Goal: Task Accomplishment & Management: Manage account settings

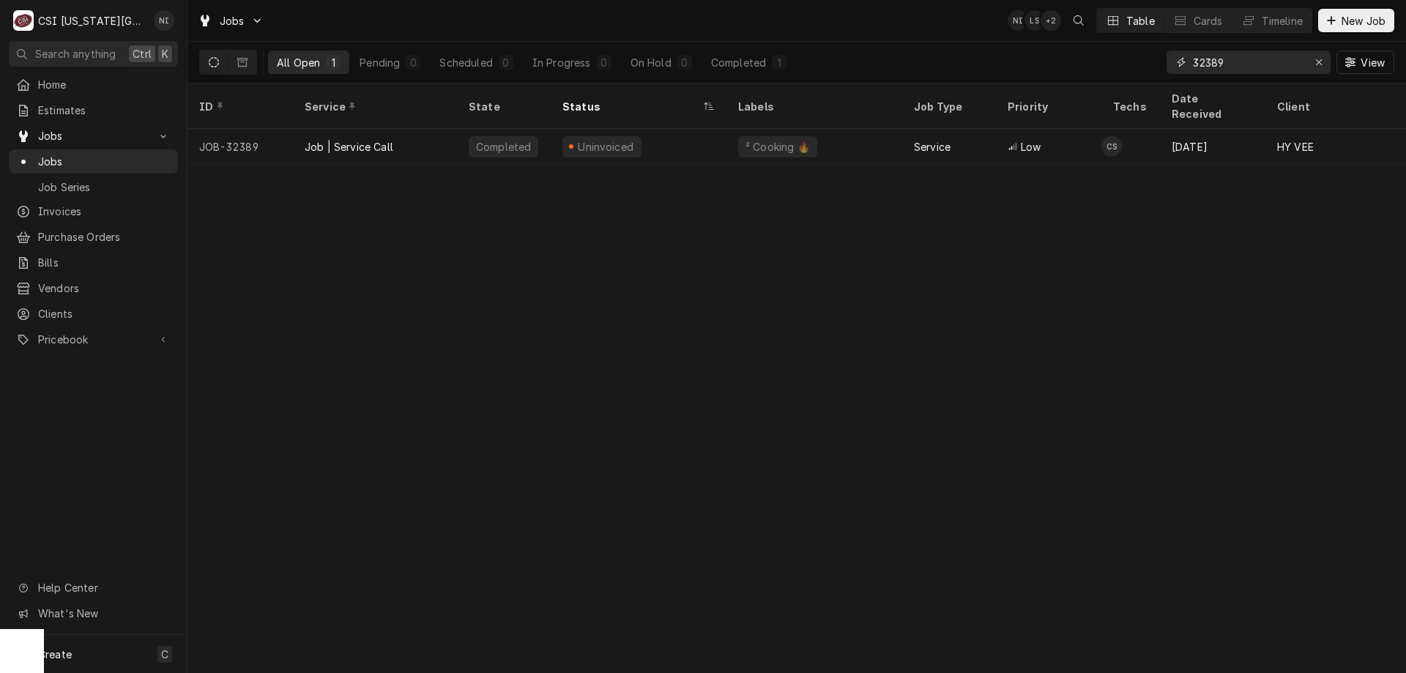
click at [1317, 64] on icon "Erase input" at bounding box center [1319, 62] width 8 height 10
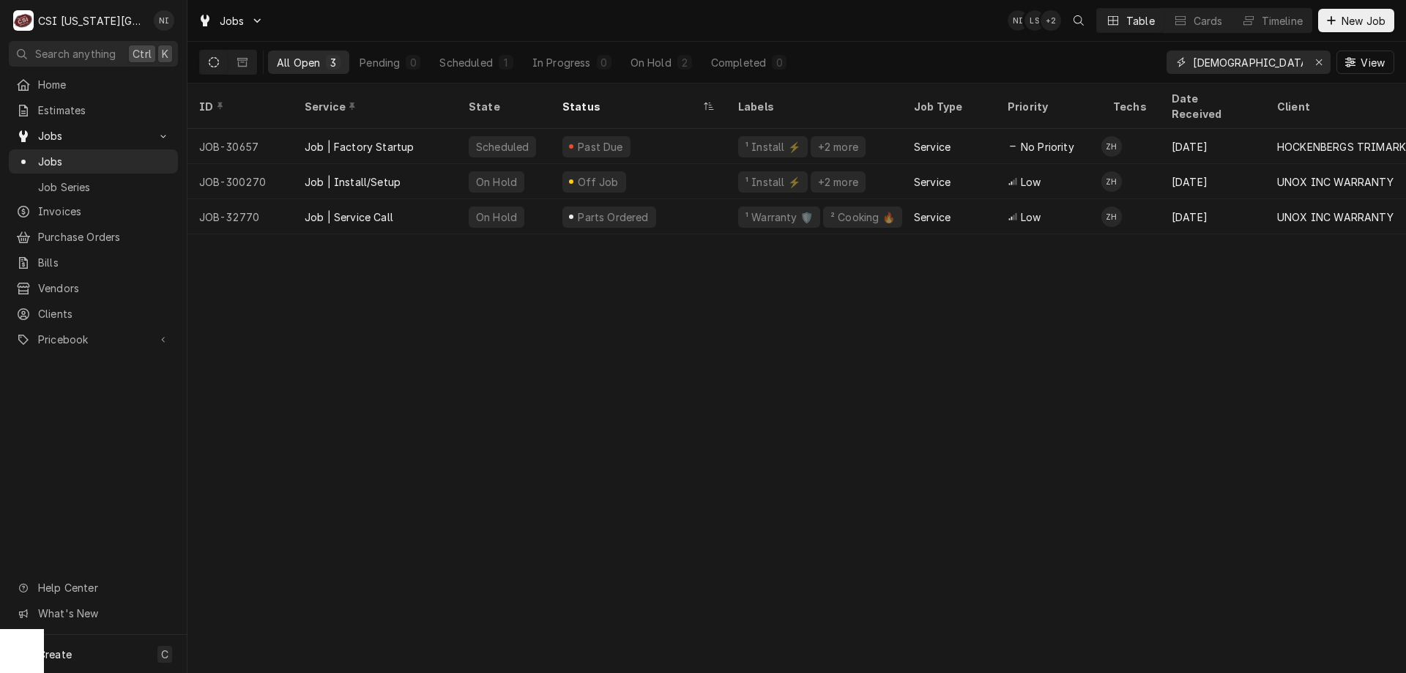
type input "chabad"
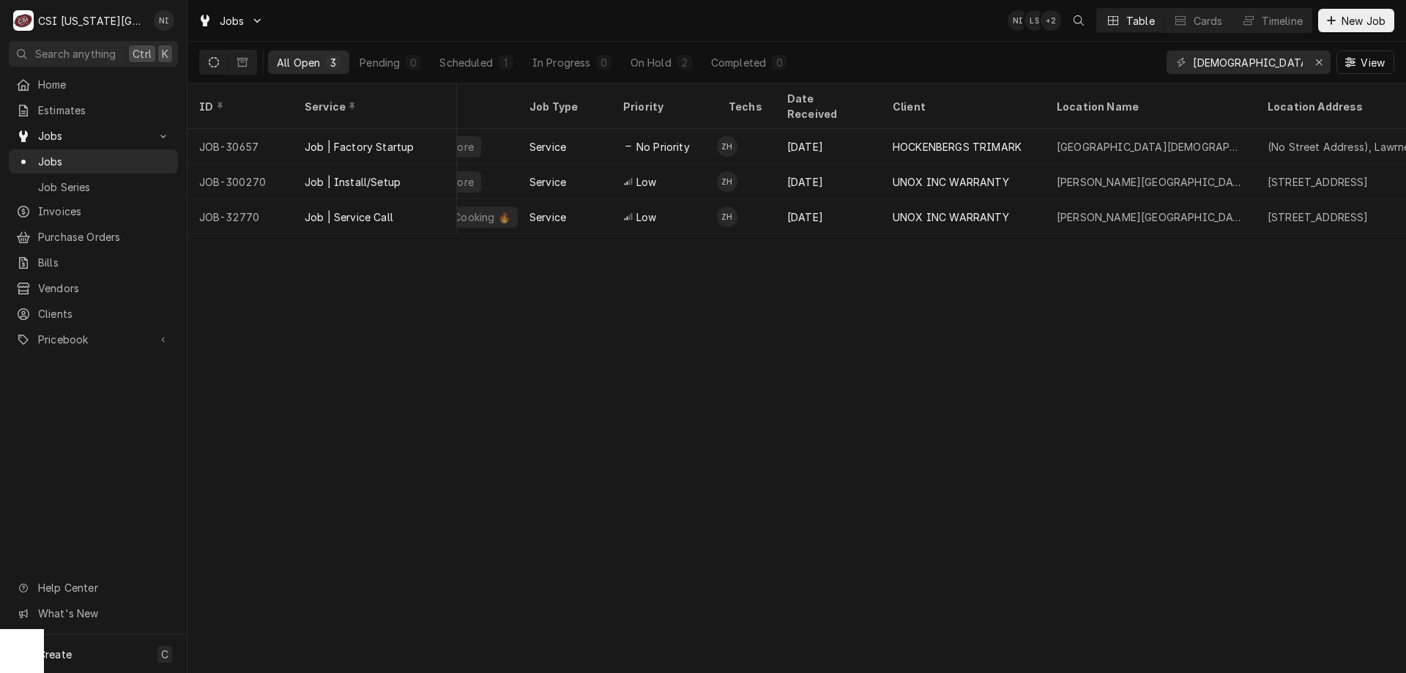
scroll to position [0, 386]
click at [1037, 209] on div "UNOX INC WARRANTY" at bounding box center [961, 216] width 164 height 35
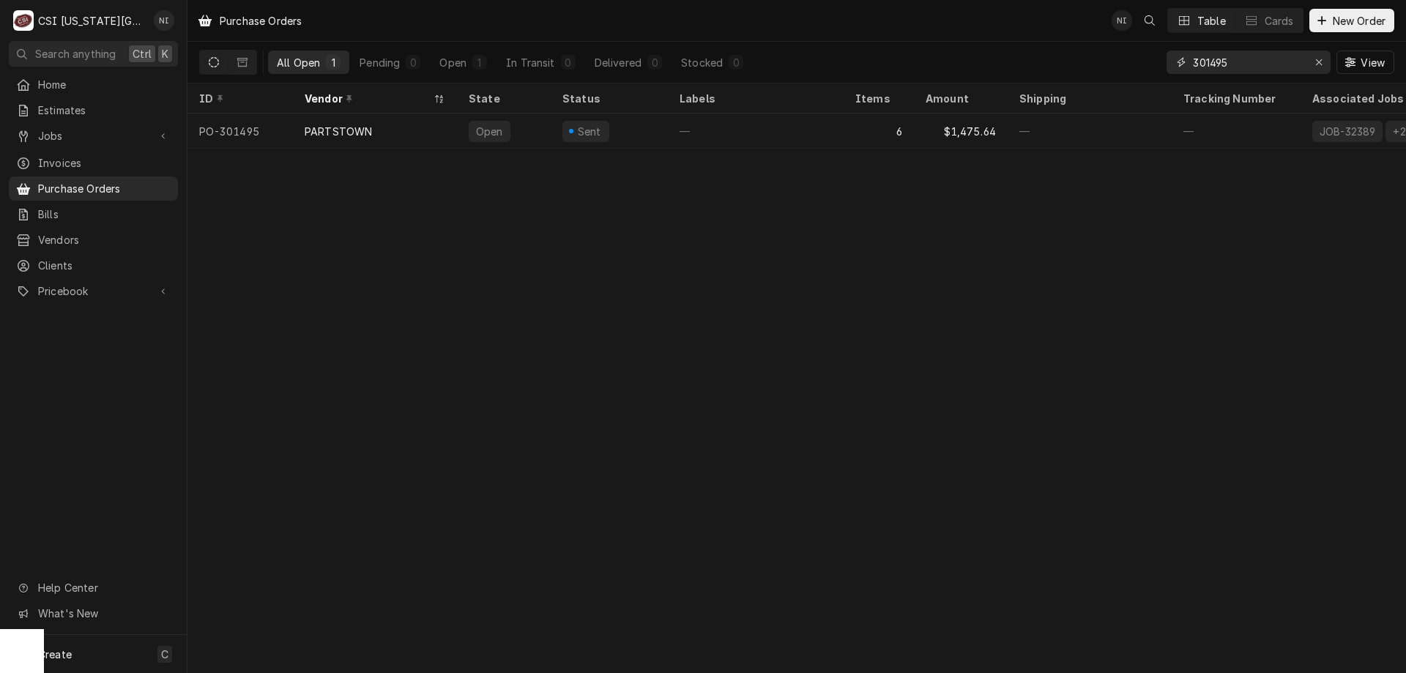
click at [1321, 65] on icon "Erase input" at bounding box center [1319, 62] width 8 height 10
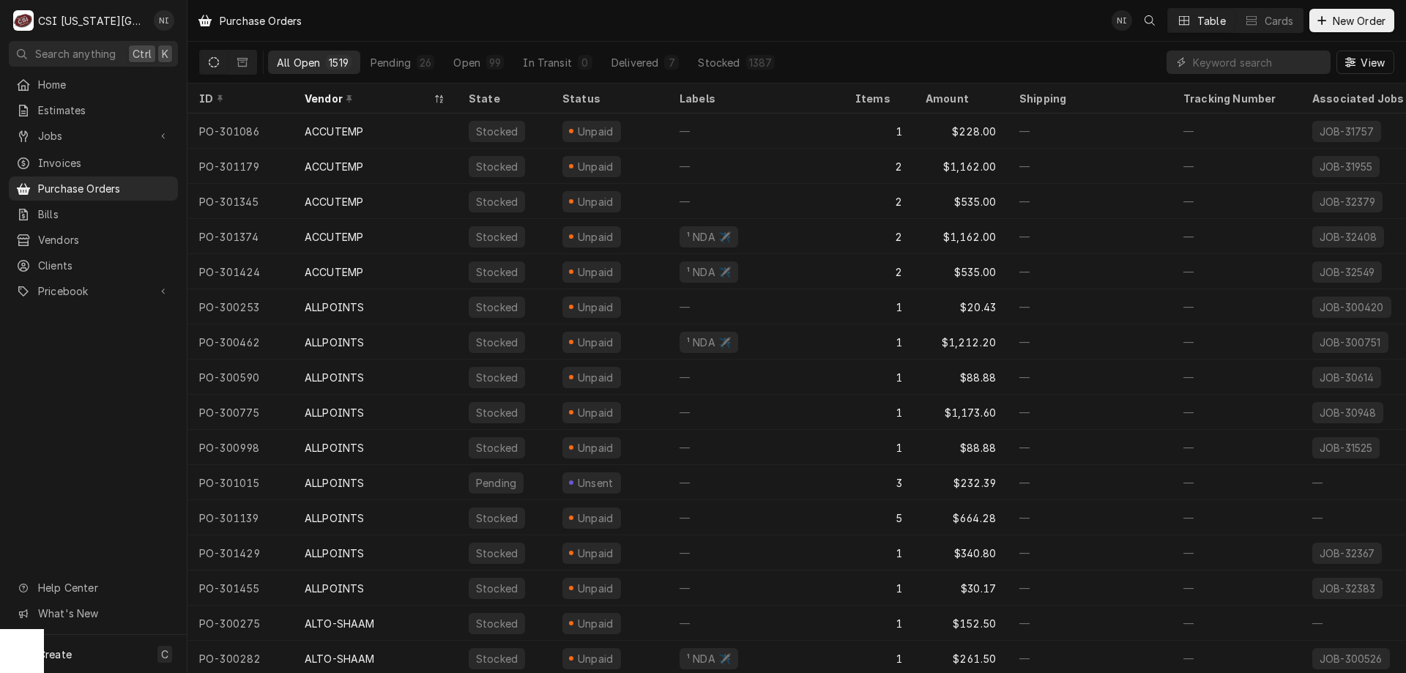
click at [394, 449] on tbody "PO-301086 ACCUTEMP Stocked Unpaid — 1 $228.00 — — JOB-31757 [DATE] Aug [DATE] 4…" at bounding box center [796, 392] width 1218 height 559
click at [1251, 63] on input "Dynamic Content Wrapper" at bounding box center [1257, 62] width 130 height 23
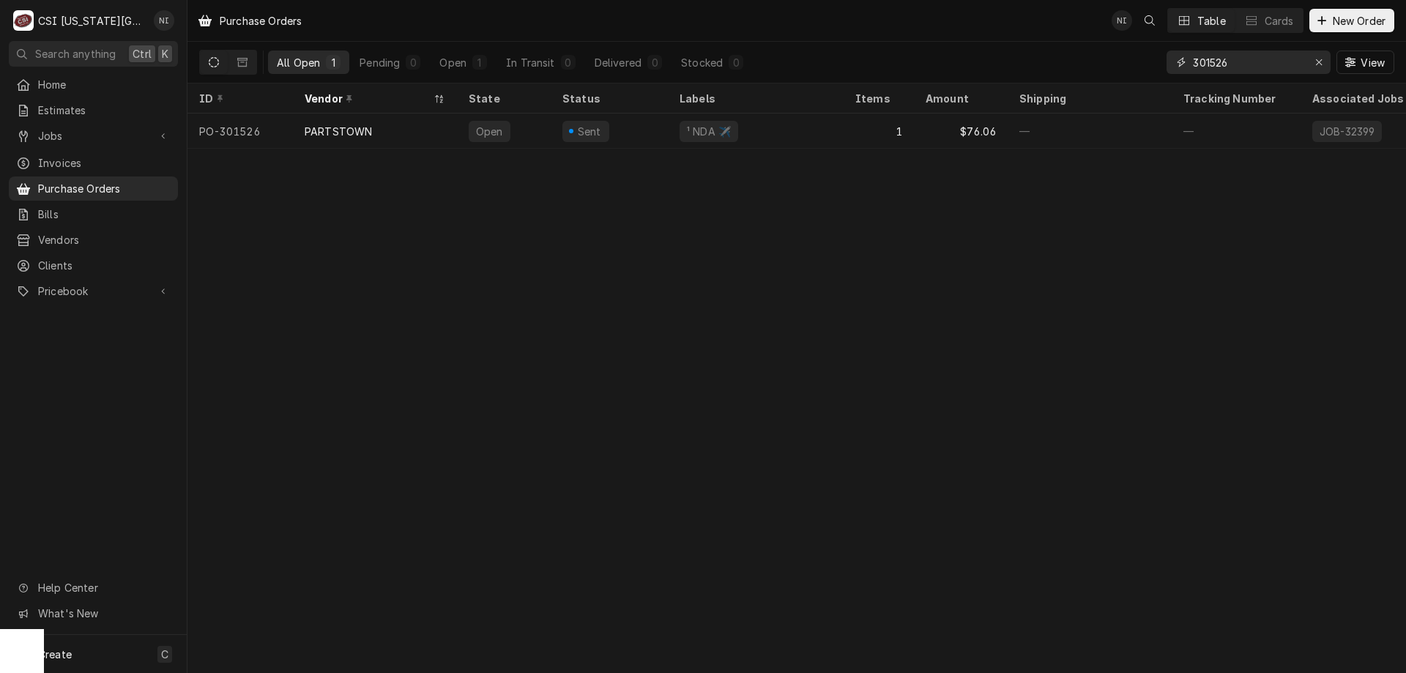
type input "301526"
click at [832, 119] on div "¹ NDA ✈️" at bounding box center [756, 130] width 176 height 35
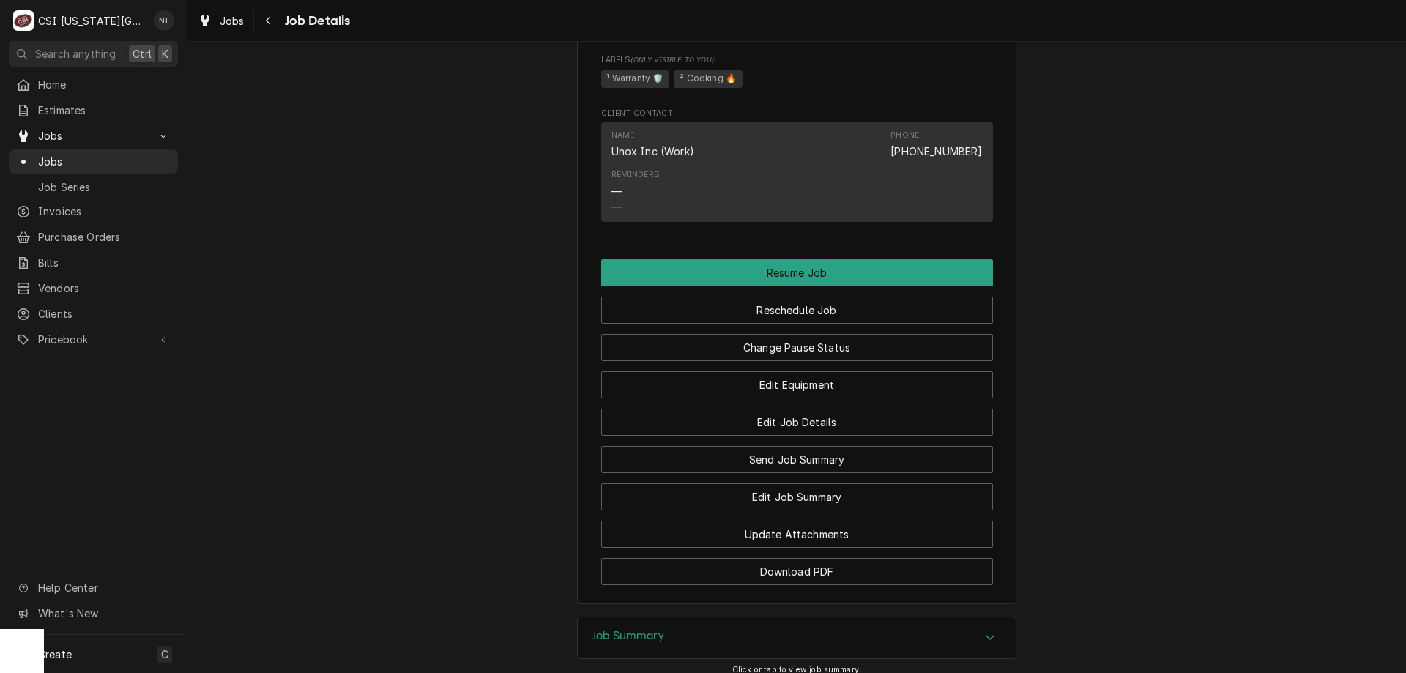
scroll to position [1152, 0]
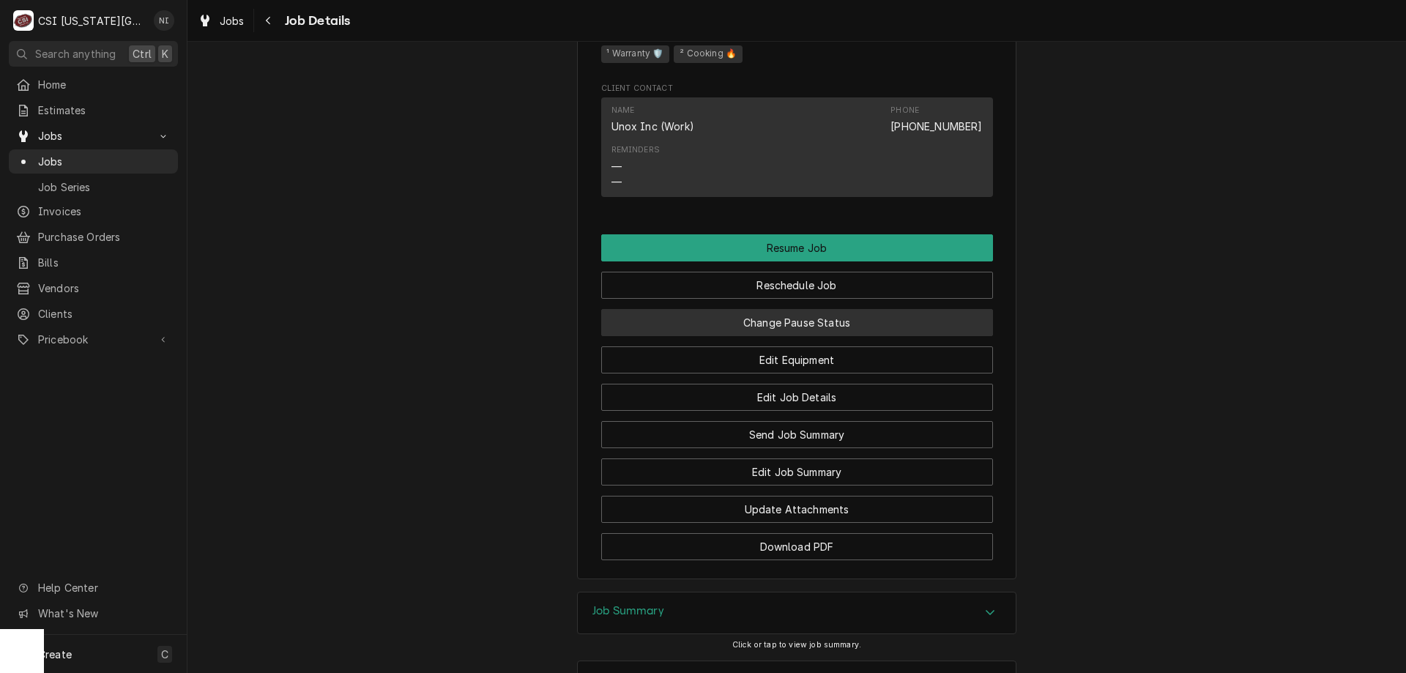
click at [854, 309] on button "Change Pause Status" at bounding box center [797, 322] width 392 height 27
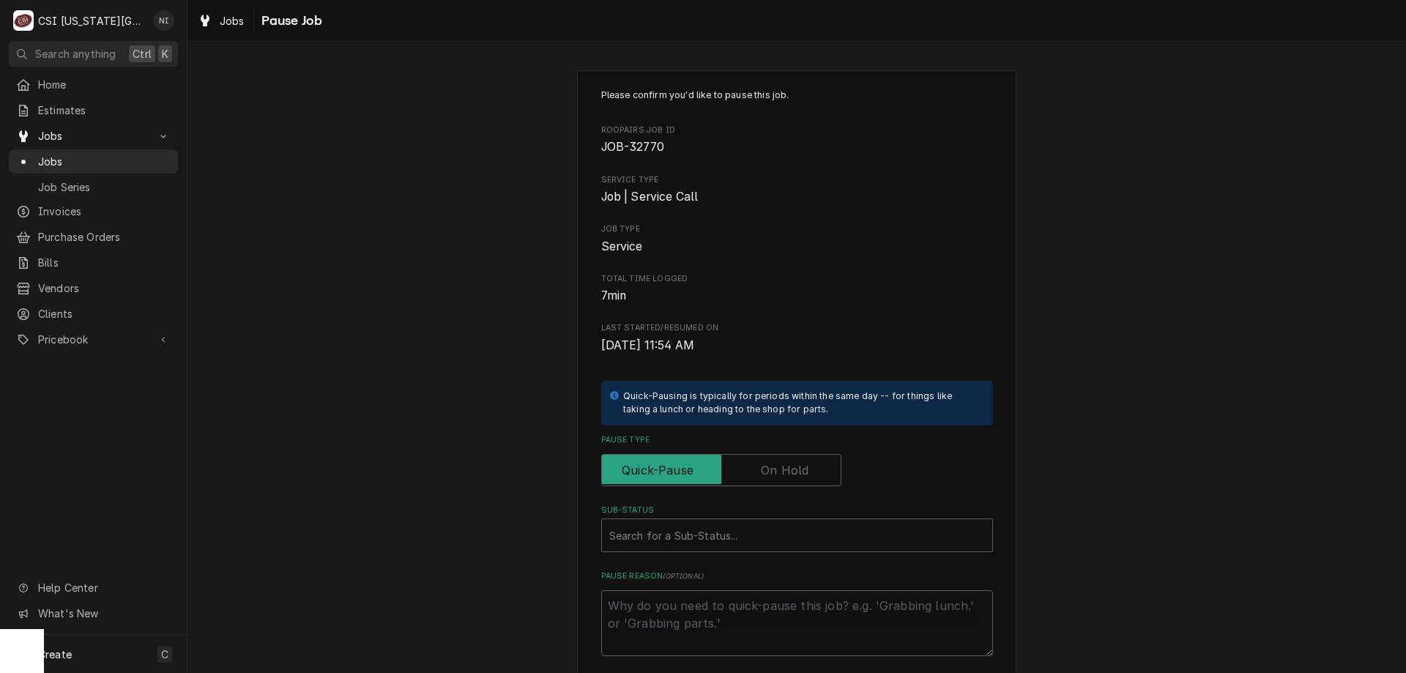
drag, startPoint x: 774, startPoint y: 463, endPoint x: 774, endPoint y: 471, distance: 8.1
click at [774, 468] on label "Pause Type" at bounding box center [721, 470] width 240 height 32
click at [774, 468] on input "Pause Type" at bounding box center [721, 470] width 227 height 32
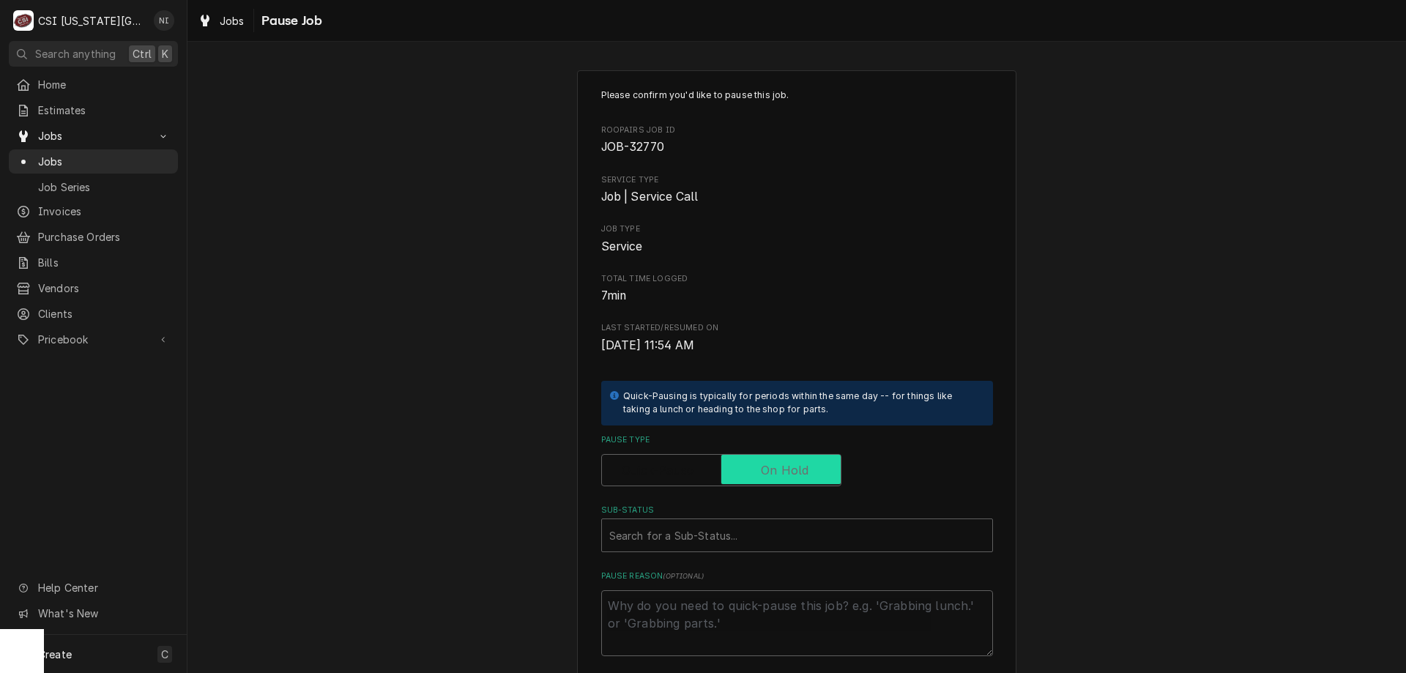
checkbox input "true"
drag, startPoint x: 736, startPoint y: 531, endPoint x: 753, endPoint y: 531, distance: 16.9
click at [736, 531] on div "Sub-Status" at bounding box center [797, 535] width 376 height 26
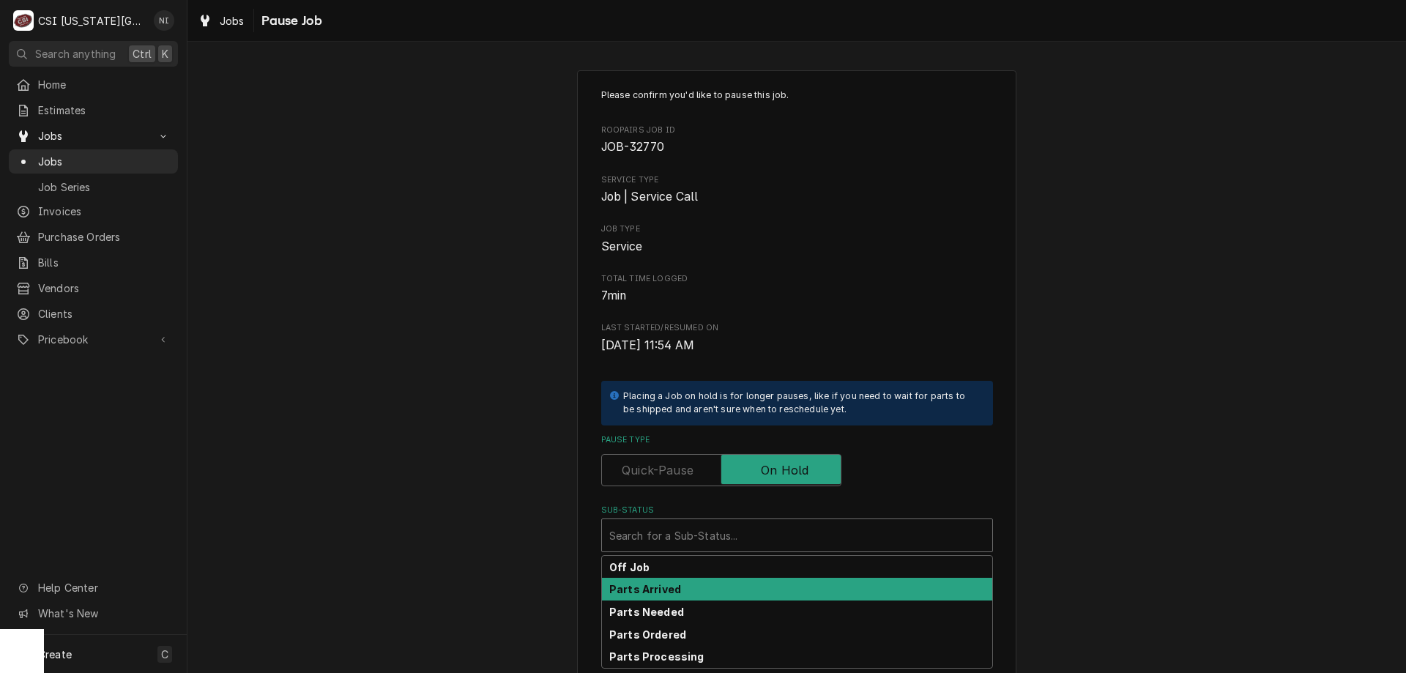
click at [671, 597] on div "Parts Arrived" at bounding box center [797, 589] width 390 height 23
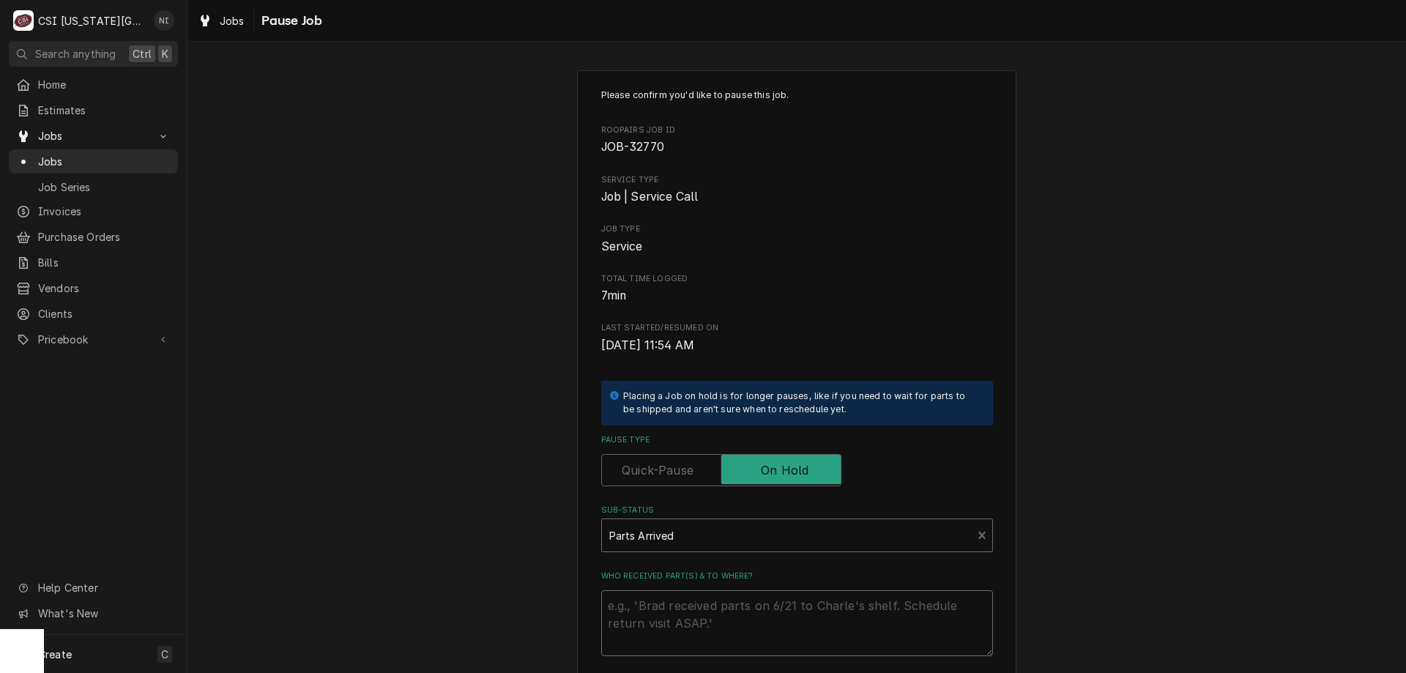
click at [669, 602] on textarea "Who received part(s) & to where?" at bounding box center [797, 623] width 392 height 66
type textarea "x"
type textarea "p"
type textarea "x"
type textarea "pa"
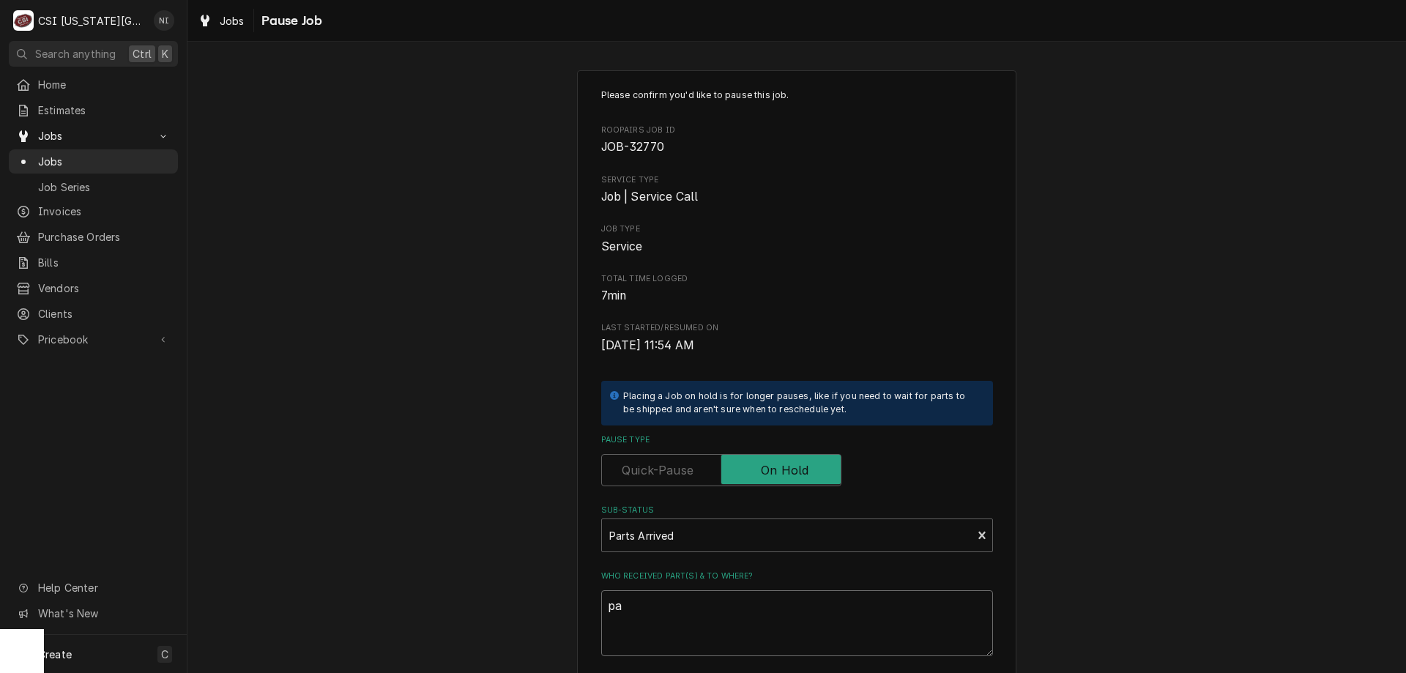
type textarea "x"
type textarea "pat"
type textarea "x"
type textarea "patt"
type textarea "x"
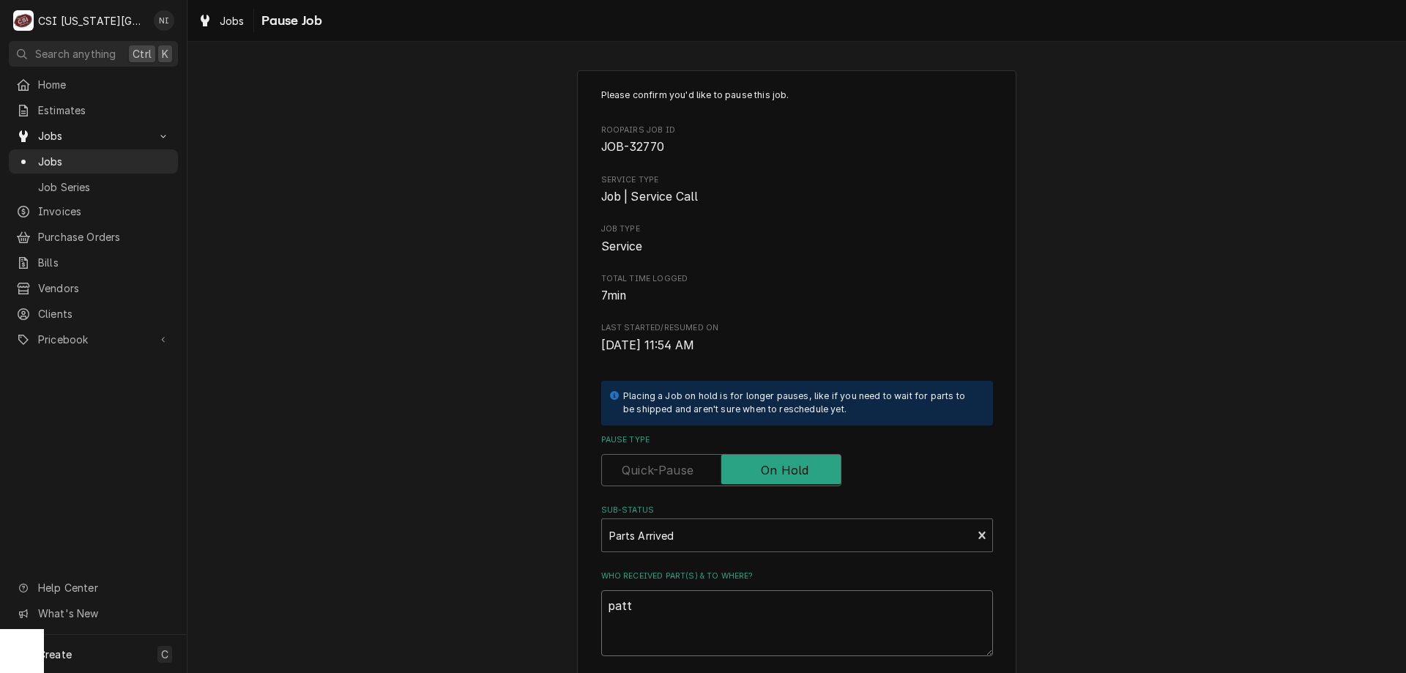
type textarea "patts"
type textarea "x"
type textarea "patt"
type textarea "x"
type textarea "pat"
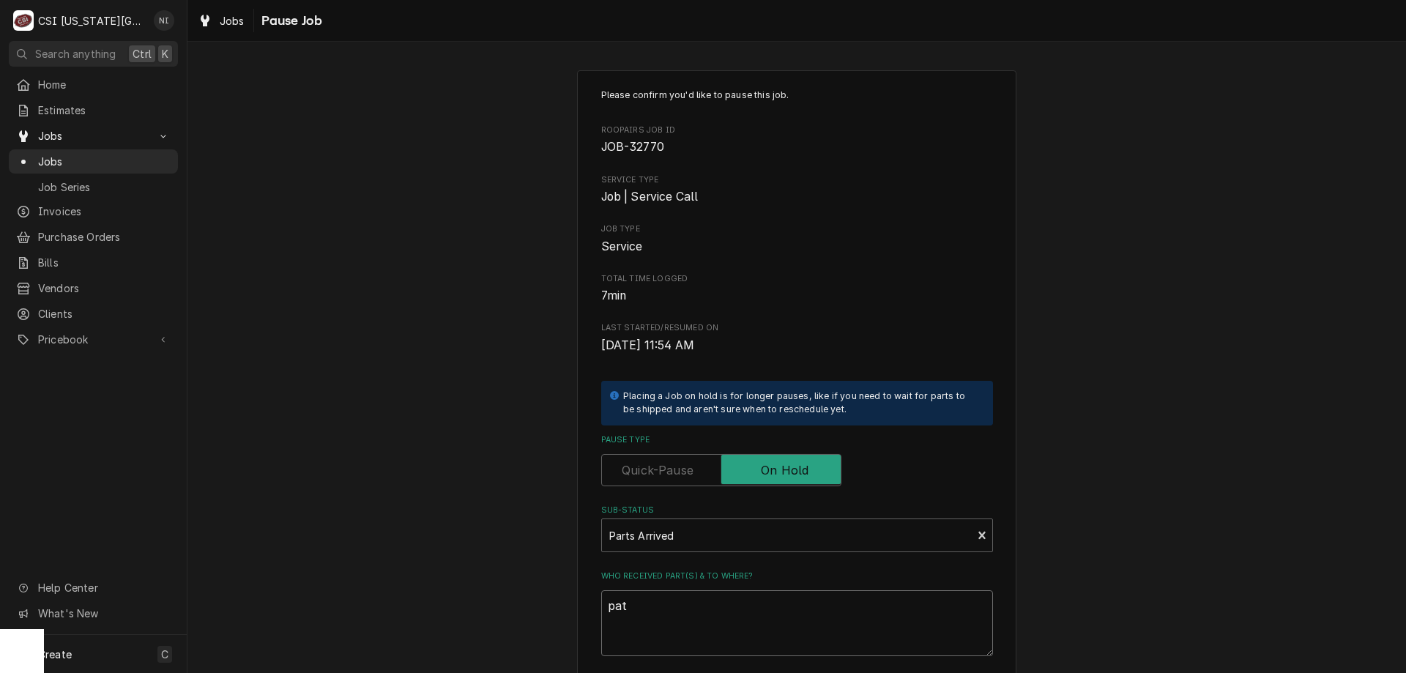
type textarea "x"
type textarea "pa"
type textarea "x"
type textarea "par"
type textarea "x"
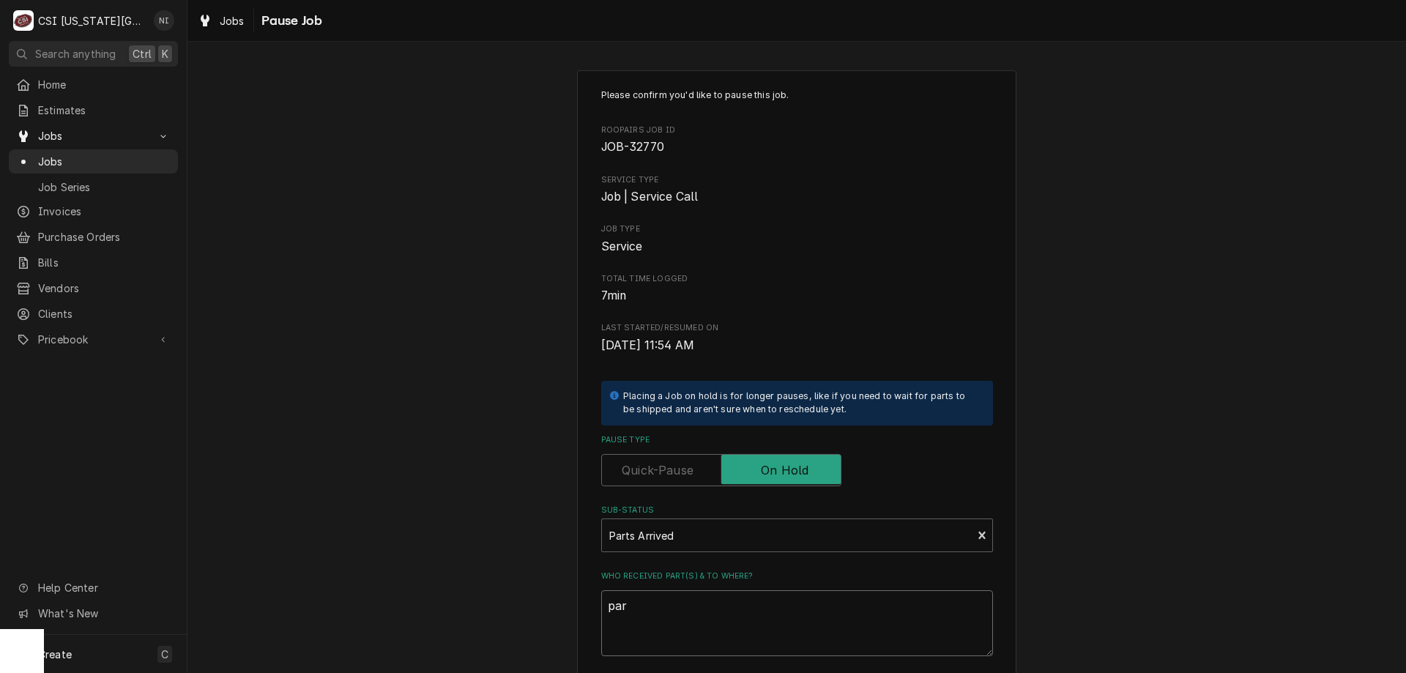
type textarea "part"
type textarea "x"
type textarea "parts"
type textarea "x"
type textarea "parts"
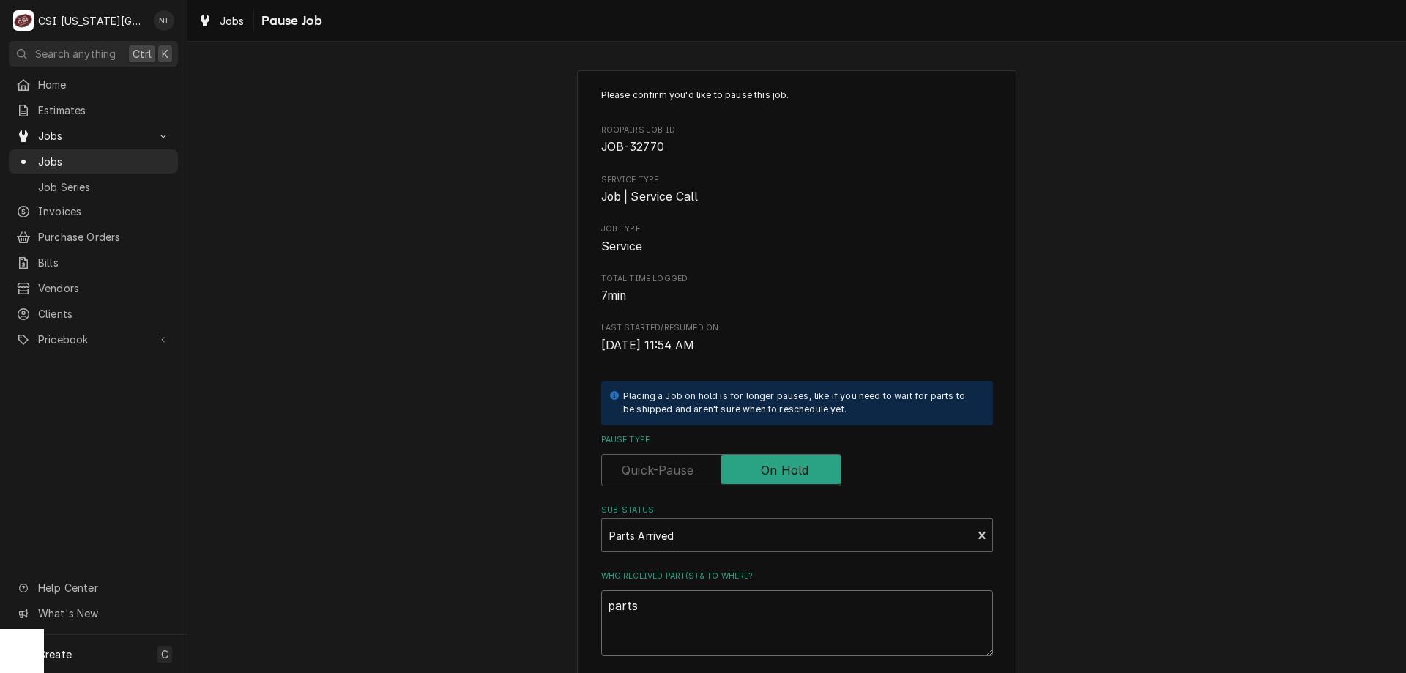
type textarea "x"
type textarea "parts o"
type textarea "x"
type textarea "parts on"
type textarea "x"
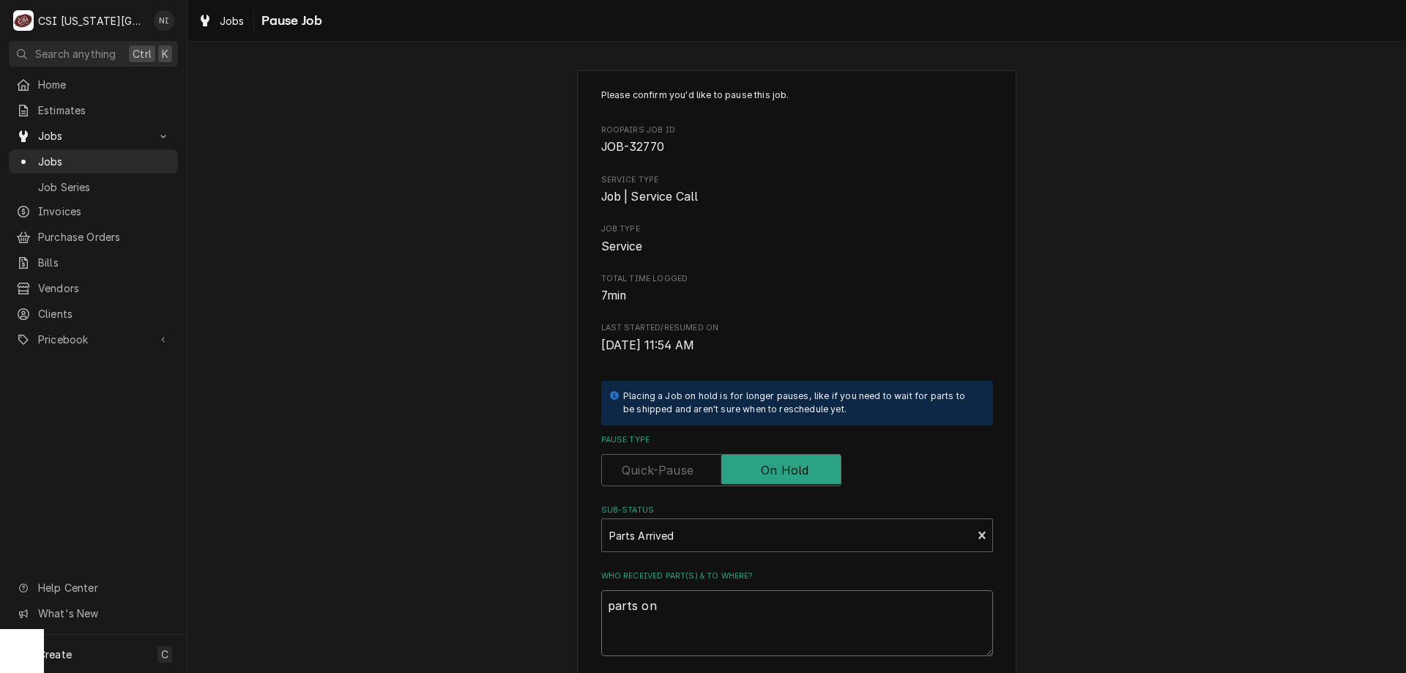
type textarea "parts on"
type textarea "x"
type textarea "parts on te"
type textarea "x"
type textarea "parts on teh"
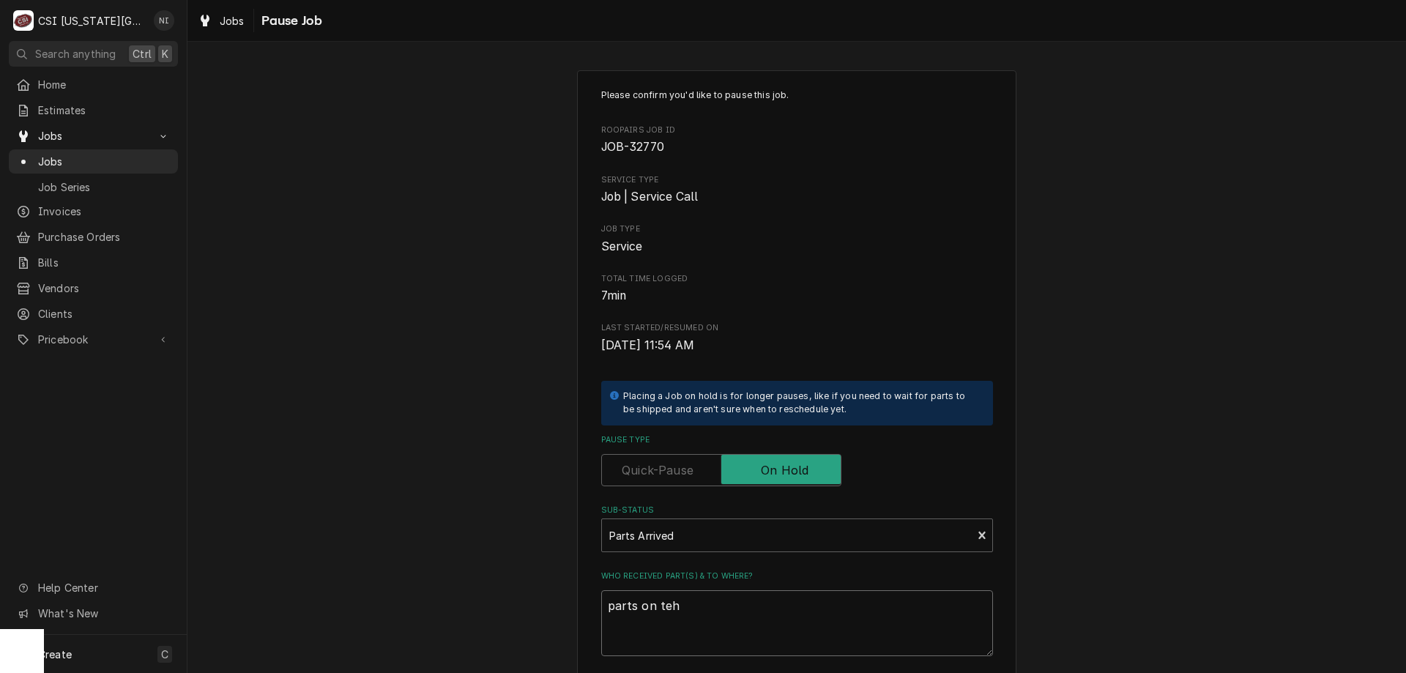
type textarea "x"
type textarea "parts on teh"
type textarea "x"
type textarea "parts on teh u"
type textarea "x"
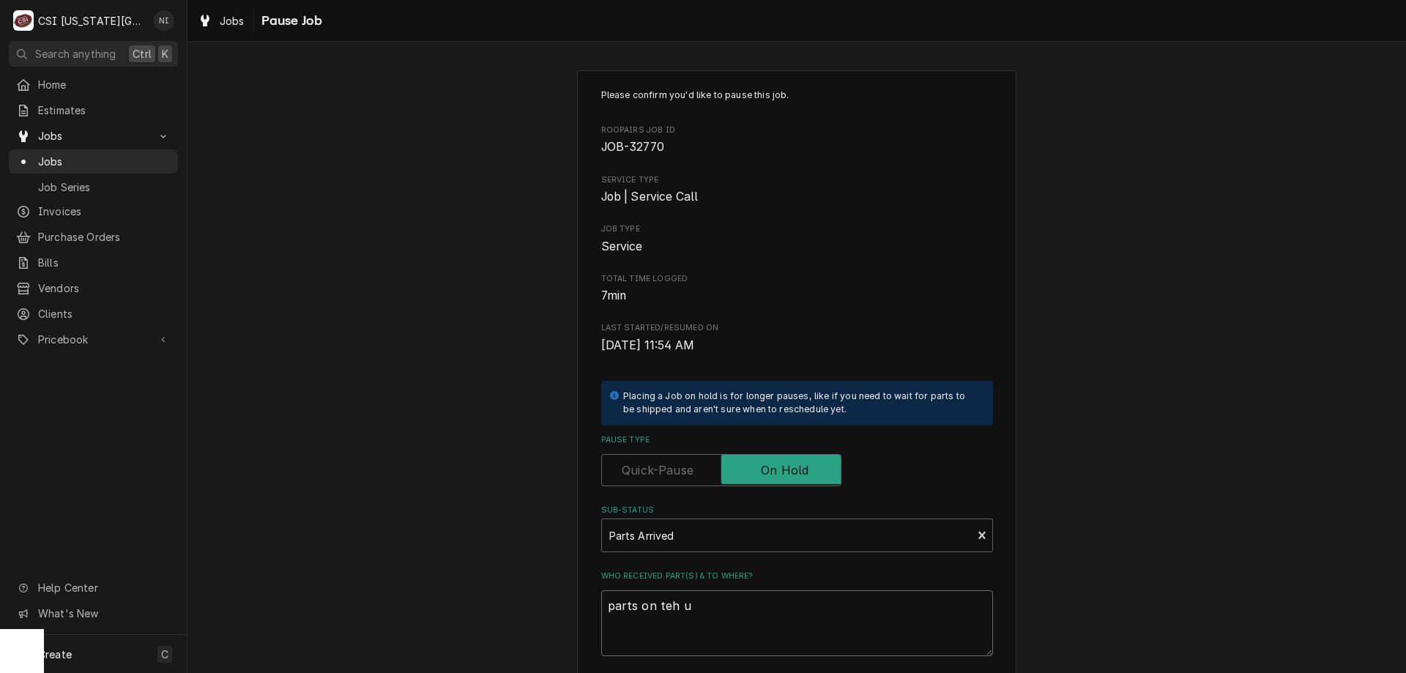
type textarea "parts on teh"
type textarea "x"
type textarea "parts on teh"
type textarea "x"
type textarea "parts on te"
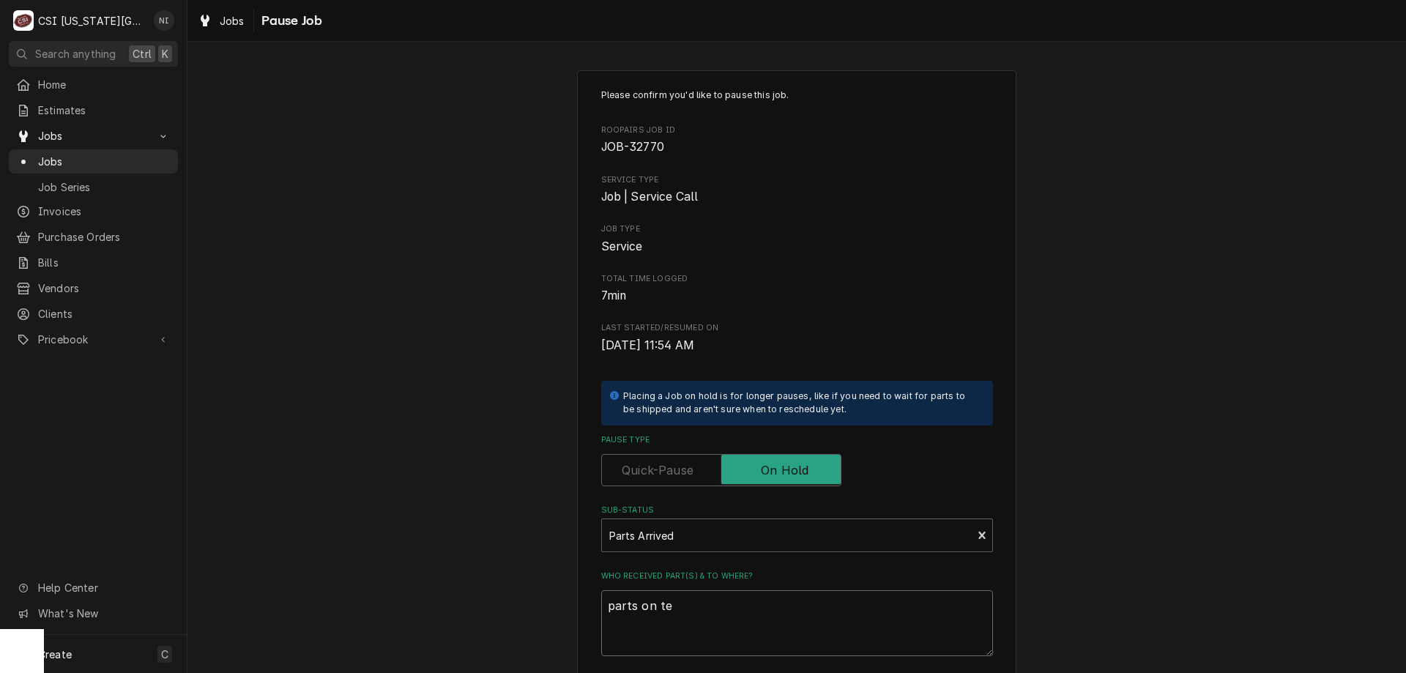
type textarea "x"
type textarea "parts on t"
type textarea "x"
type textarea "parts on th"
type textarea "x"
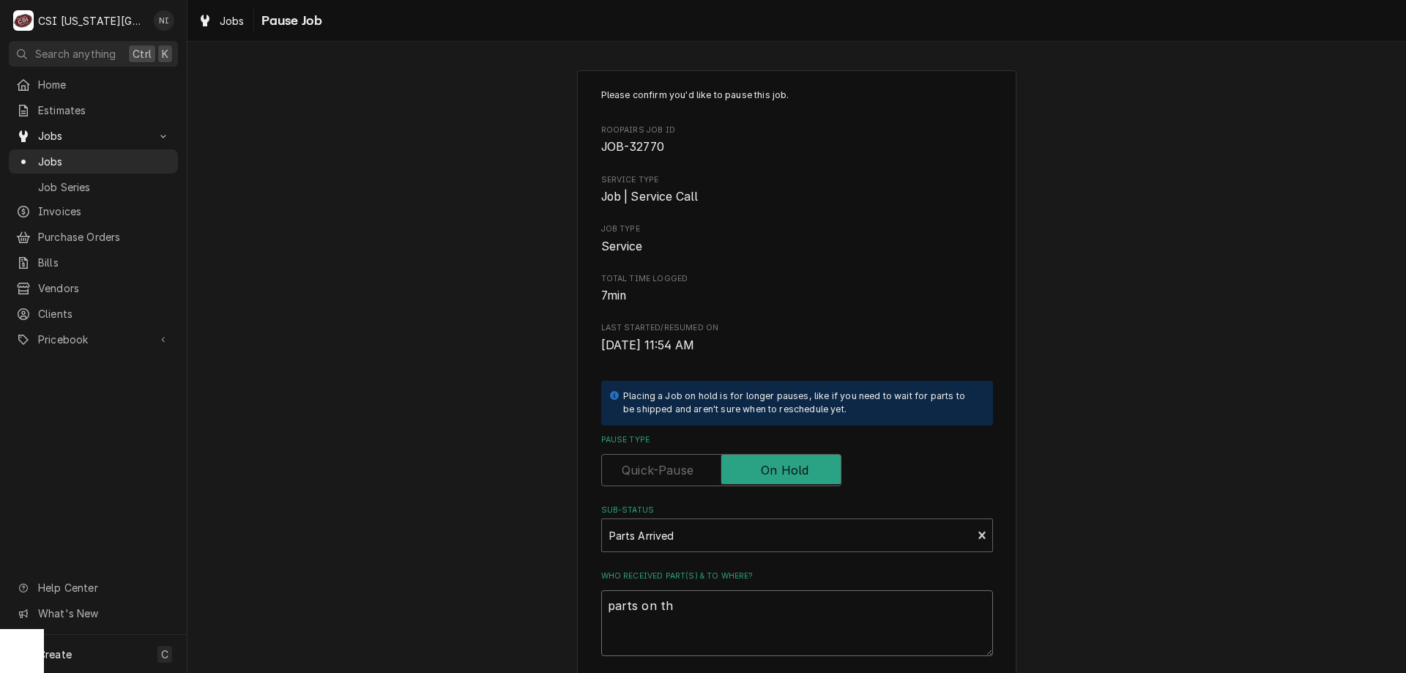
type textarea "parts on the"
type textarea "x"
type textarea "parts on the u"
type textarea "x"
type textarea "parts on the un"
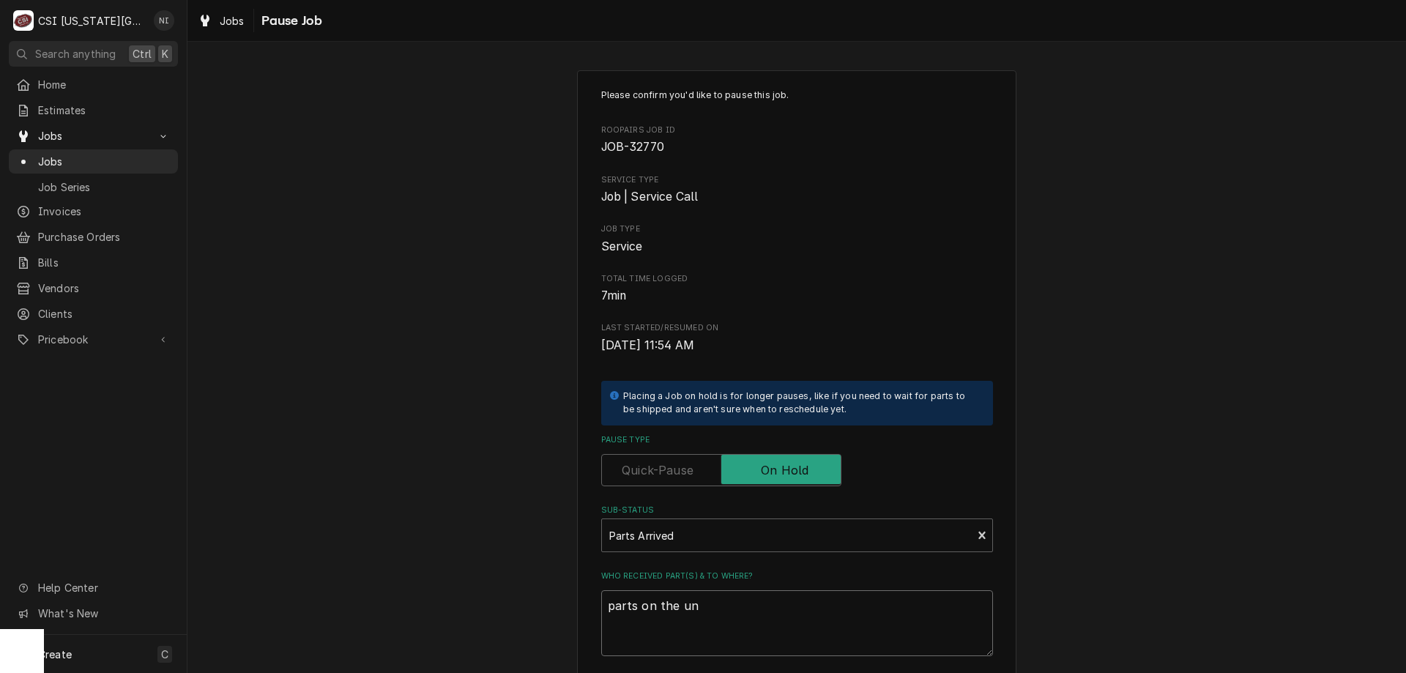
type textarea "x"
type textarea "parts on the una"
type textarea "x"
type textarea "parts on the unas"
type textarea "x"
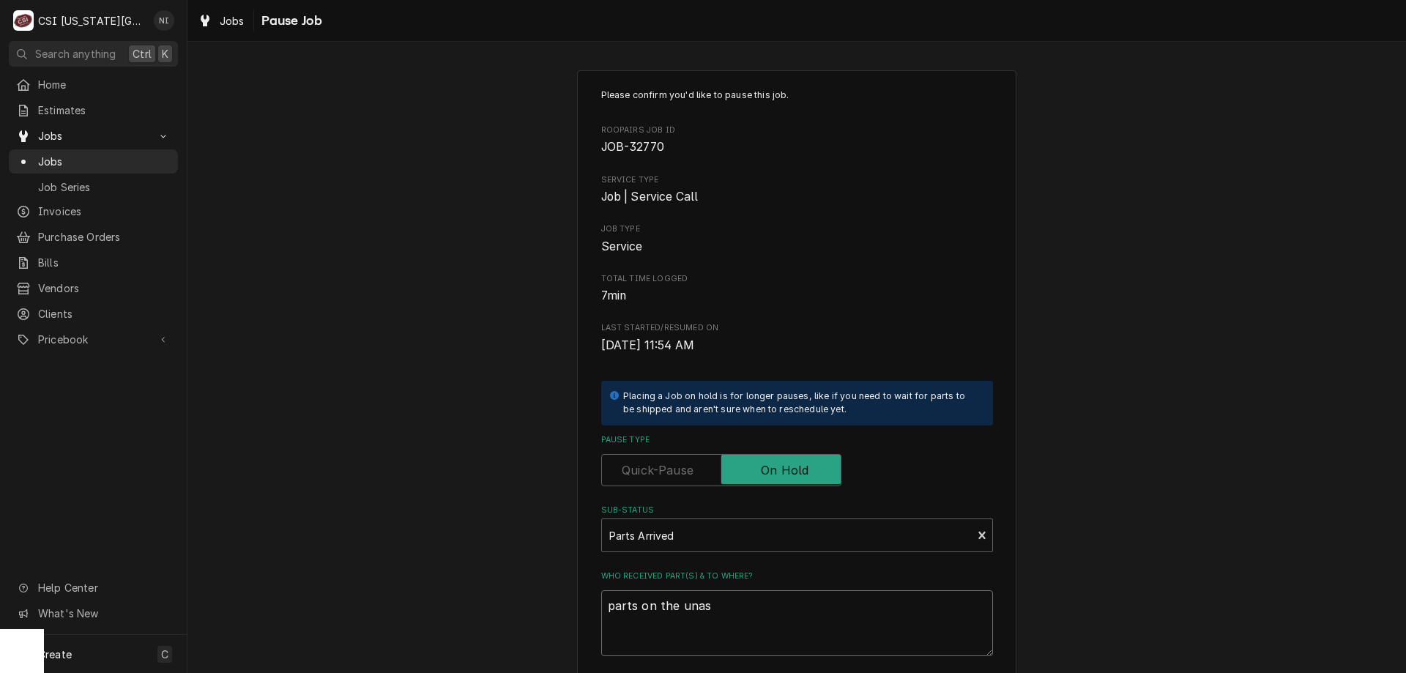
type textarea "parts on the unass"
type textarea "x"
type textarea "parts on the unassi"
type textarea "x"
type textarea "parts on the unassig"
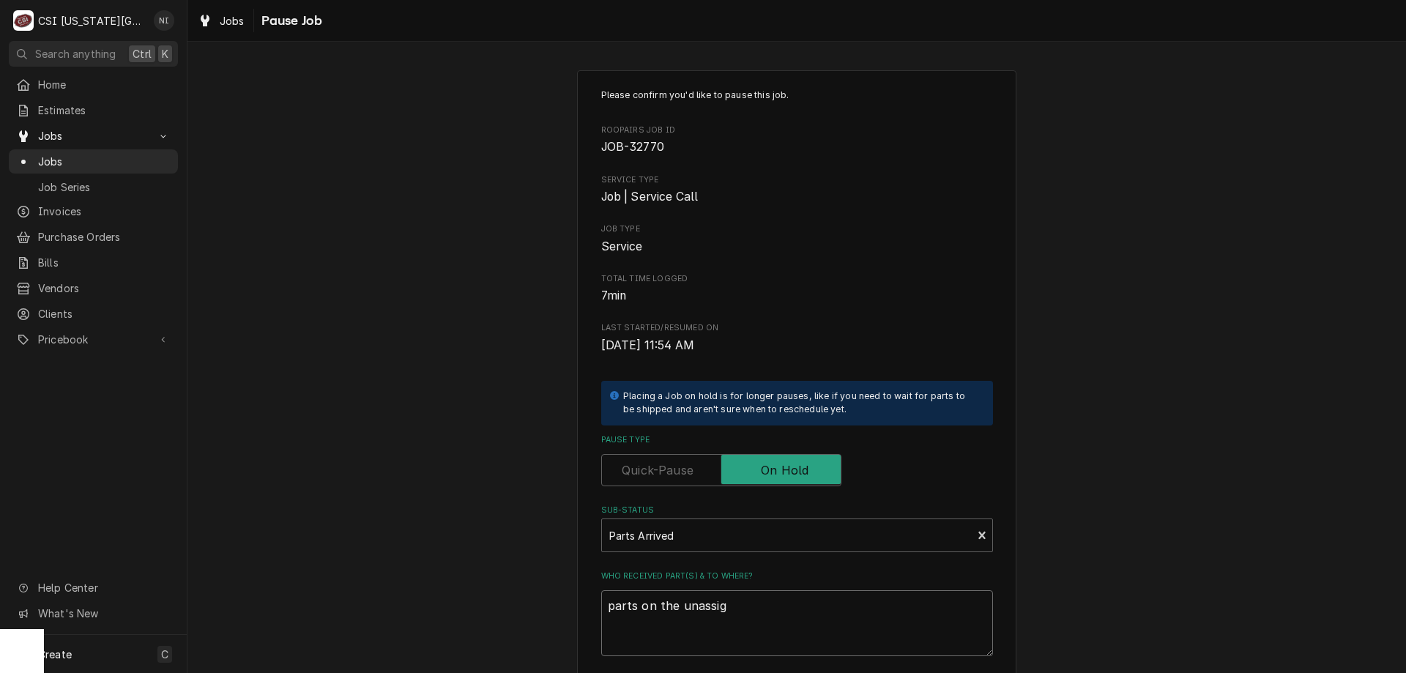
type textarea "x"
type textarea "parts on the unassign"
type textarea "x"
type textarea "parts on the unassigne"
type textarea "x"
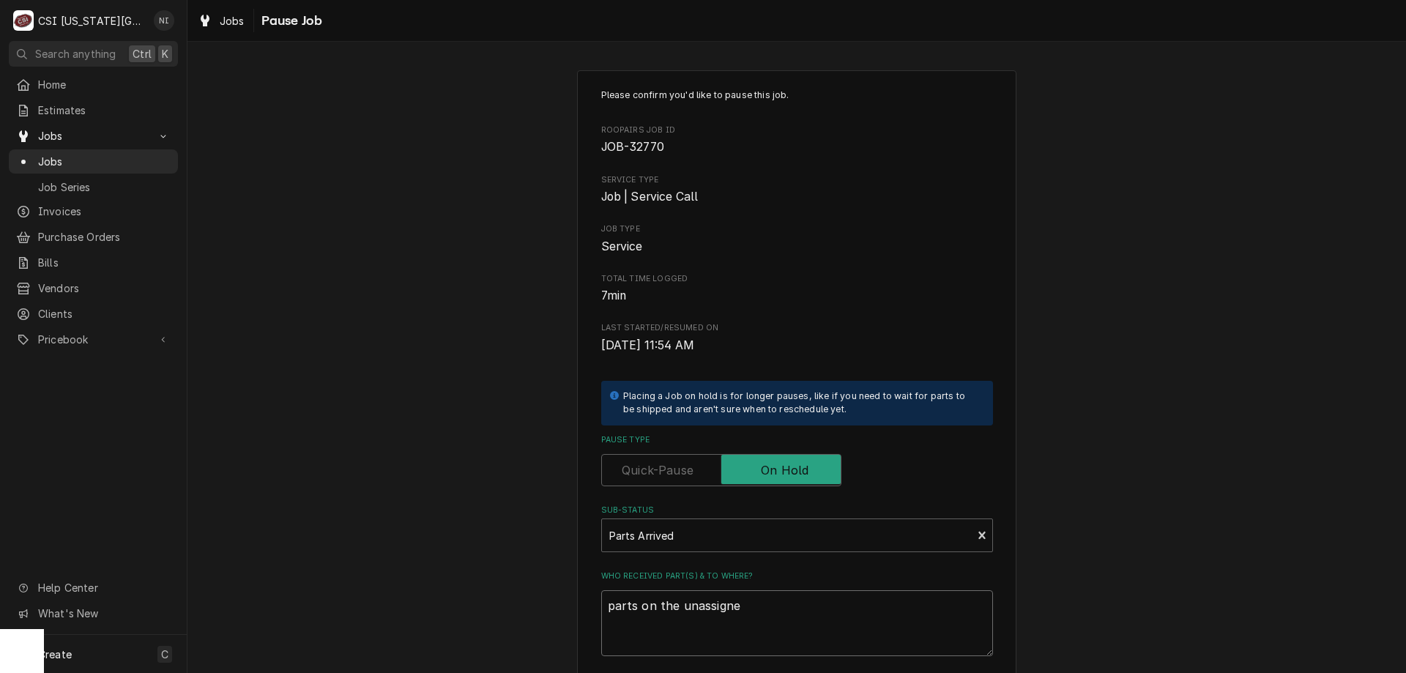
type textarea "parts on the unassigned"
type textarea "x"
type textarea "parts on the unassigned"
type textarea "x"
type textarea "parts on the unassigned s"
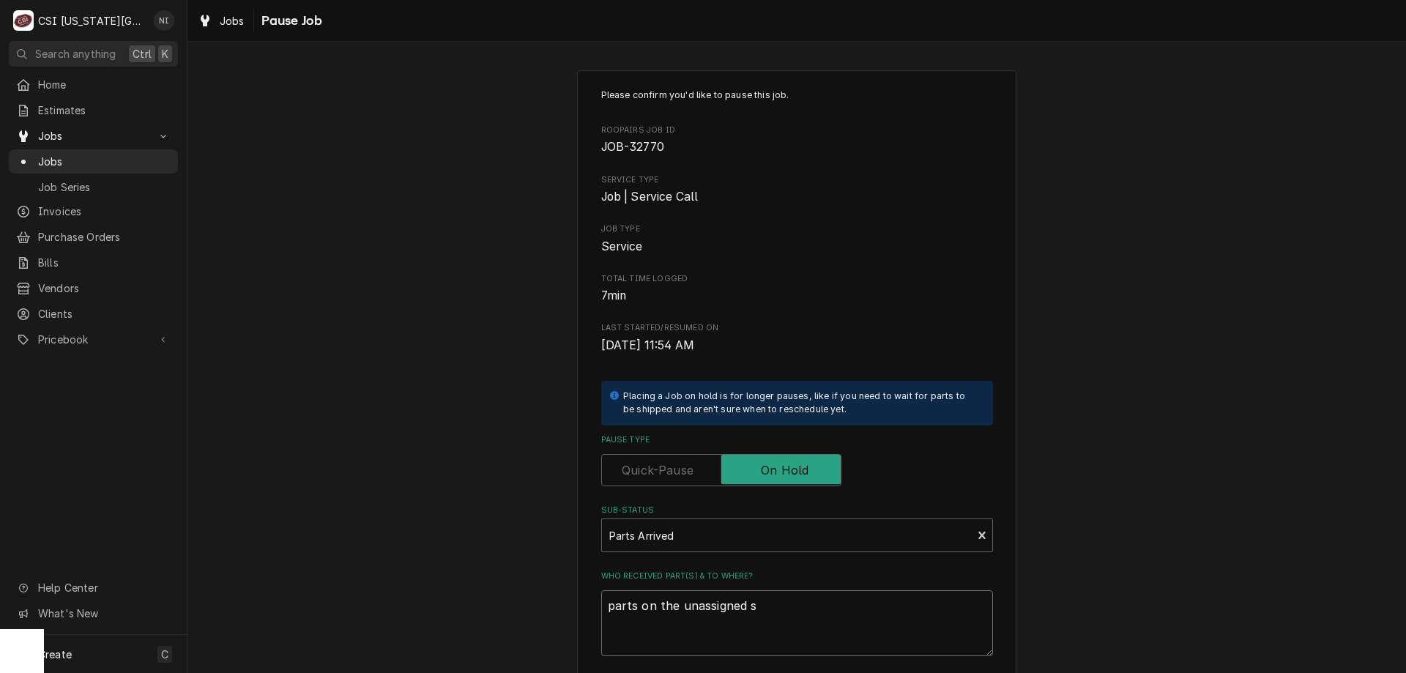
type textarea "x"
type textarea "parts on the unassigned sh"
type textarea "x"
type textarea "parts on the unassigned she"
type textarea "x"
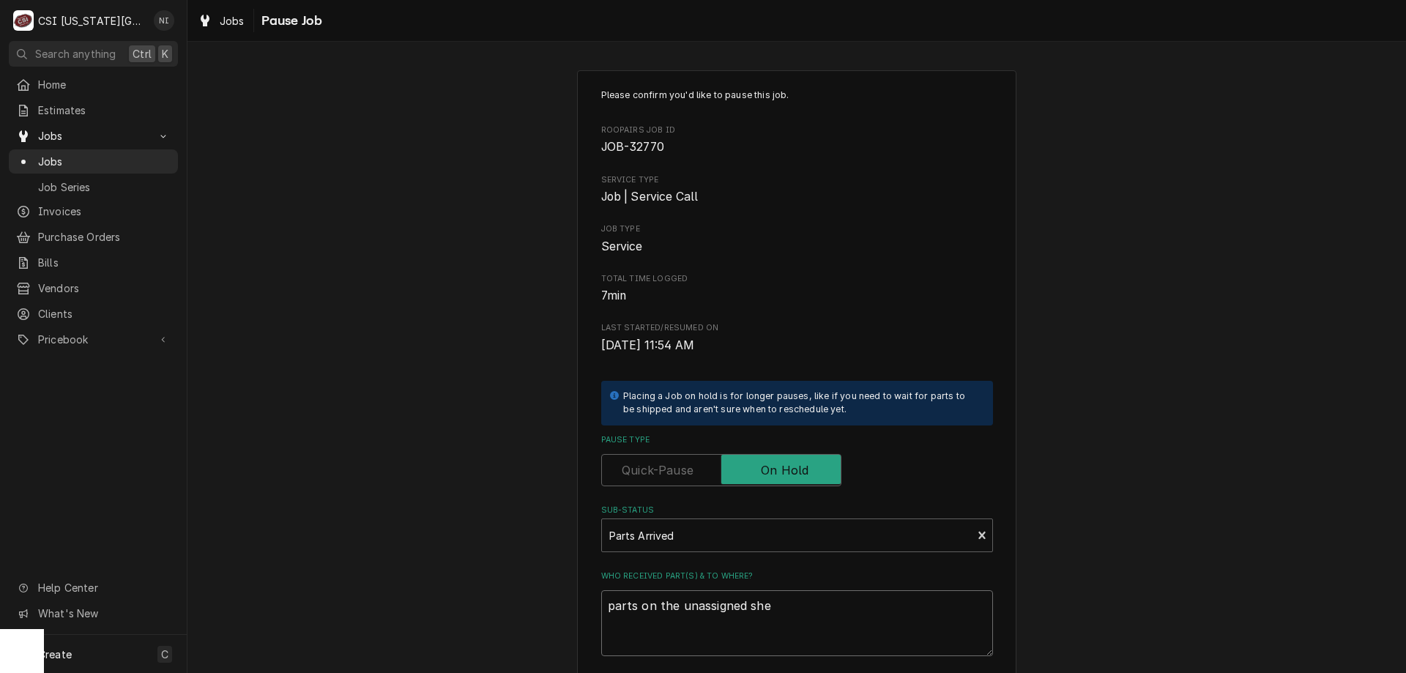
type textarea "parts on the unassigned shel"
type textarea "x"
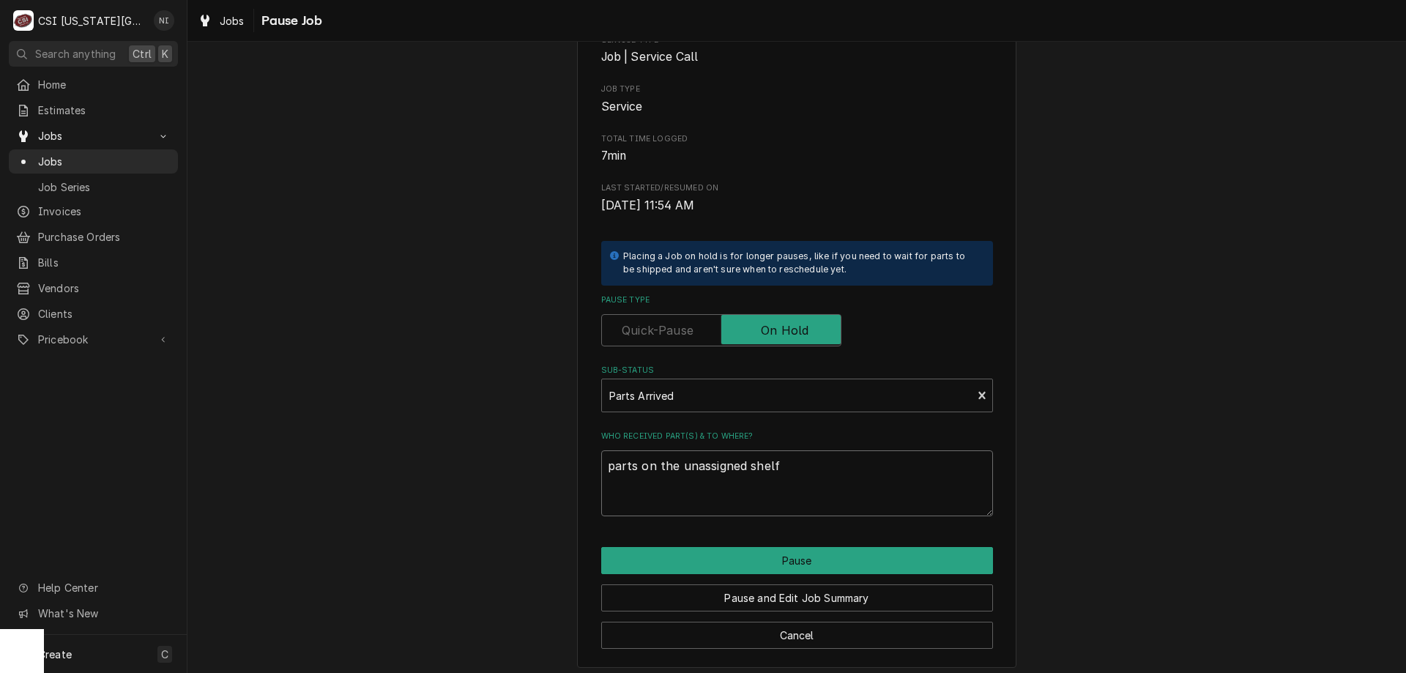
scroll to position [147, 0]
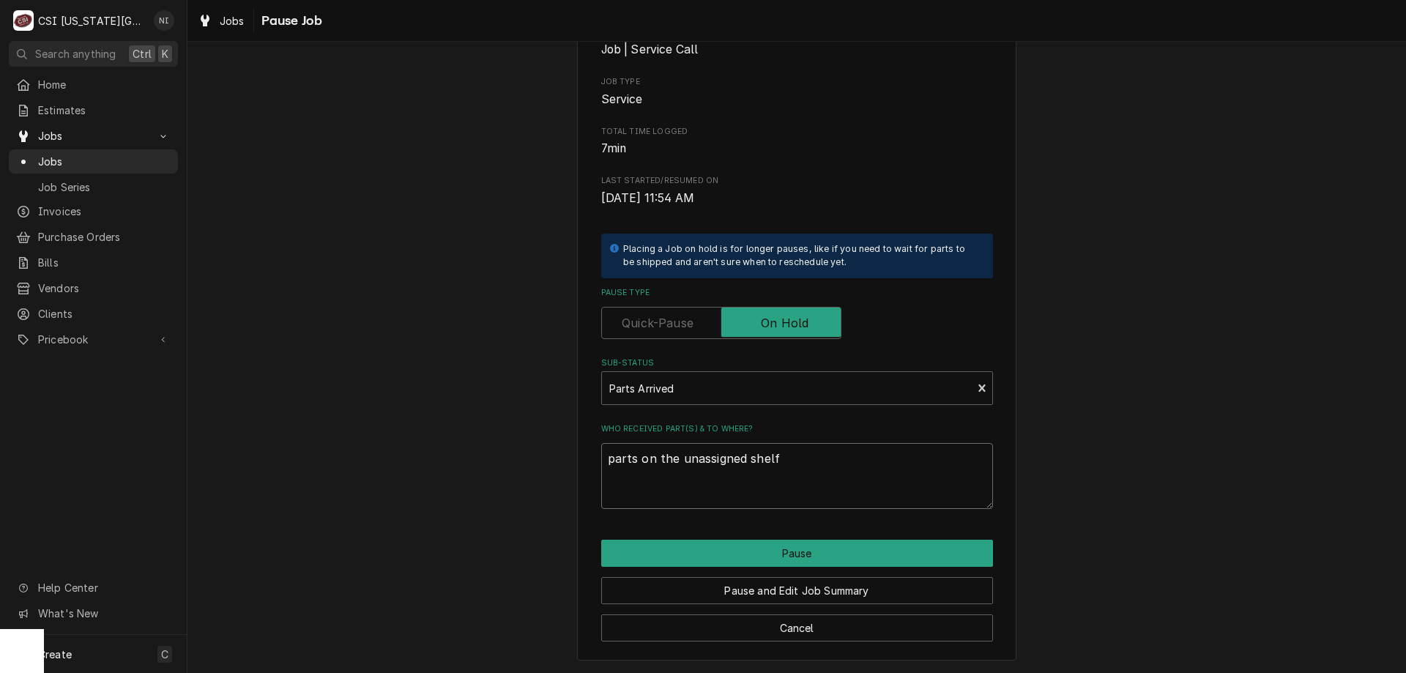
type textarea "parts on the unassigned shelf"
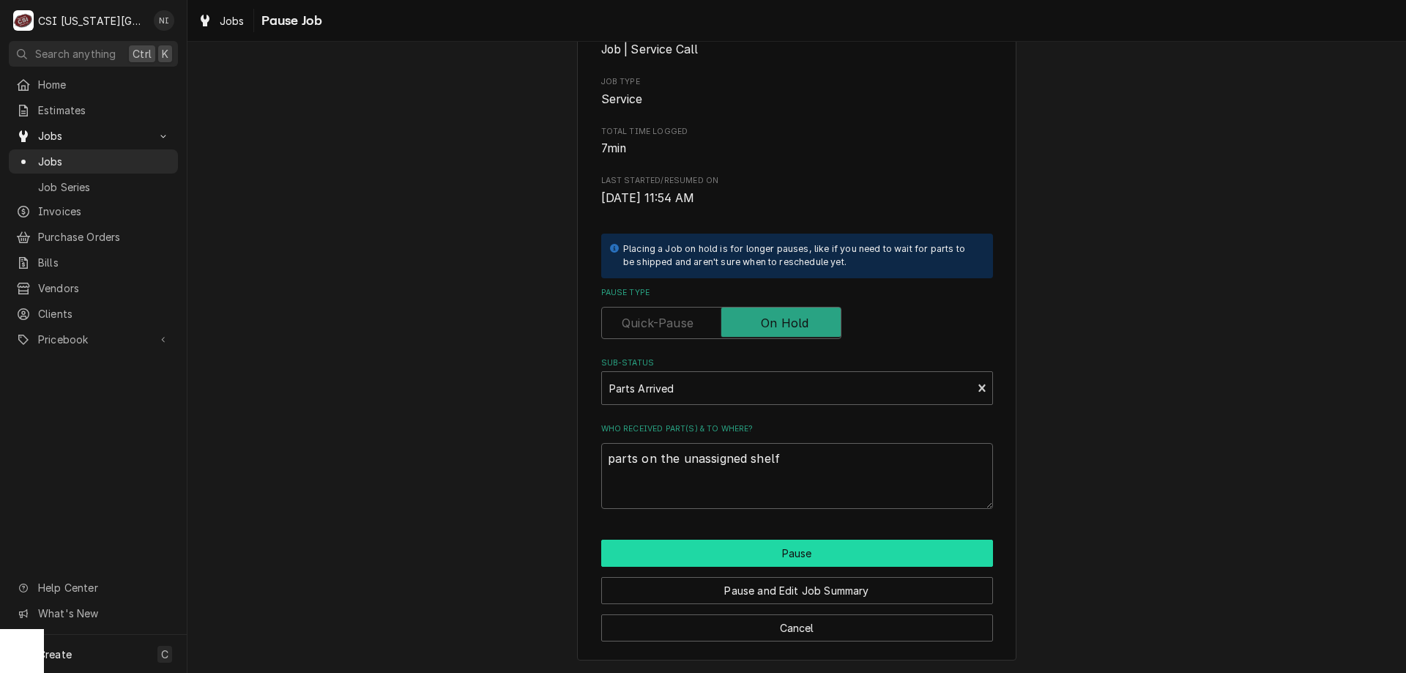
click at [792, 549] on button "Pause" at bounding box center [797, 553] width 392 height 27
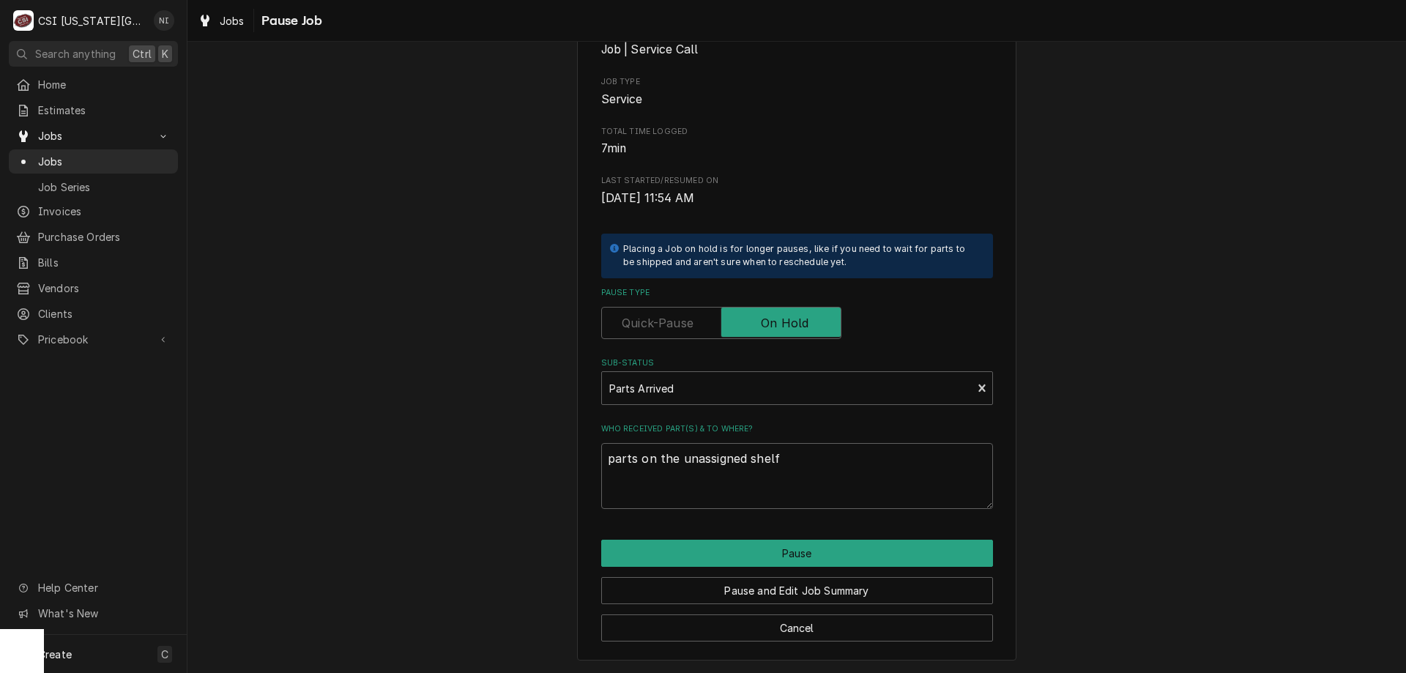
type textarea "x"
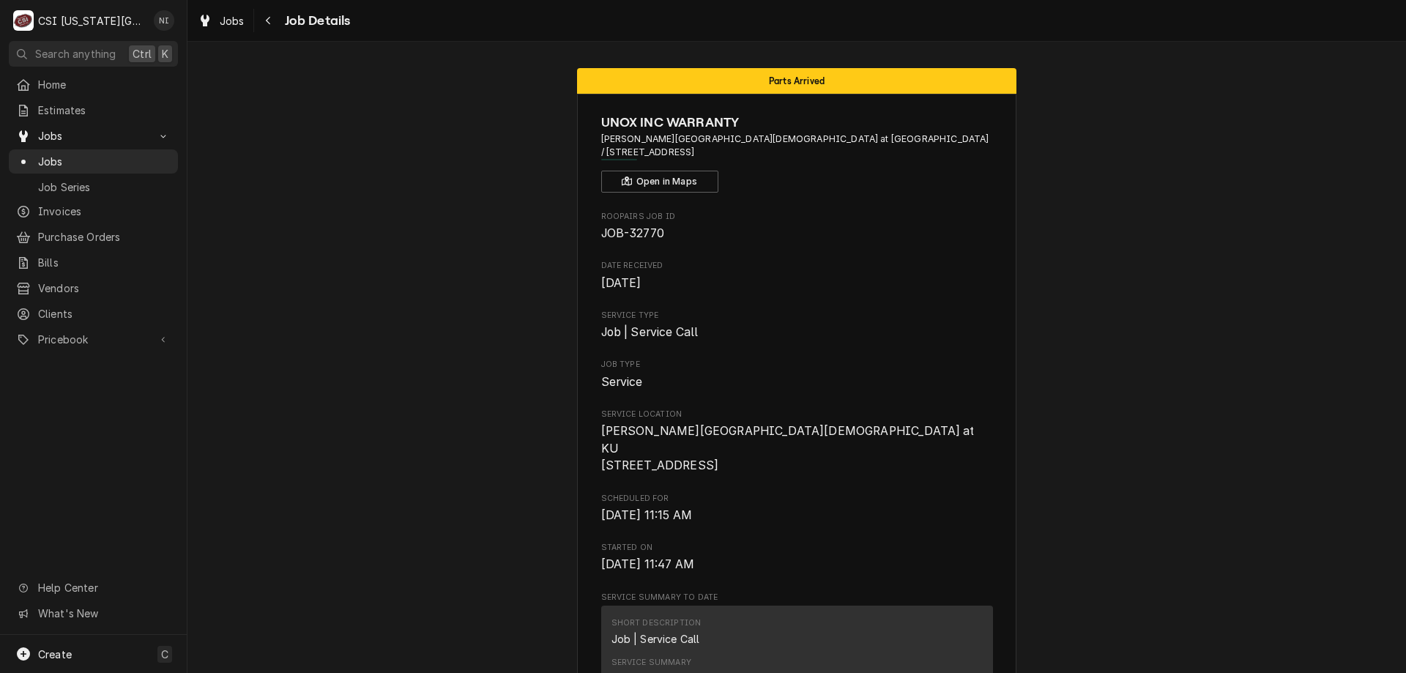
click at [142, 160] on span "Jobs" at bounding box center [104, 161] width 132 height 15
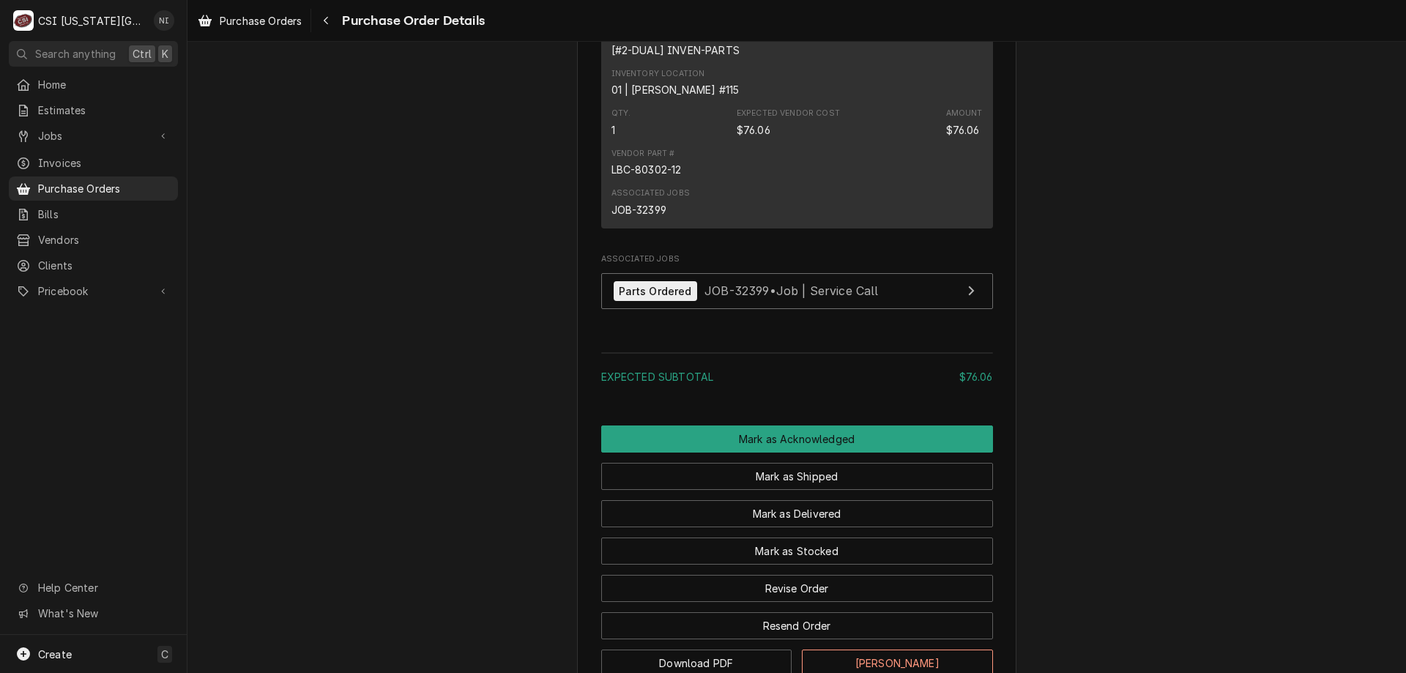
scroll to position [968, 0]
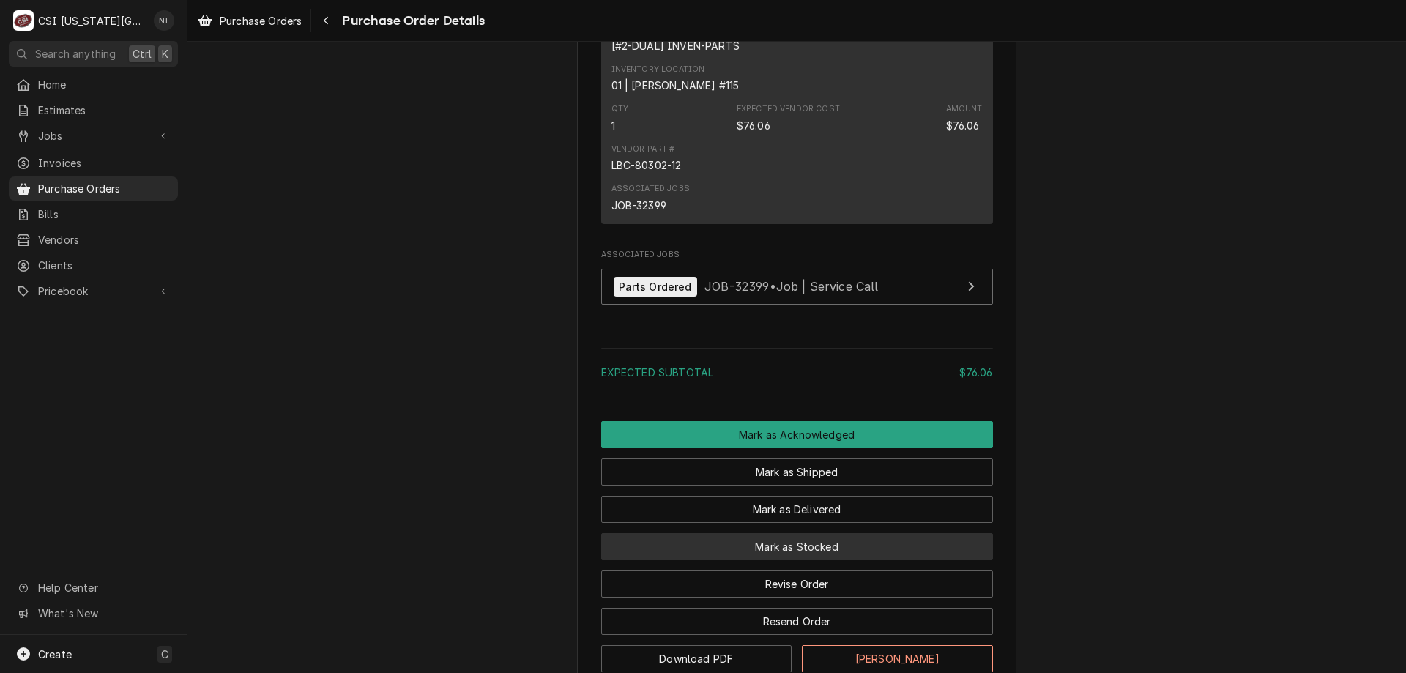
click at [855, 560] on button "Mark as Stocked" at bounding box center [797, 546] width 392 height 27
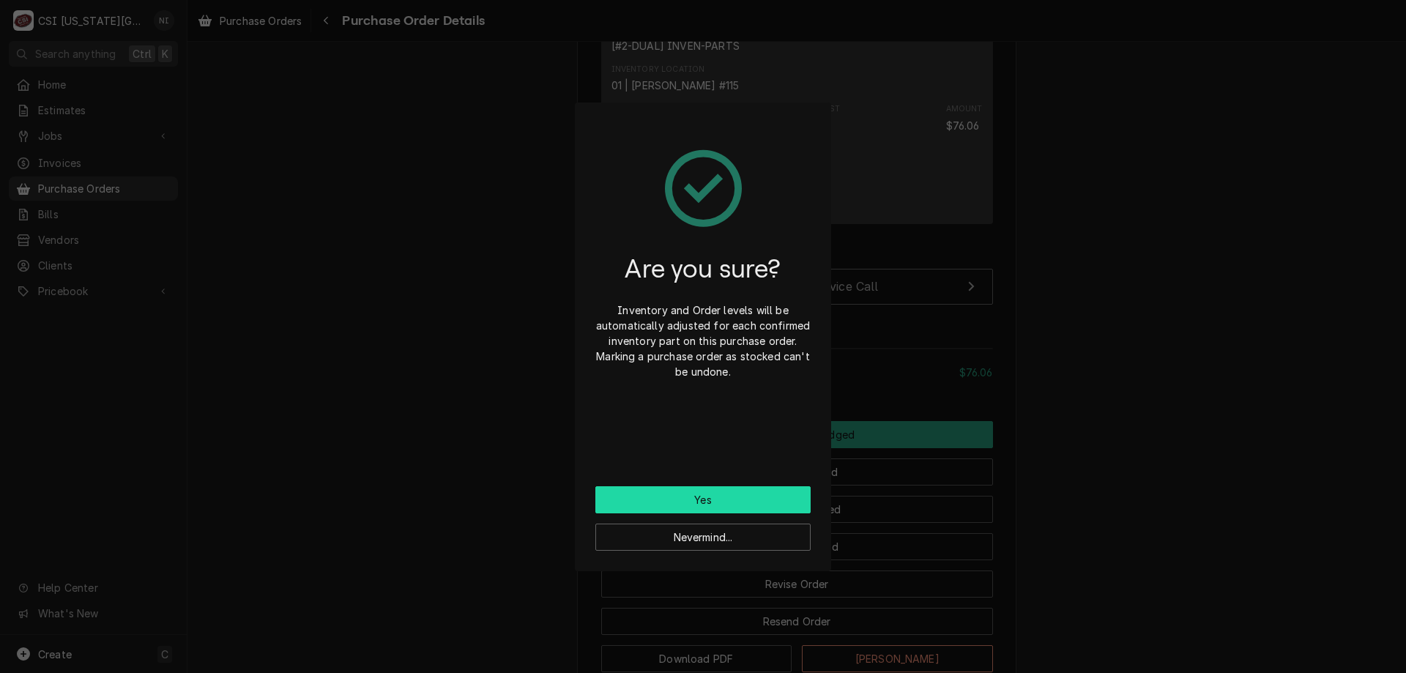
click at [739, 497] on button "Yes" at bounding box center [702, 499] width 215 height 27
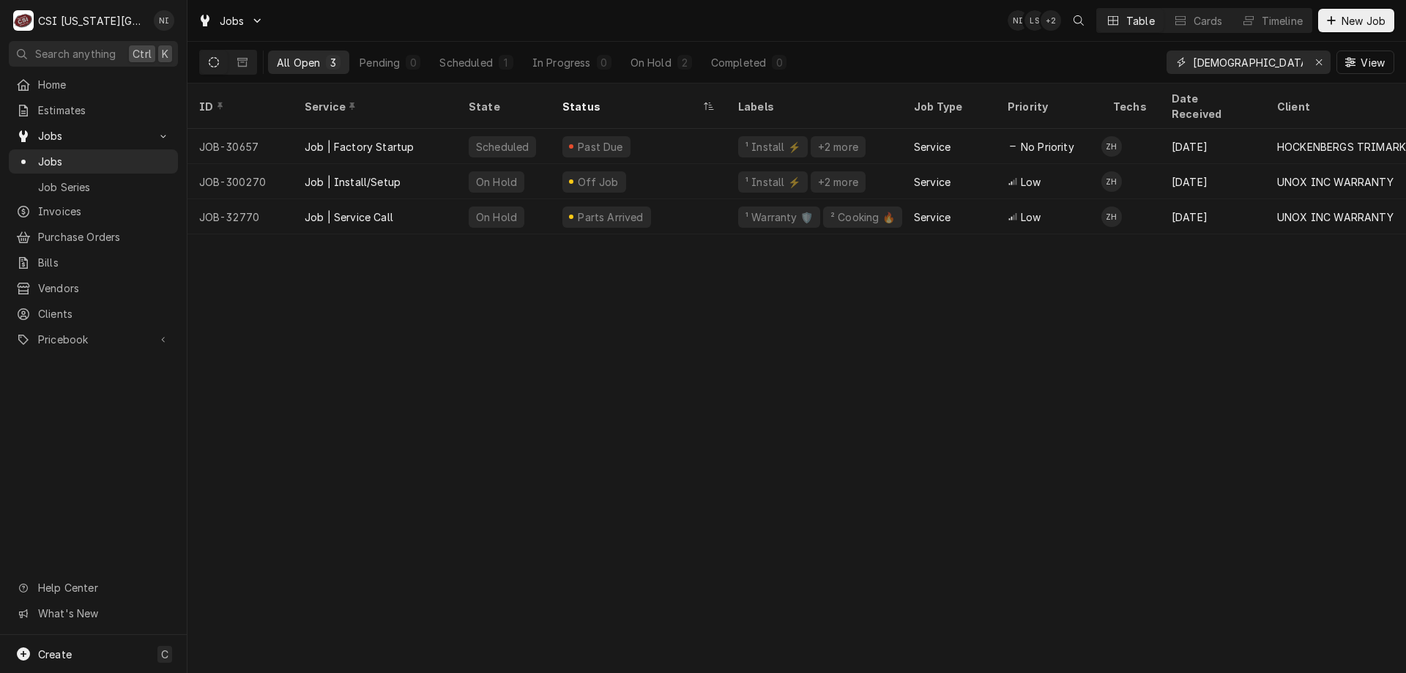
drag, startPoint x: 1240, startPoint y: 64, endPoint x: 1022, endPoint y: 64, distance: 218.1
click at [1022, 64] on div "All Open 3 Pending 0 Scheduled 1 In Progress 0 On Hold 2 Completed 0 chabad View" at bounding box center [796, 62] width 1195 height 41
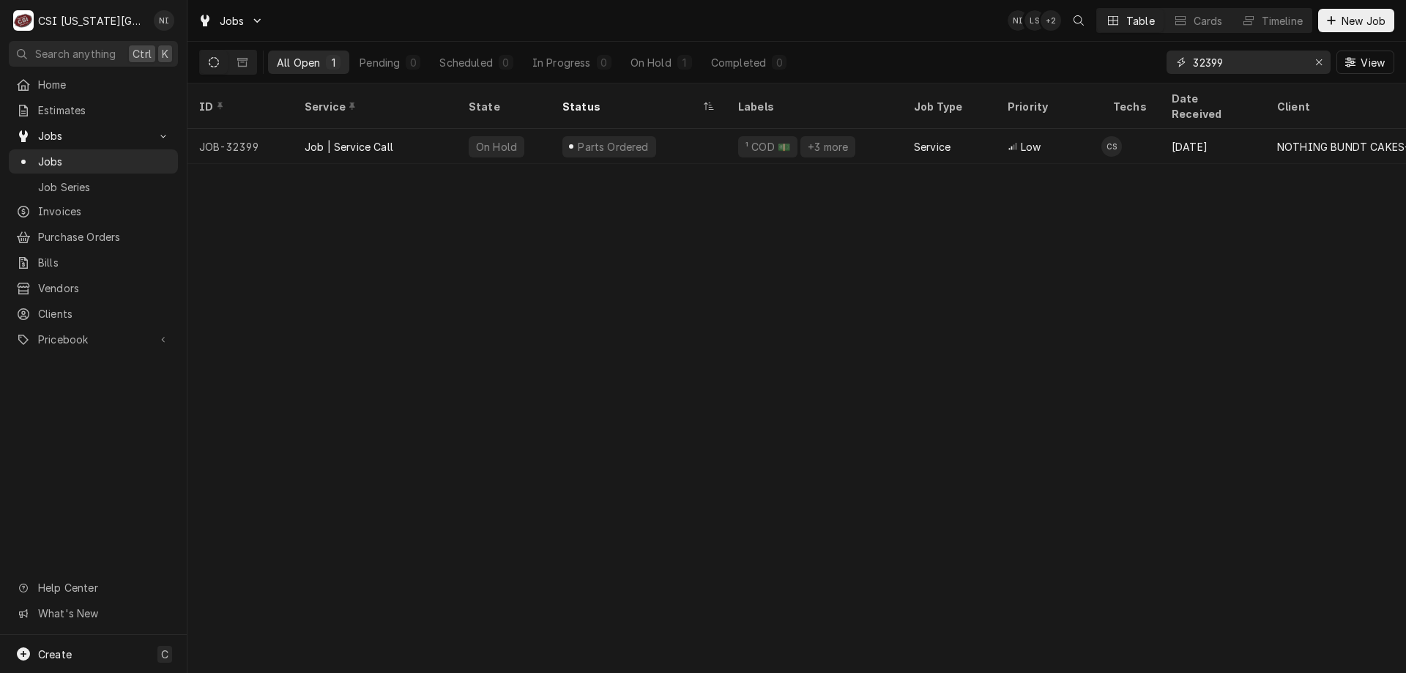
type input "32399"
click at [710, 131] on div "Parts Ordered" at bounding box center [638, 146] width 176 height 35
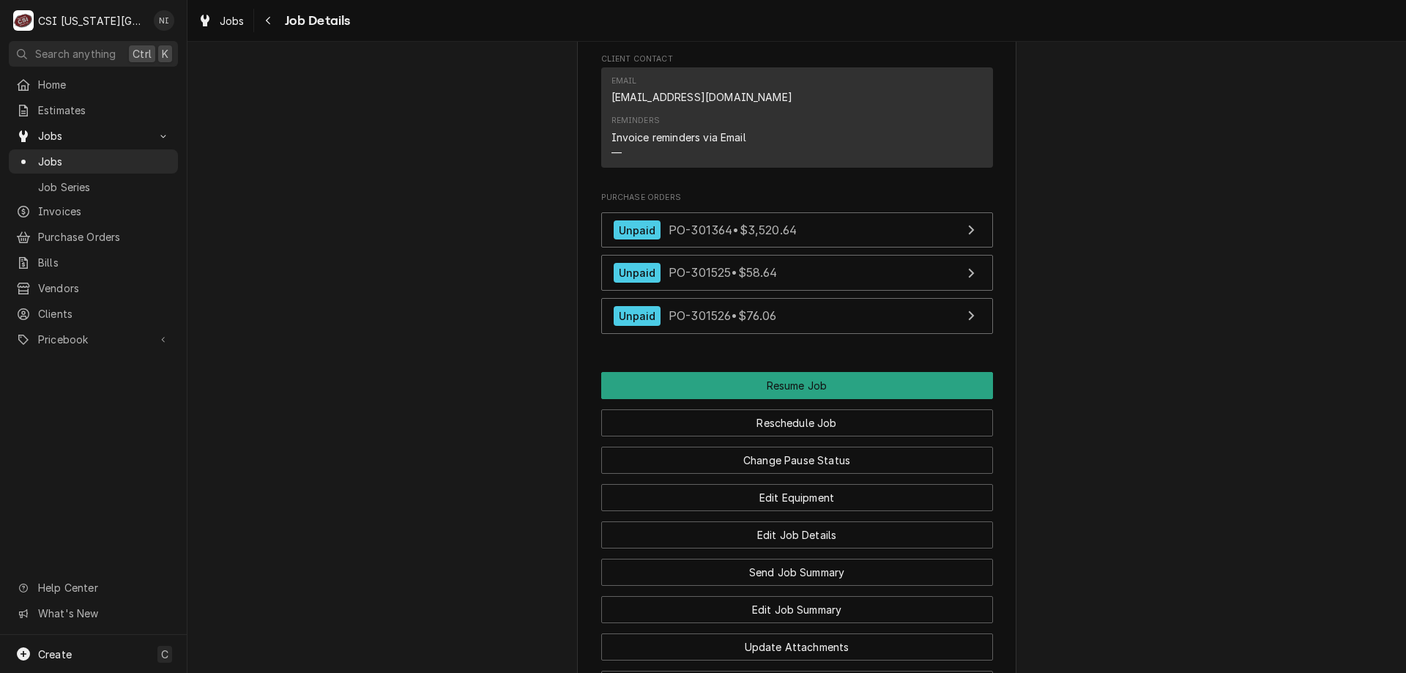
scroll to position [2341, 0]
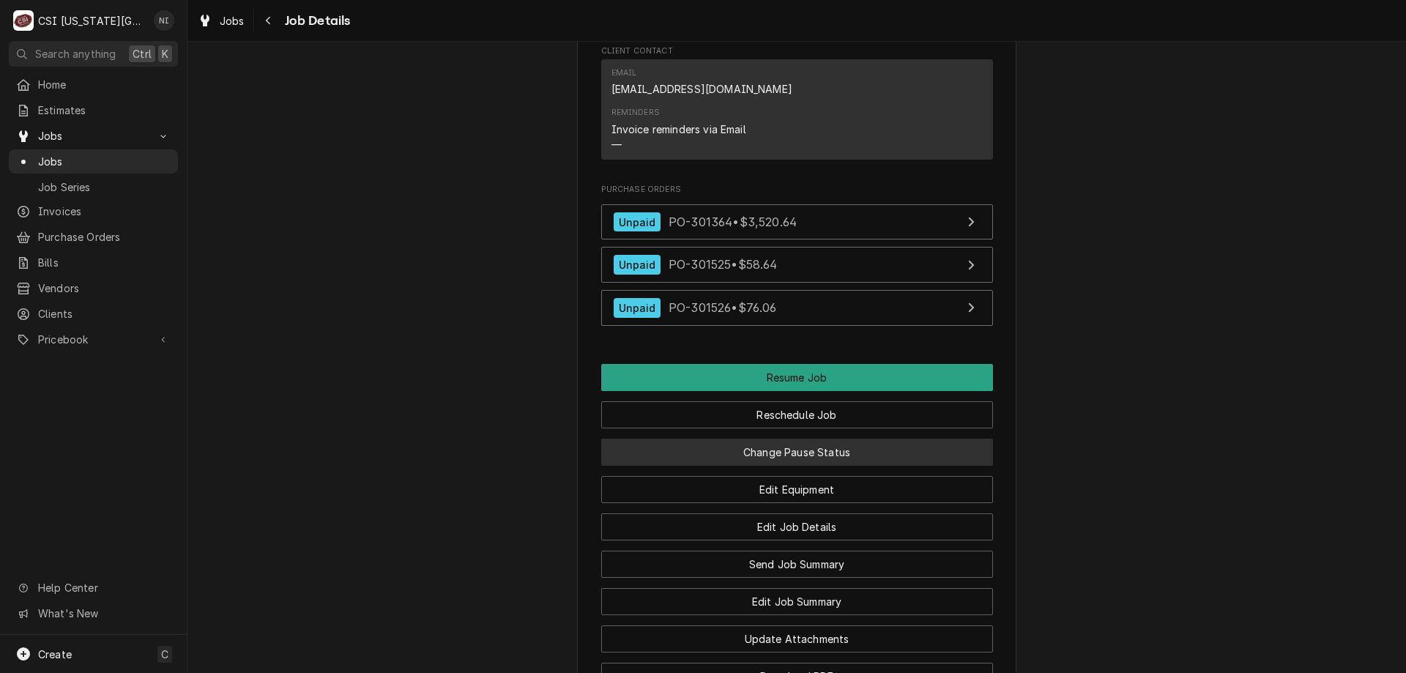
click at [857, 466] on button "Change Pause Status" at bounding box center [797, 451] width 392 height 27
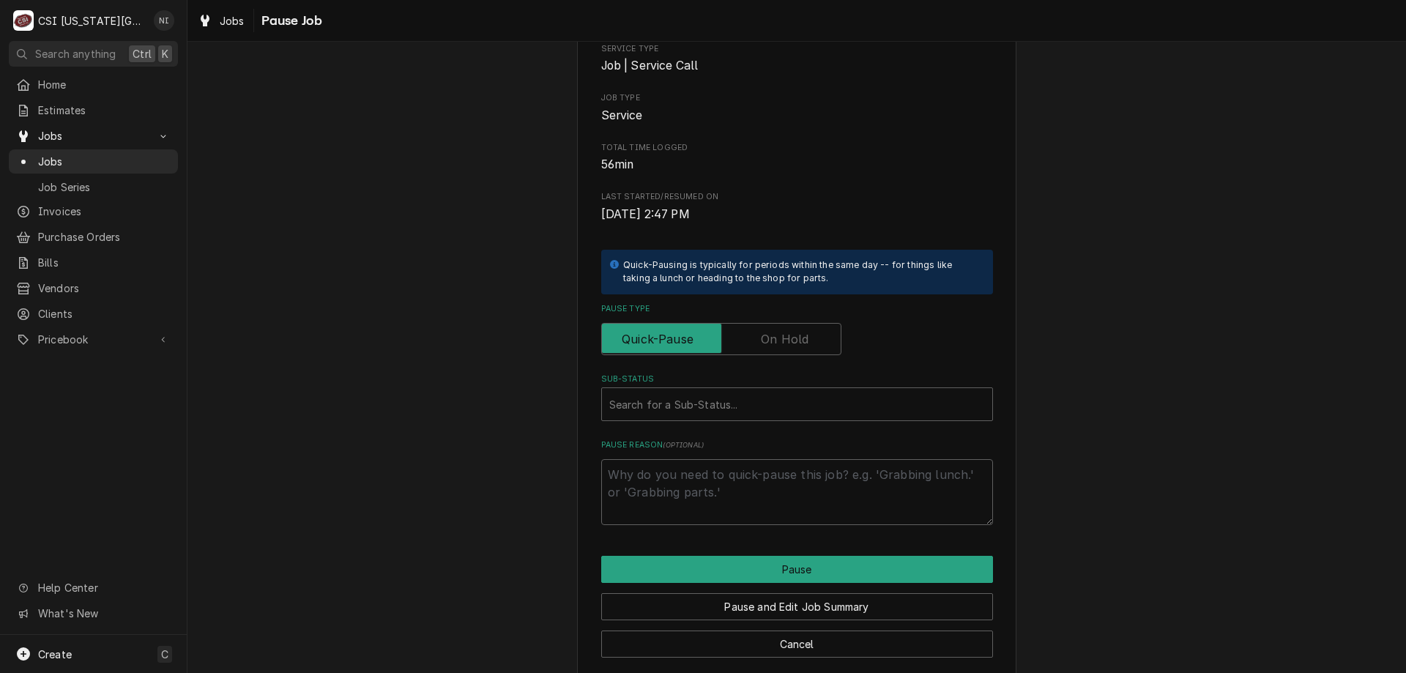
scroll to position [147, 0]
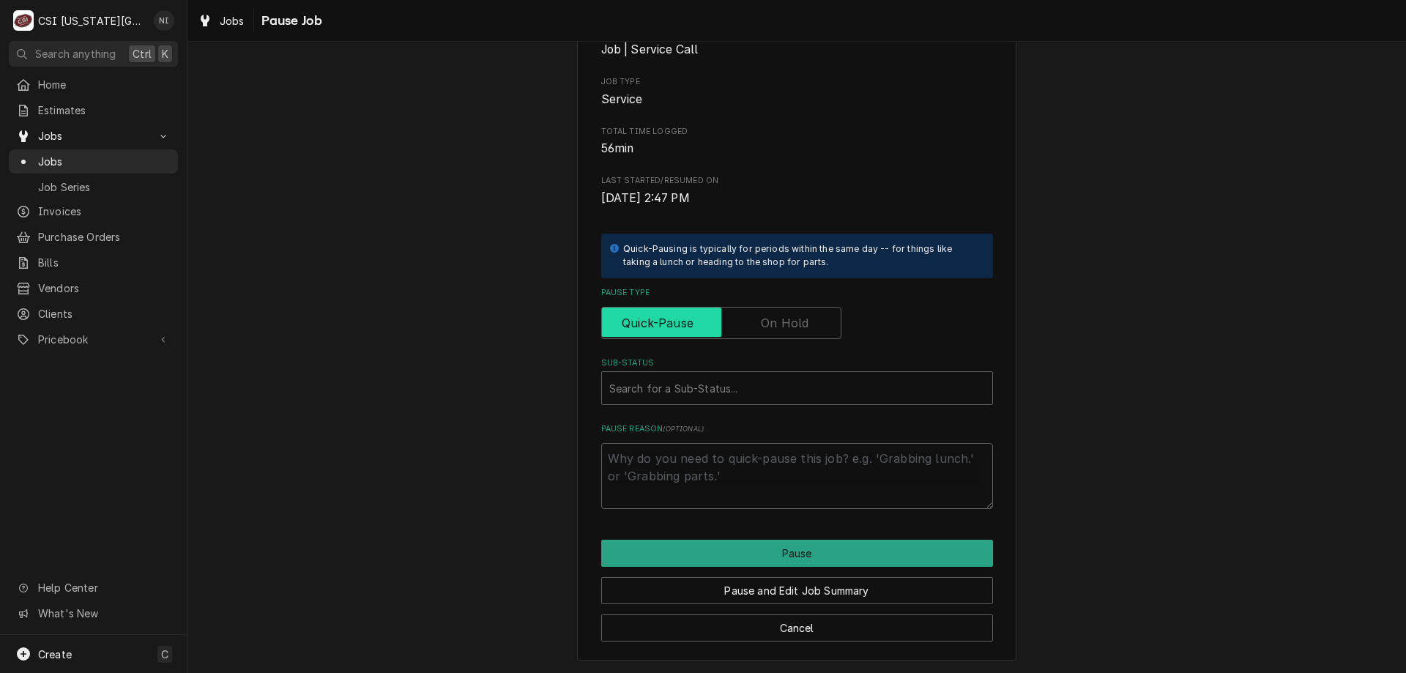
click at [782, 310] on input "Pause Type" at bounding box center [721, 323] width 227 height 32
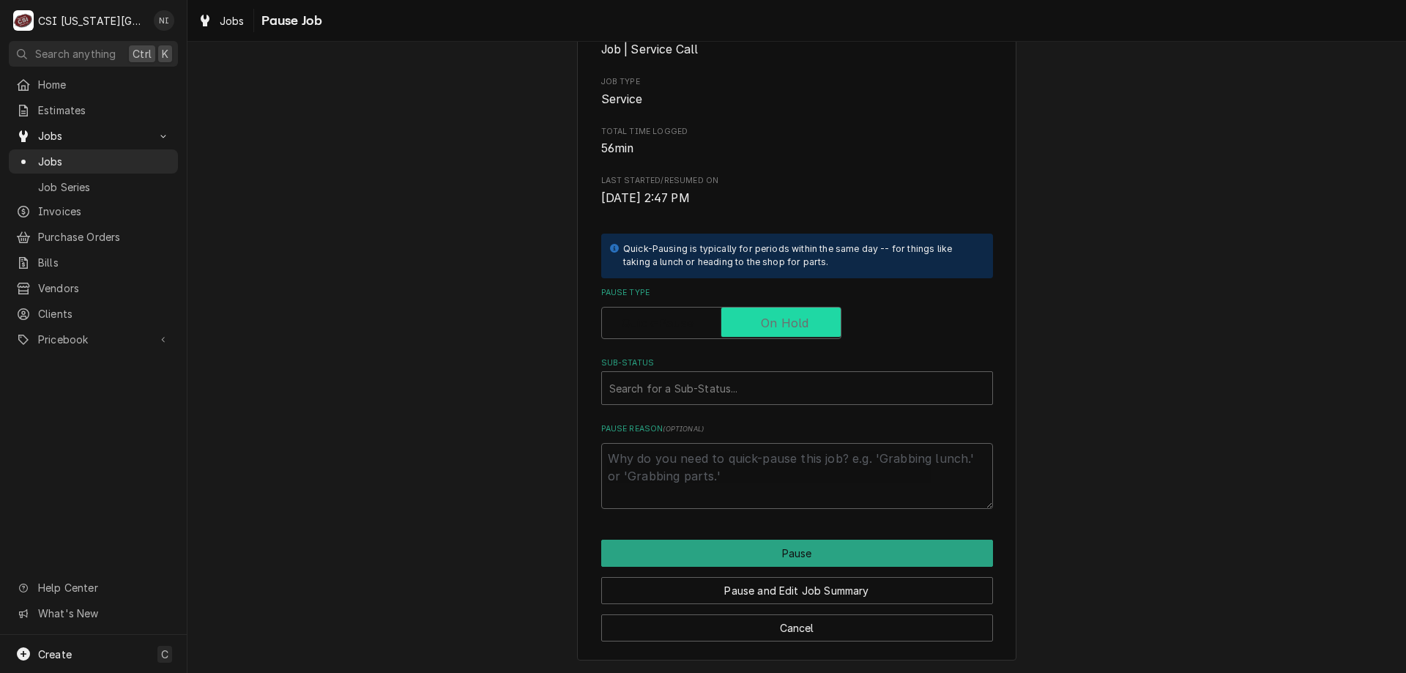
checkbox input "true"
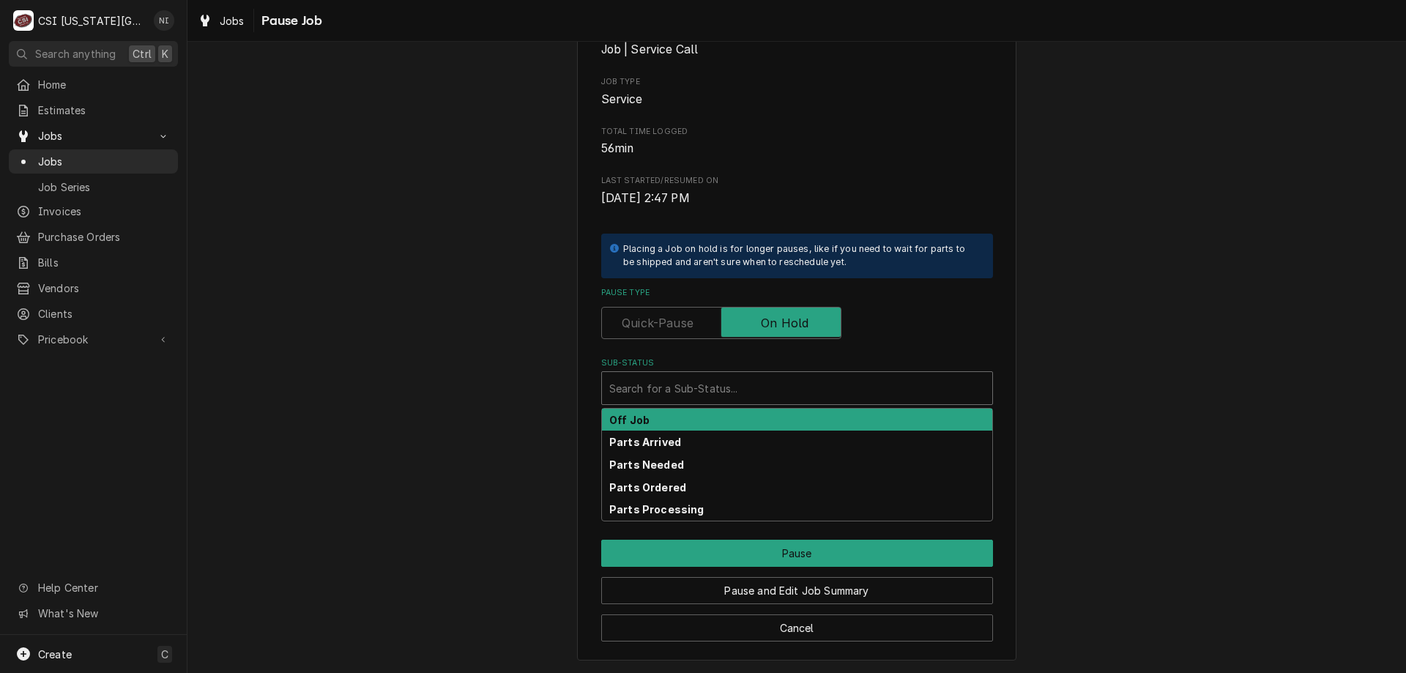
drag, startPoint x: 763, startPoint y: 380, endPoint x: 752, endPoint y: 403, distance: 25.9
click at [763, 381] on div "Sub-Status" at bounding box center [797, 388] width 376 height 26
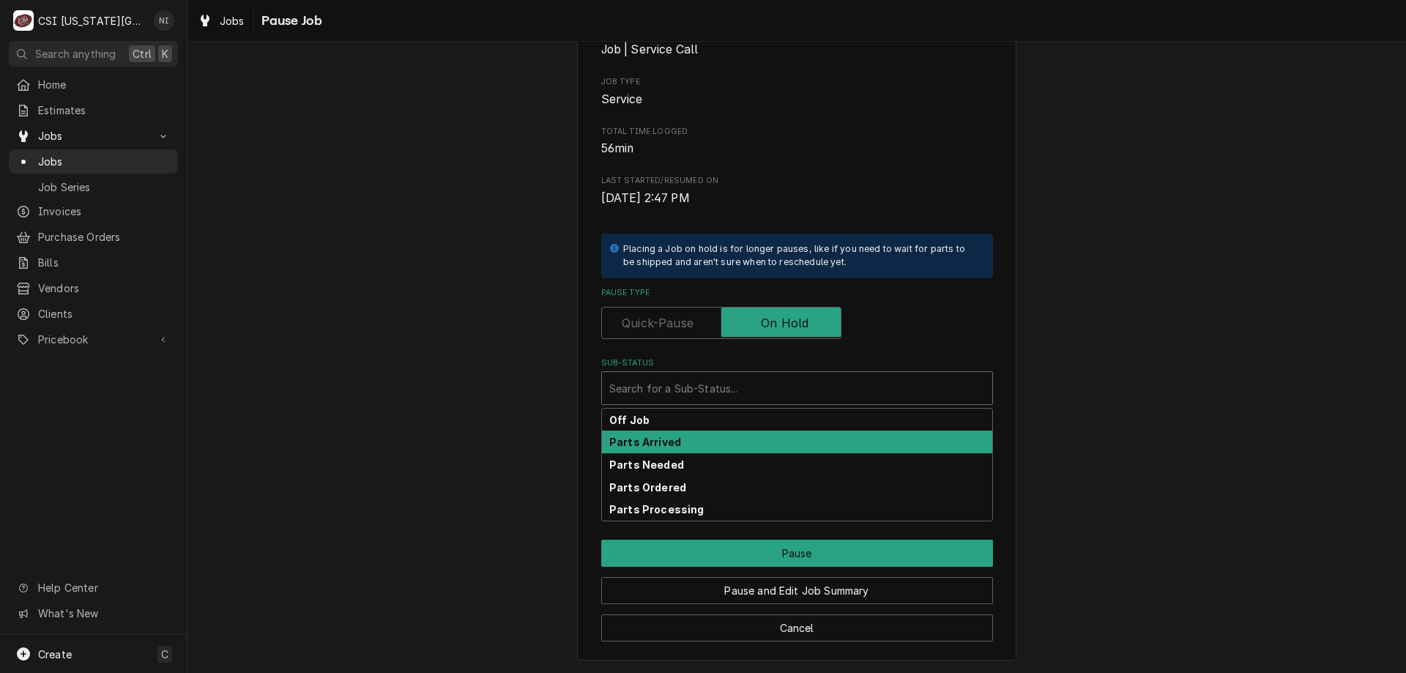
click at [662, 444] on strong "Parts Arrived" at bounding box center [645, 442] width 72 height 12
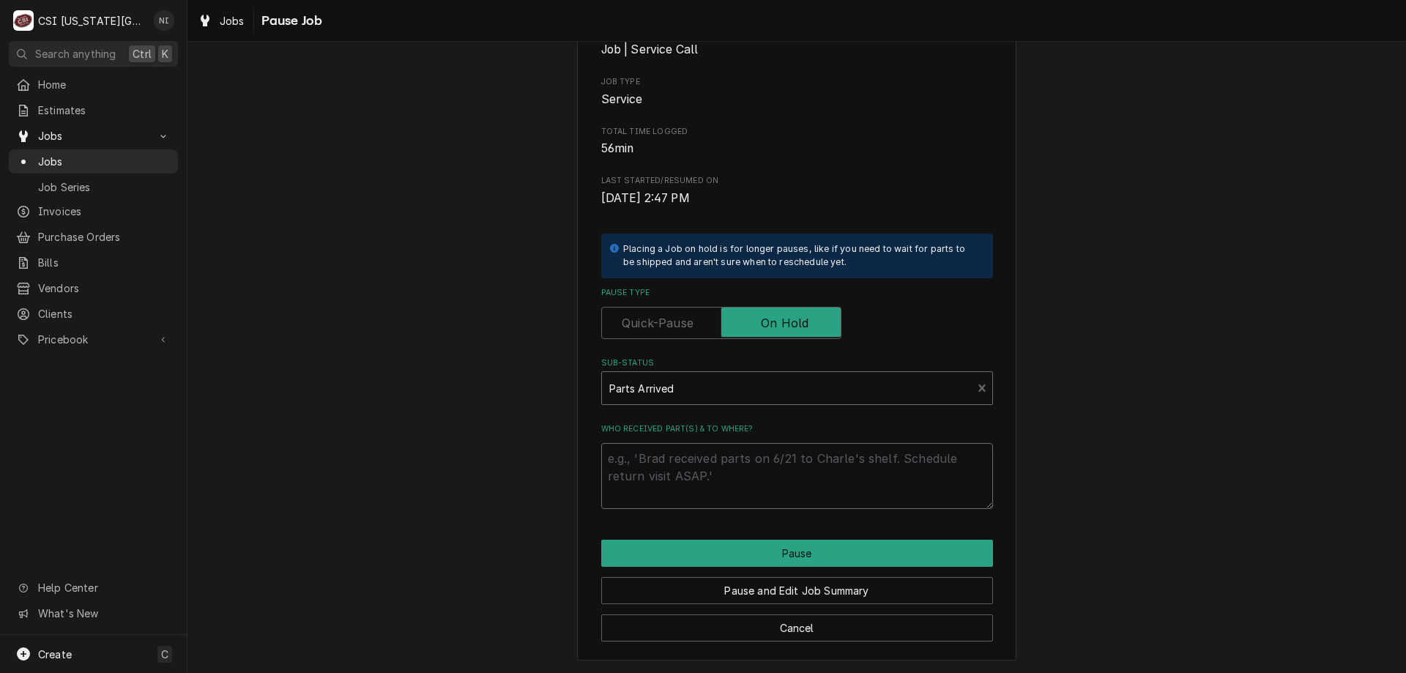
click at [662, 458] on textarea "Who received part(s) & to where?" at bounding box center [797, 476] width 392 height 66
type textarea "x"
type textarea "p"
type textarea "x"
type textarea "pa"
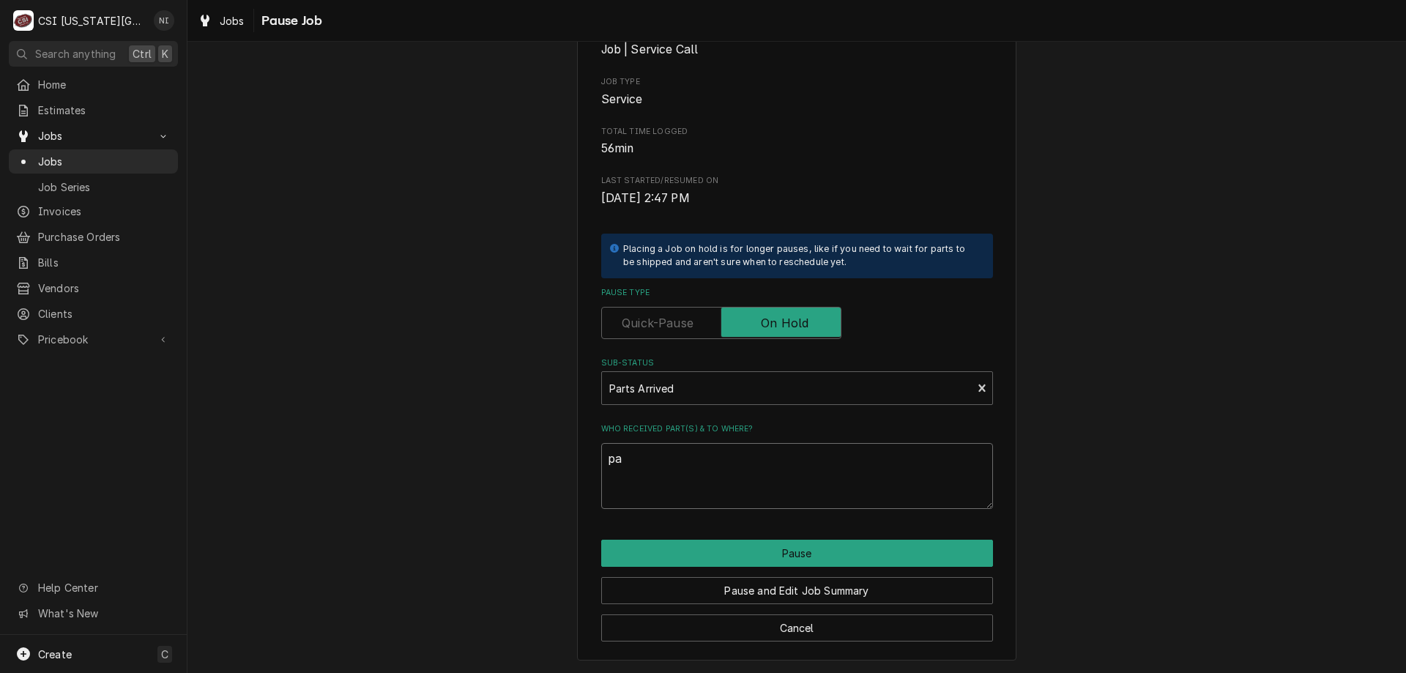
type textarea "x"
type textarea "pats"
type textarea "x"
type textarea "pat"
type textarea "x"
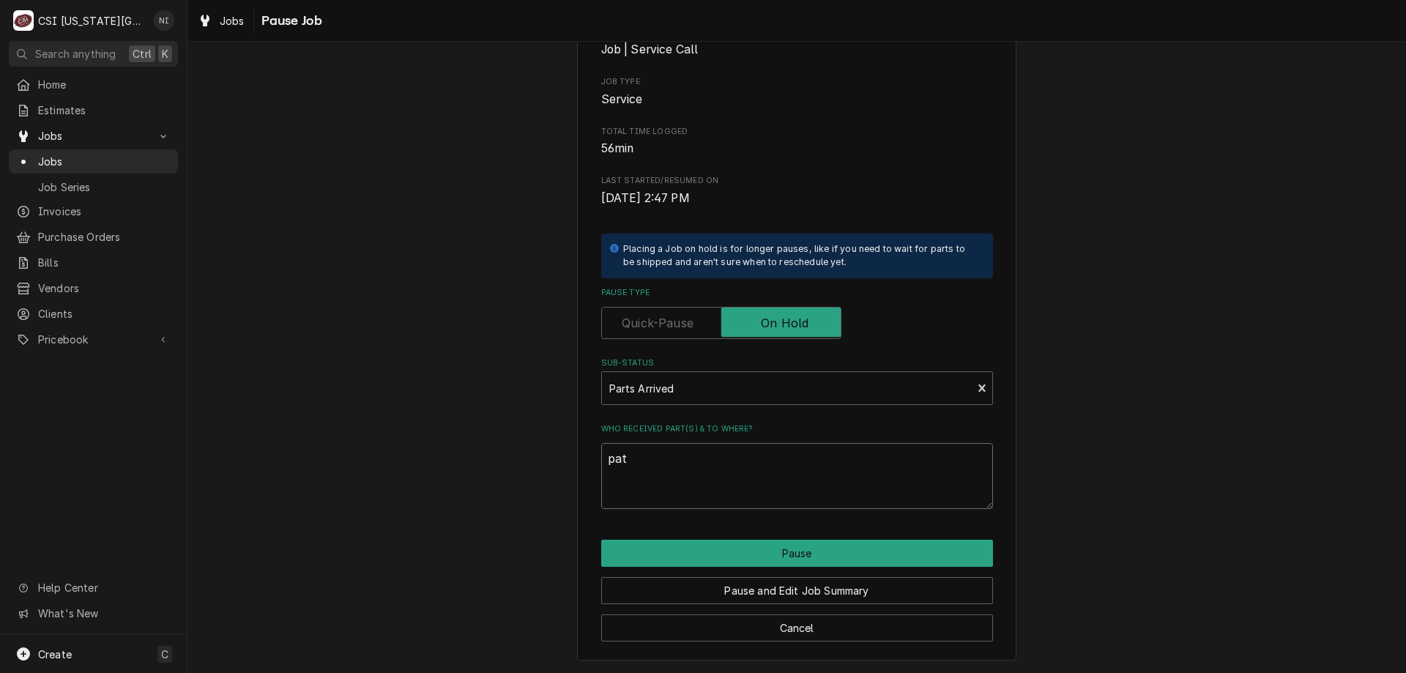
type textarea "pa"
type textarea "x"
type textarea "par"
type textarea "x"
type textarea "parts"
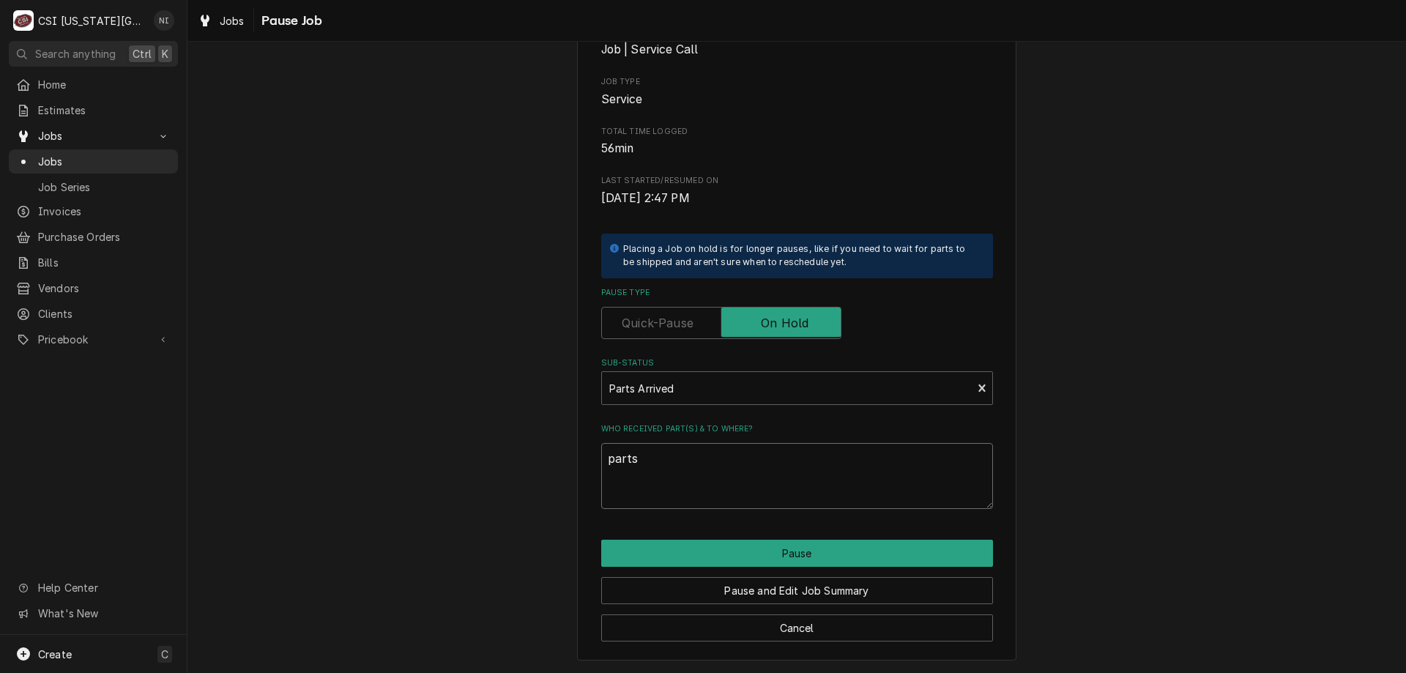
type textarea "x"
type textarea "parts"
type textarea "x"
type textarea "parts o"
type textarea "x"
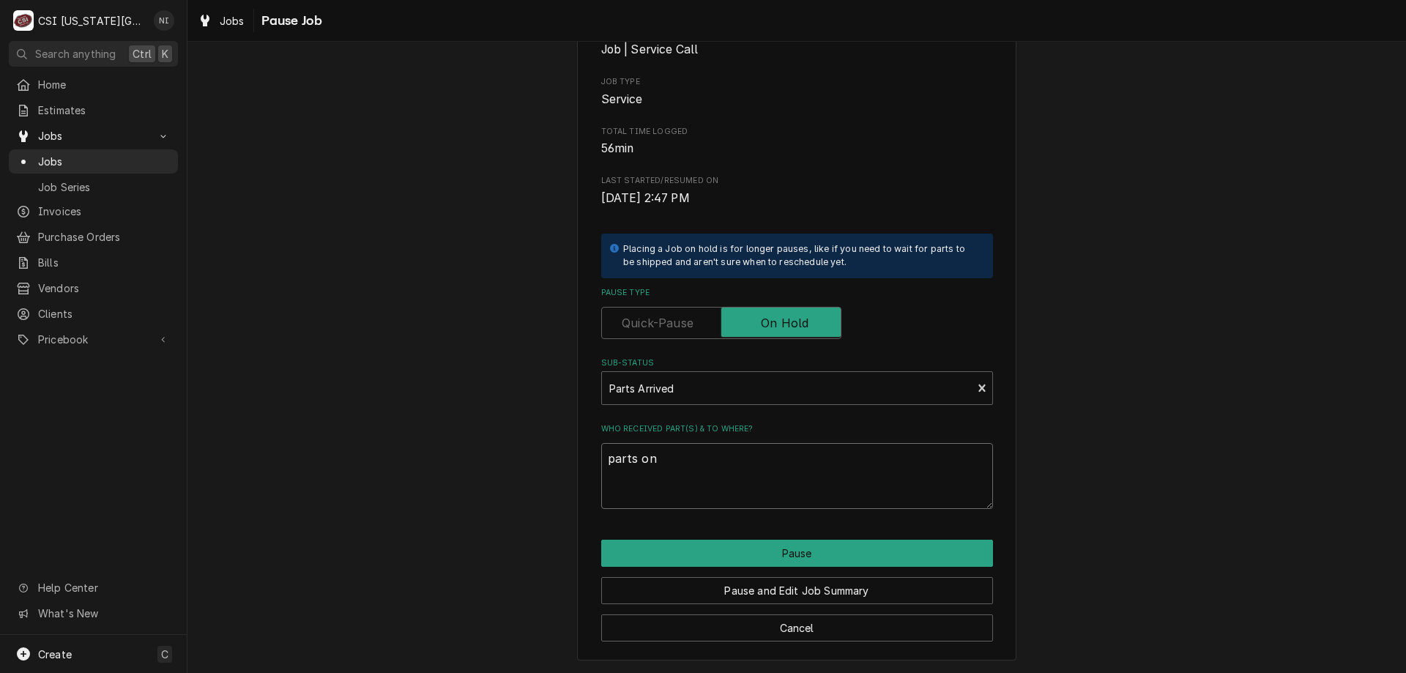
type textarea "parts on"
type textarea "x"
type textarea "parts on c"
type textarea "x"
type textarea "parts on chi"
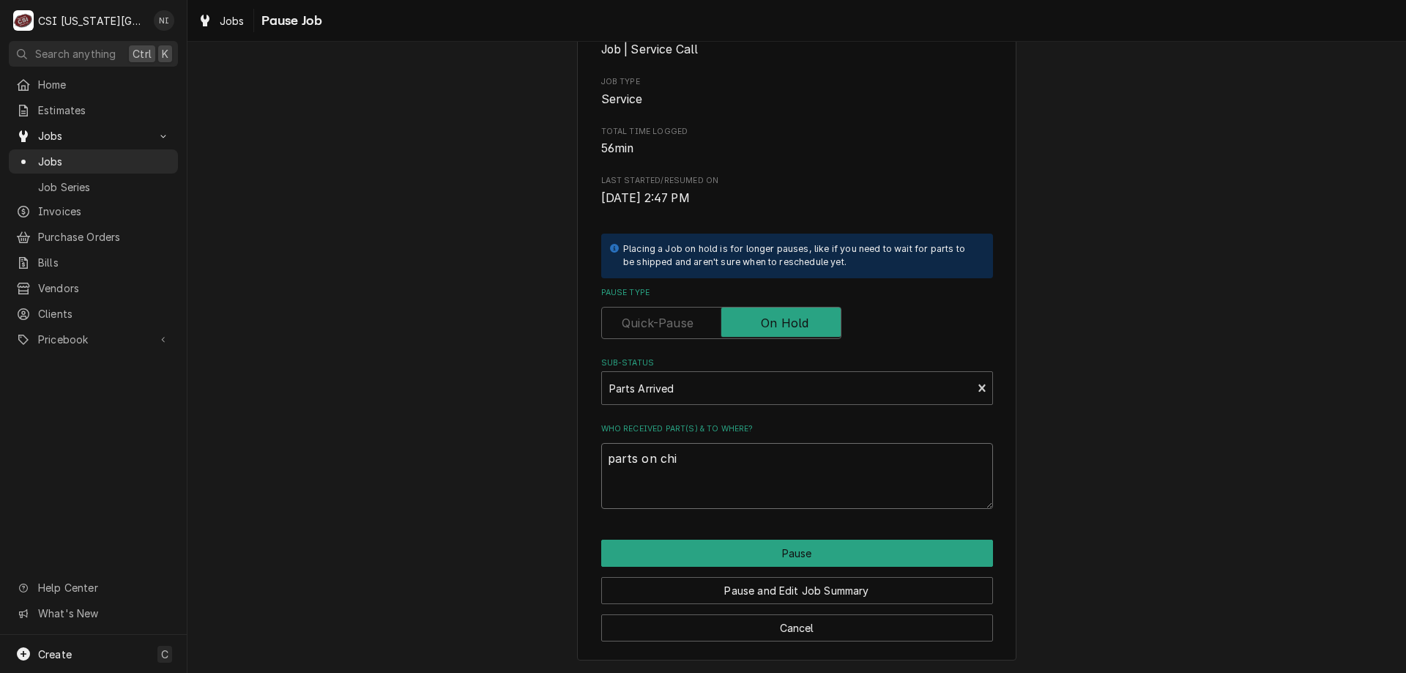
type textarea "x"
type textarea "parts on chir"
type textarea "x"
type textarea "parts on chi"
type textarea "x"
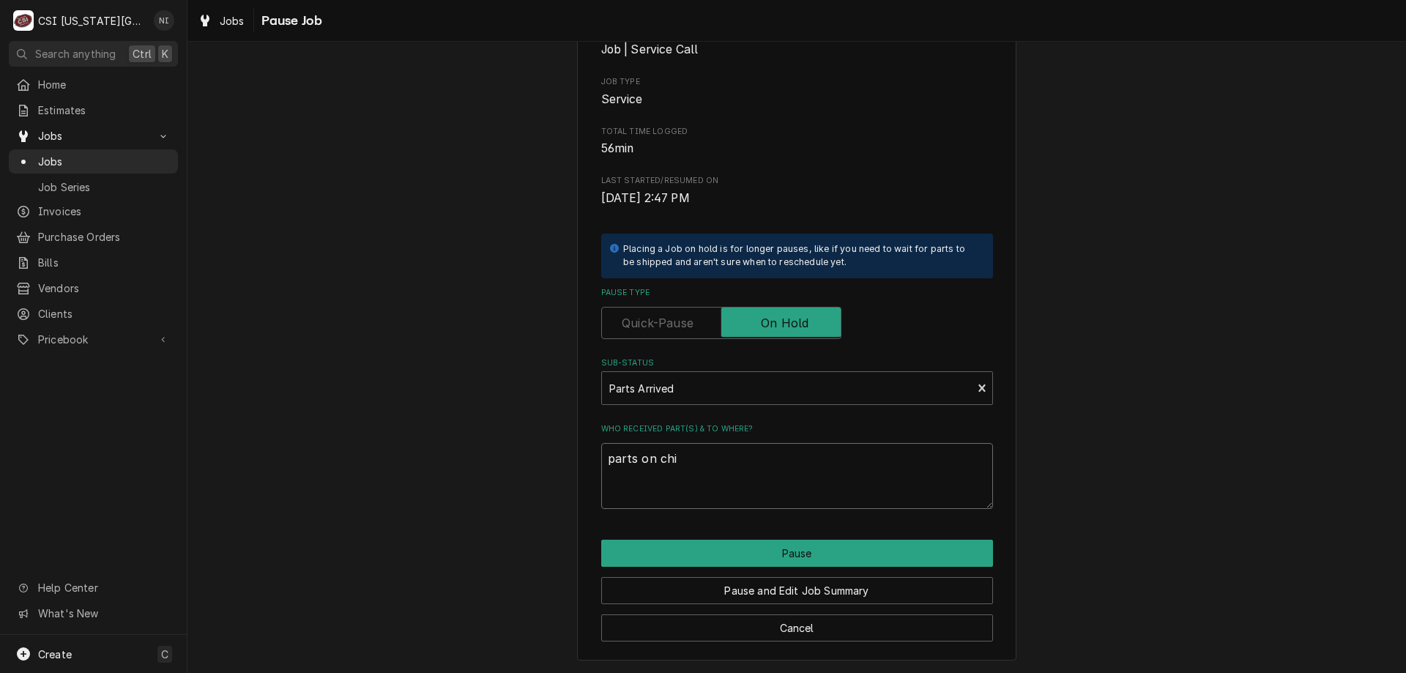
type textarea "parts on ch"
type textarea "x"
type textarea "parts on c"
type textarea "x"
type textarea "parts on ch"
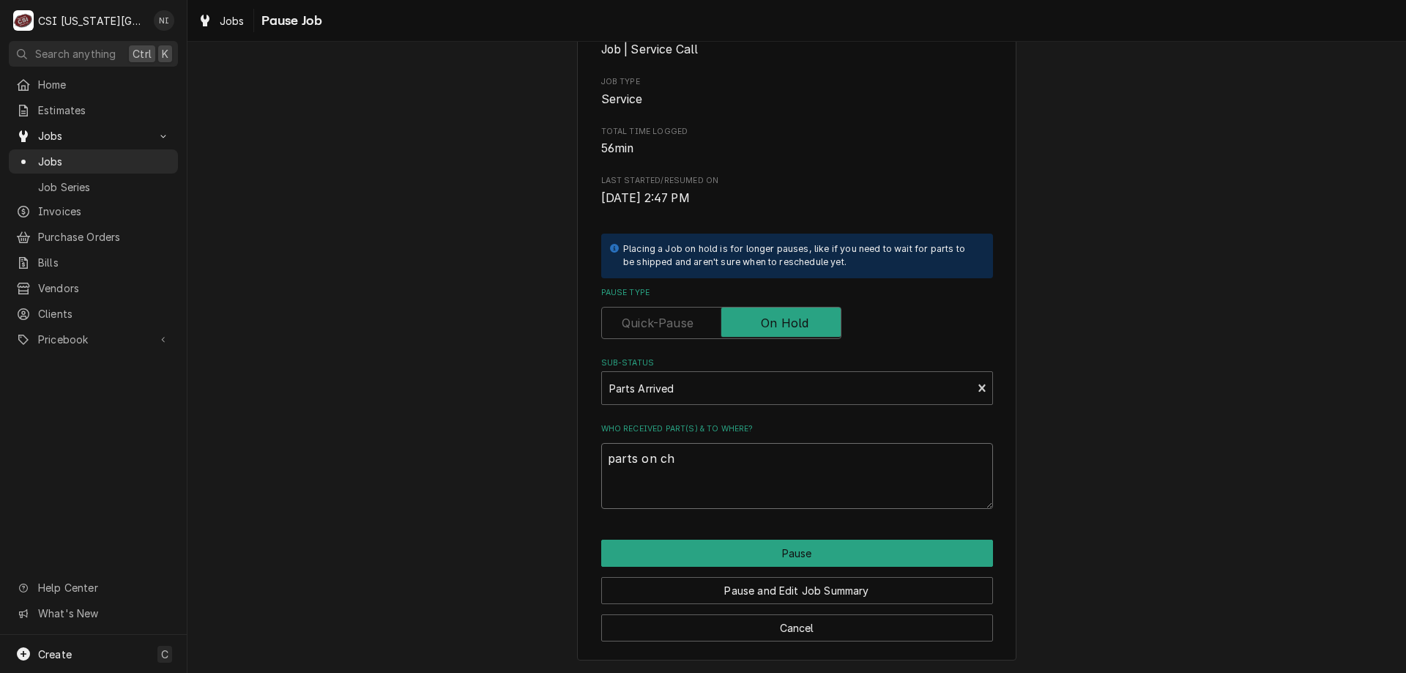
type textarea "x"
type textarea "parts on chr"
type textarea "x"
type textarea "parts on chri"
type textarea "x"
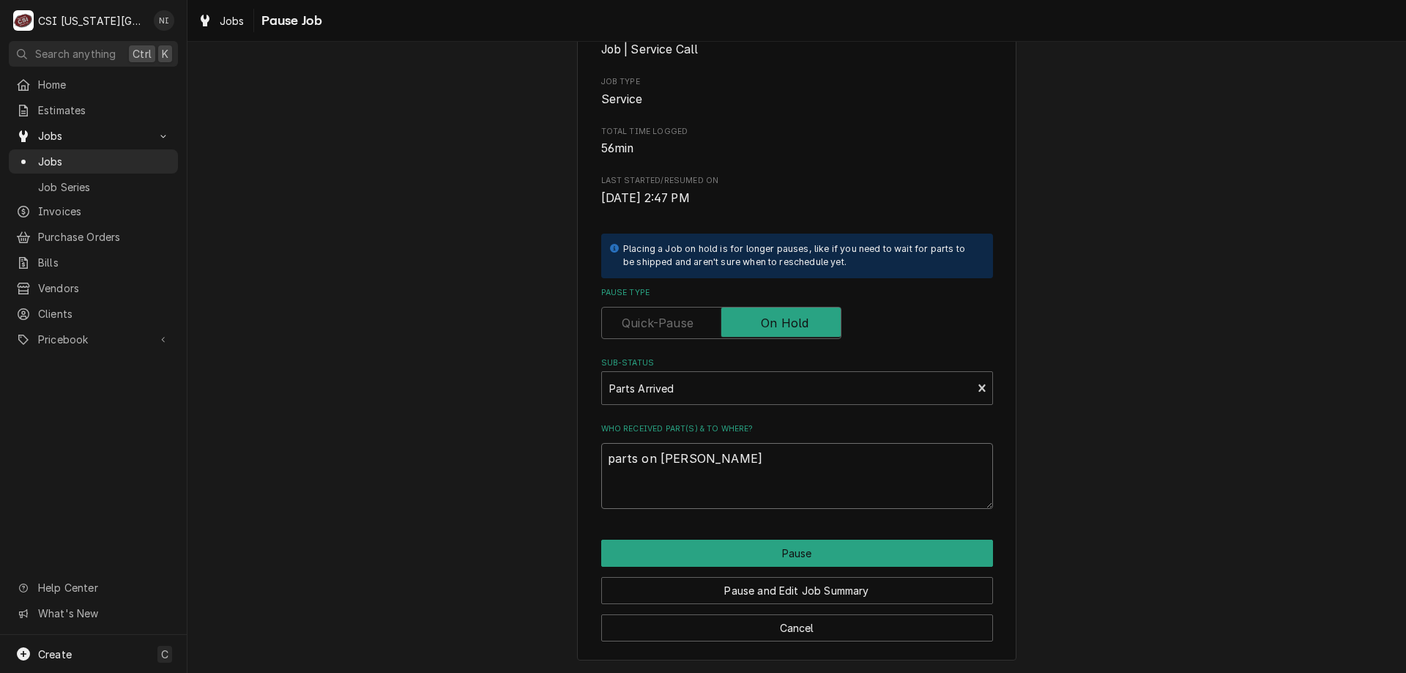
type textarea "parts on christ"
type textarea "x"
type textarea "parts on christi"
type textarea "x"
type textarea "parts on christia"
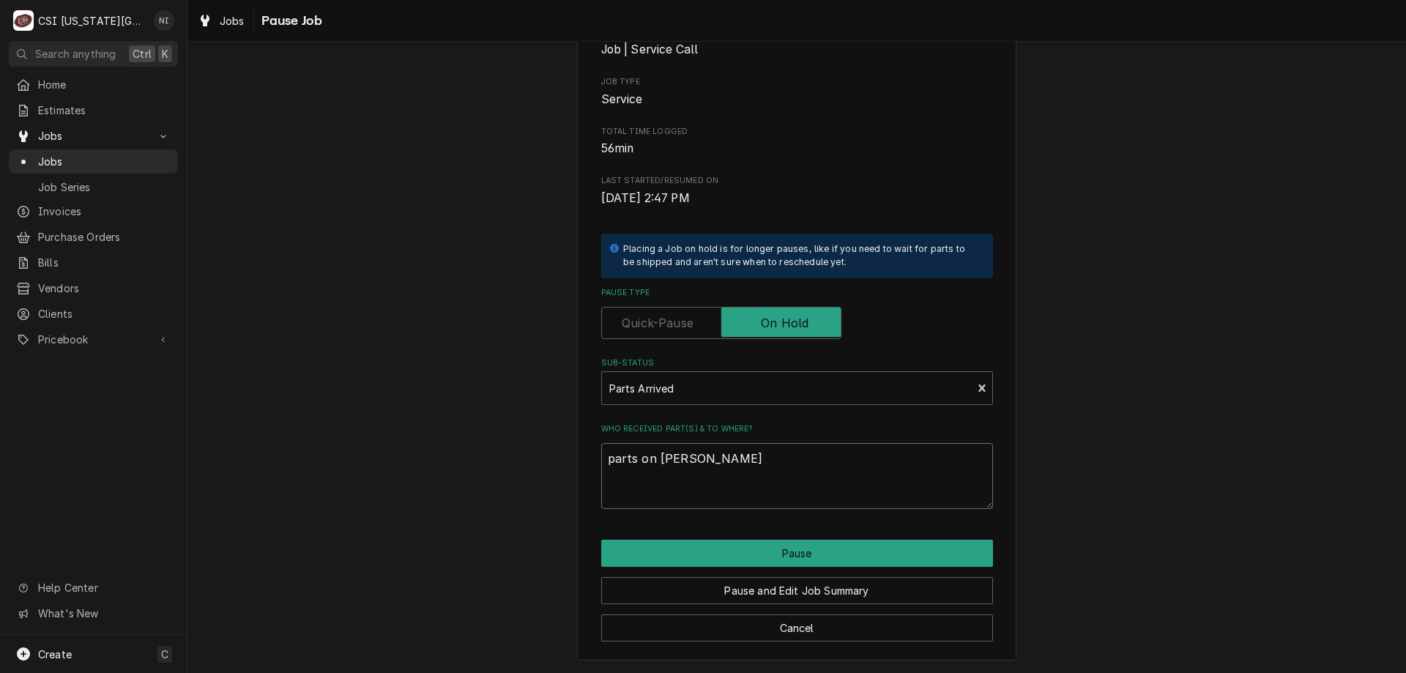
type textarea "x"
type textarea "parts on christian"
type textarea "x"
type textarea "parts on christian"
type textarea "x"
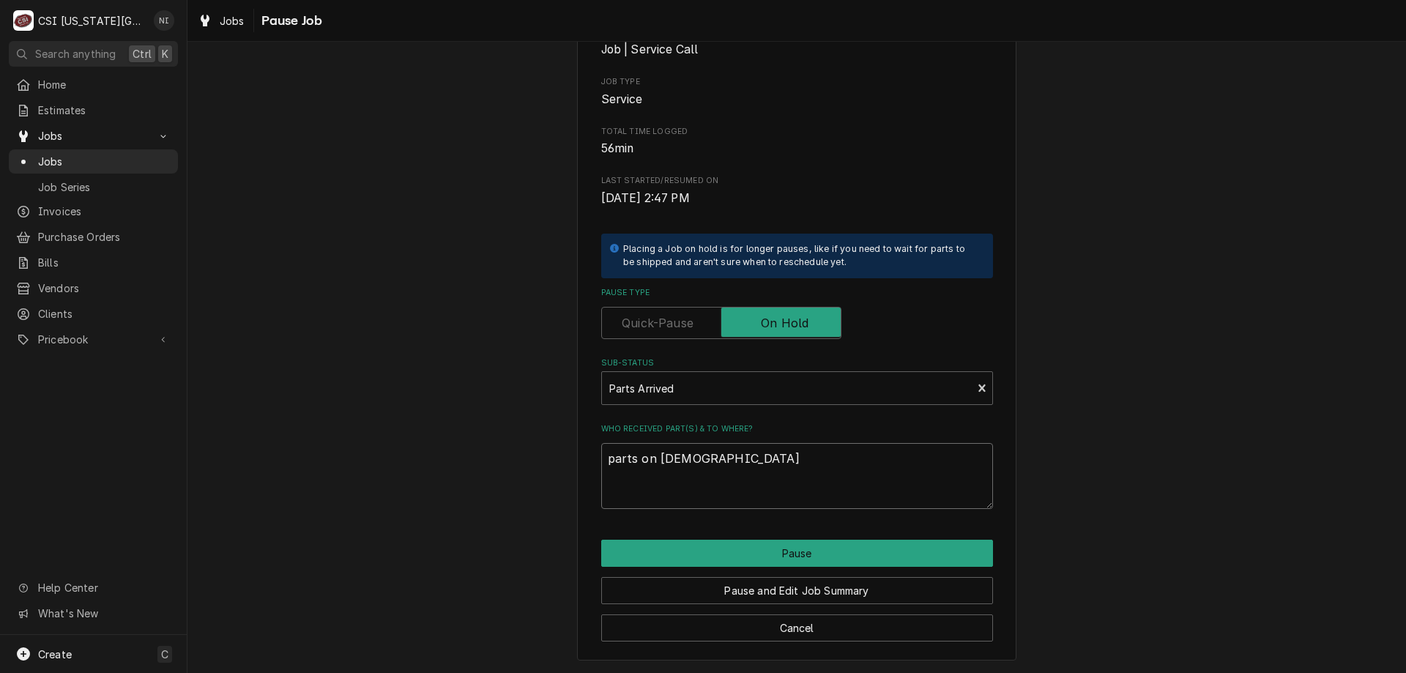
type textarea "parts on christian s"
type textarea "x"
type textarea "parts on christian sh"
type textarea "x"
type textarea "parts on christian she"
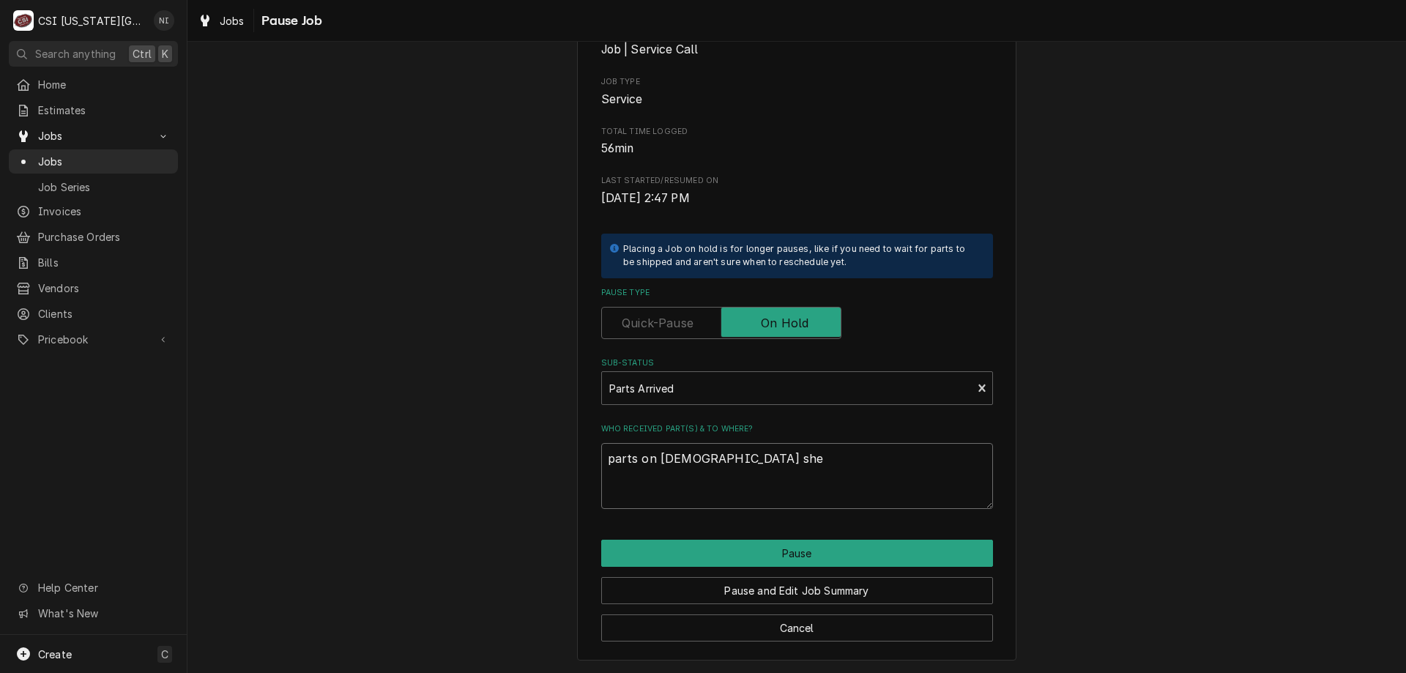
type textarea "x"
type textarea "parts on christian shel"
type textarea "x"
type textarea "parts on christian shelf"
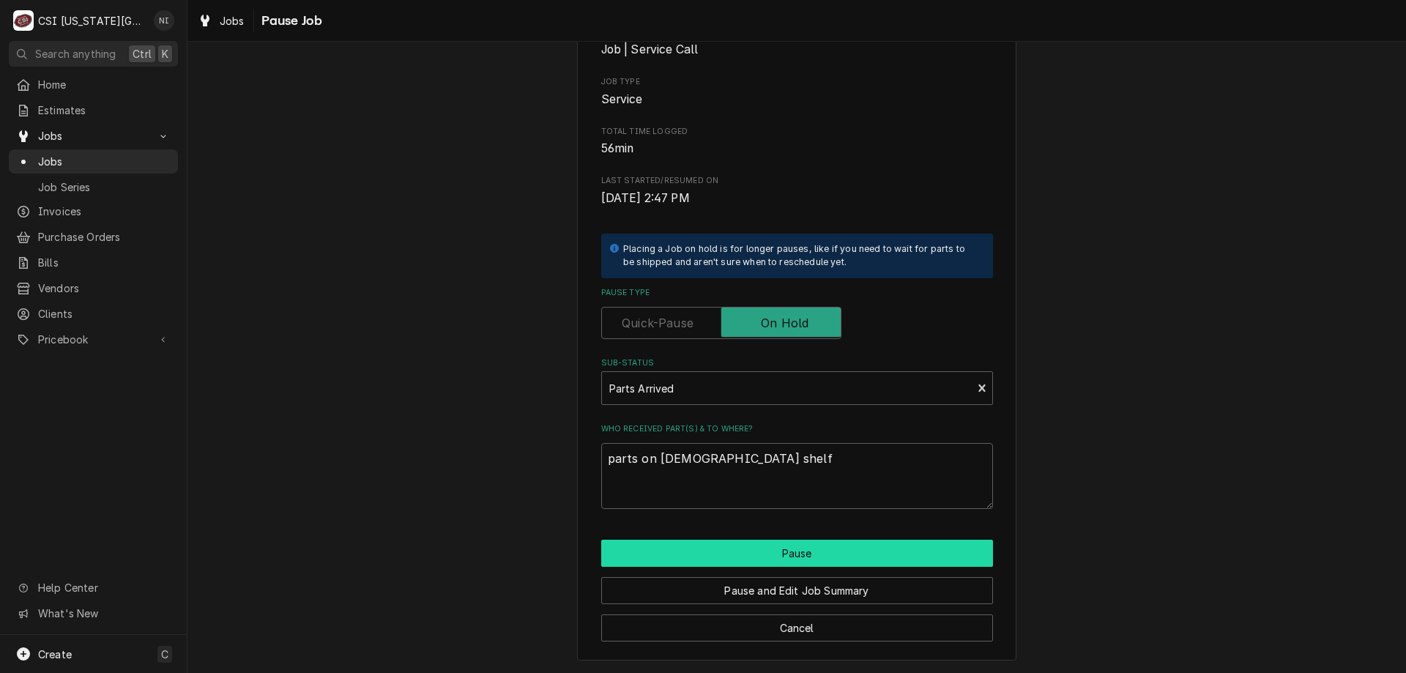
click at [775, 548] on button "Pause" at bounding box center [797, 553] width 392 height 27
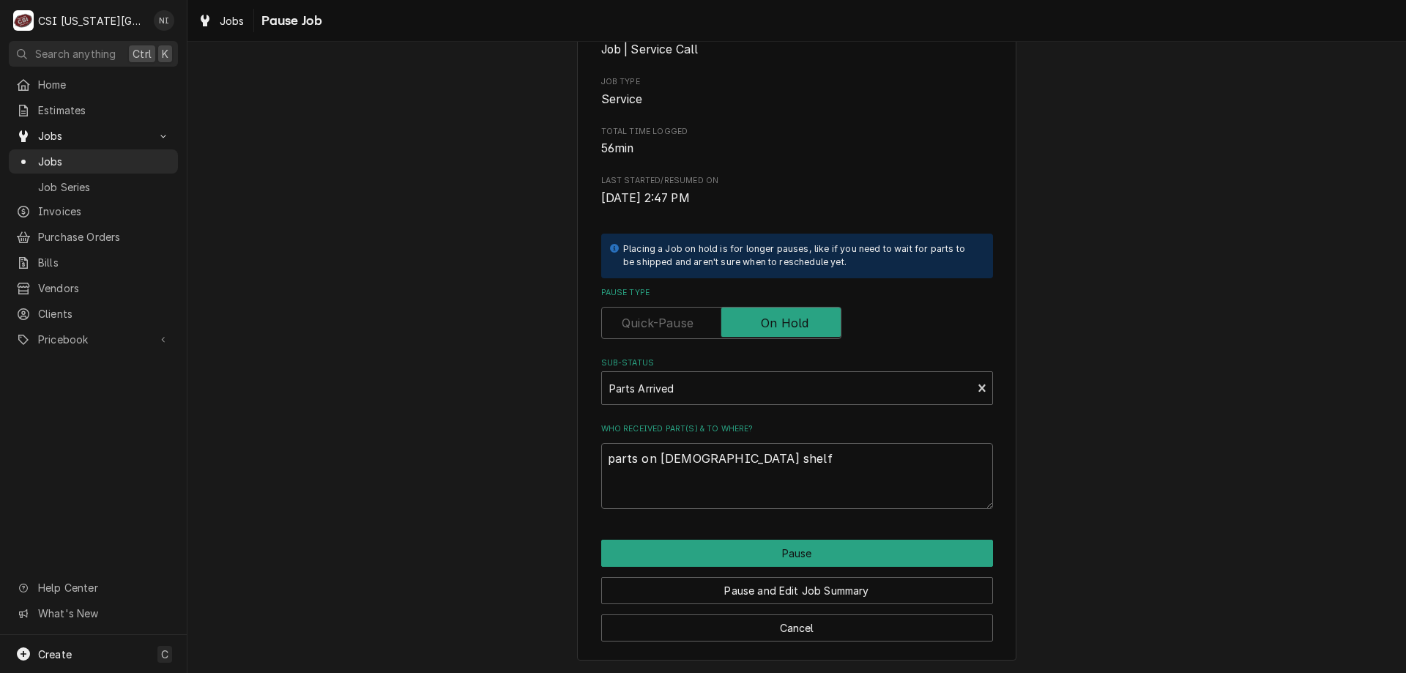
type textarea "x"
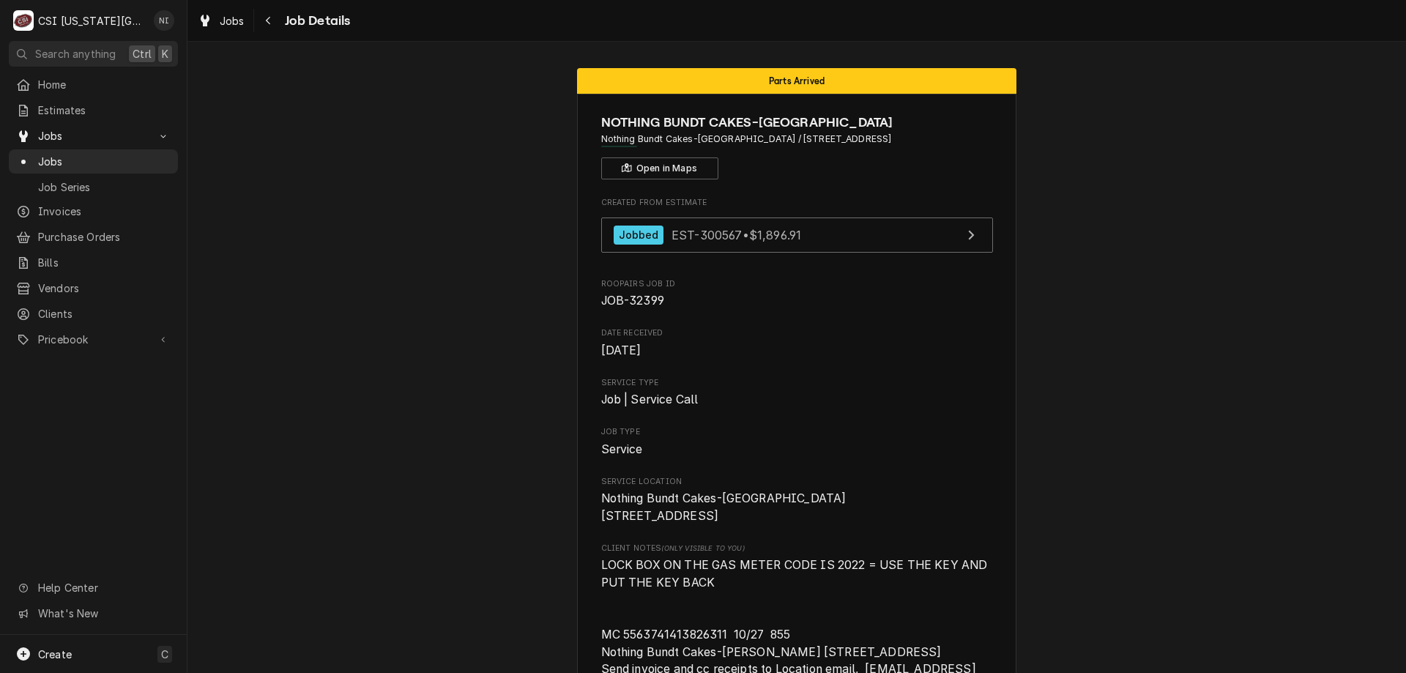
click at [136, 159] on span "Jobs" at bounding box center [104, 161] width 132 height 15
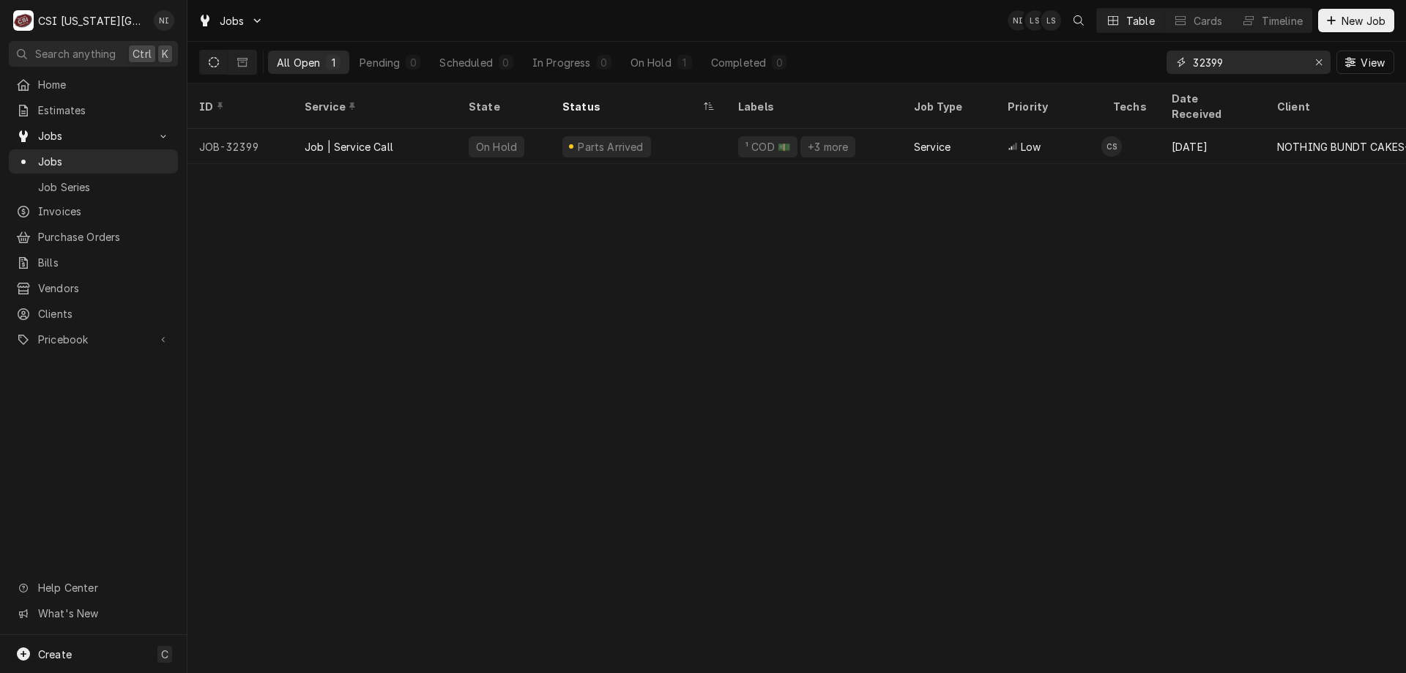
drag, startPoint x: 1229, startPoint y: 66, endPoint x: 1132, endPoint y: 66, distance: 96.6
click at [1133, 66] on div "All Open 1 Pending 0 Scheduled 0 In Progress 0 On Hold 1 Completed 0 32399 View" at bounding box center [796, 62] width 1195 height 41
type input "32752"
click at [675, 129] on div "Uninvoiced" at bounding box center [638, 146] width 176 height 35
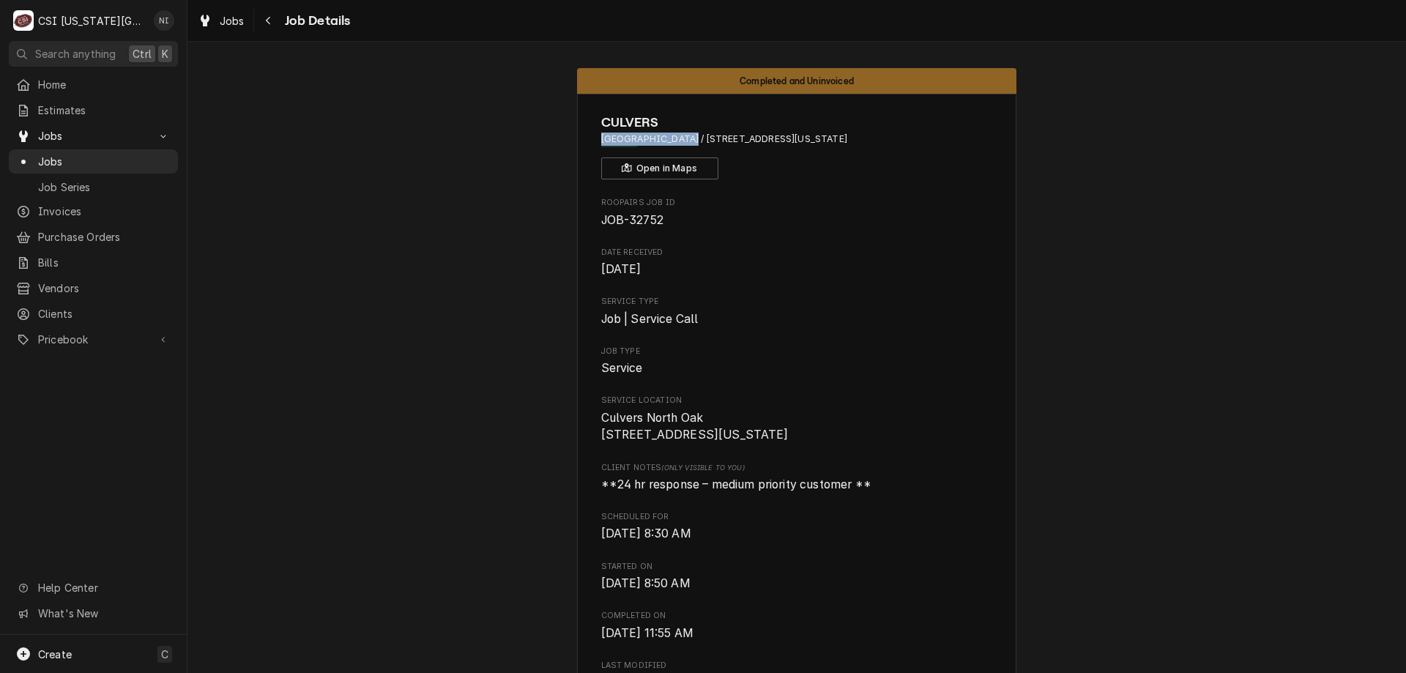
drag, startPoint x: 593, startPoint y: 139, endPoint x: 673, endPoint y: 145, distance: 80.7
copy span "Culvers [GEOGRAPHIC_DATA]"
click at [130, 156] on span "Jobs" at bounding box center [104, 161] width 132 height 15
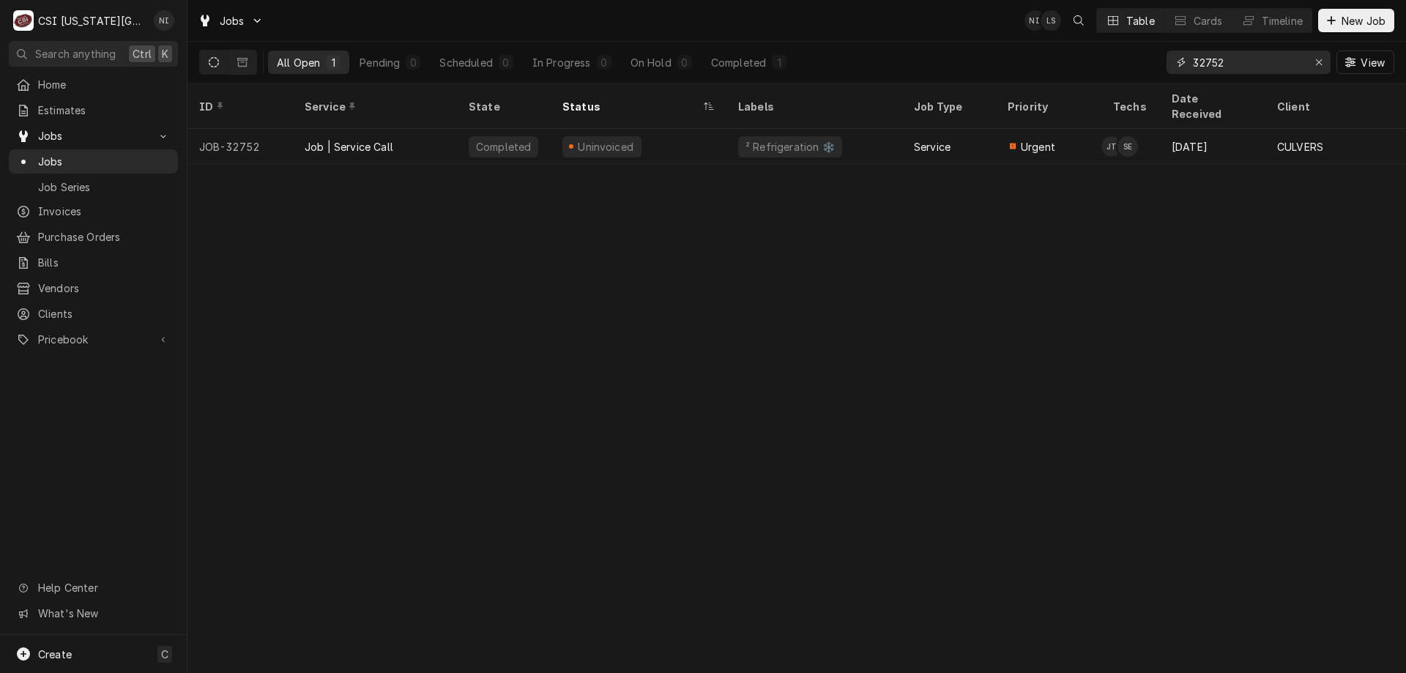
click at [1315, 65] on icon "Erase input" at bounding box center [1319, 62] width 8 height 10
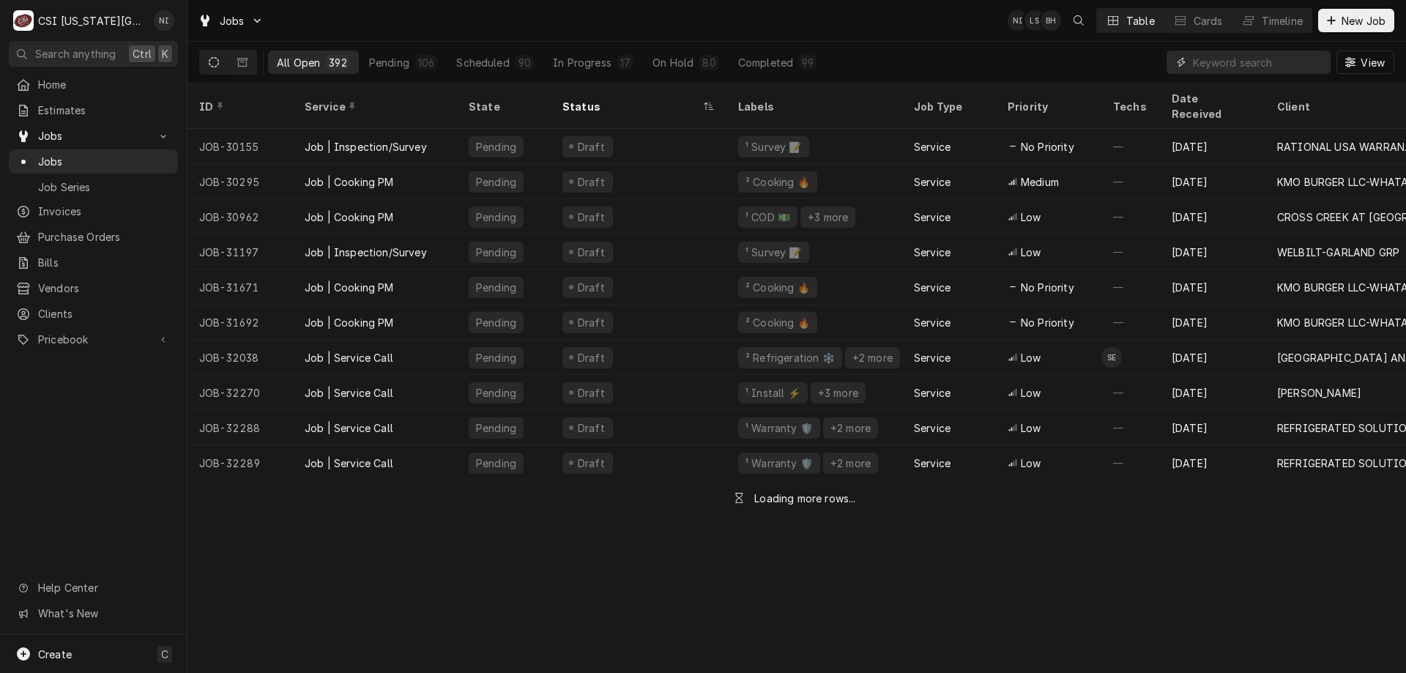
paste input "Culvers [GEOGRAPHIC_DATA]"
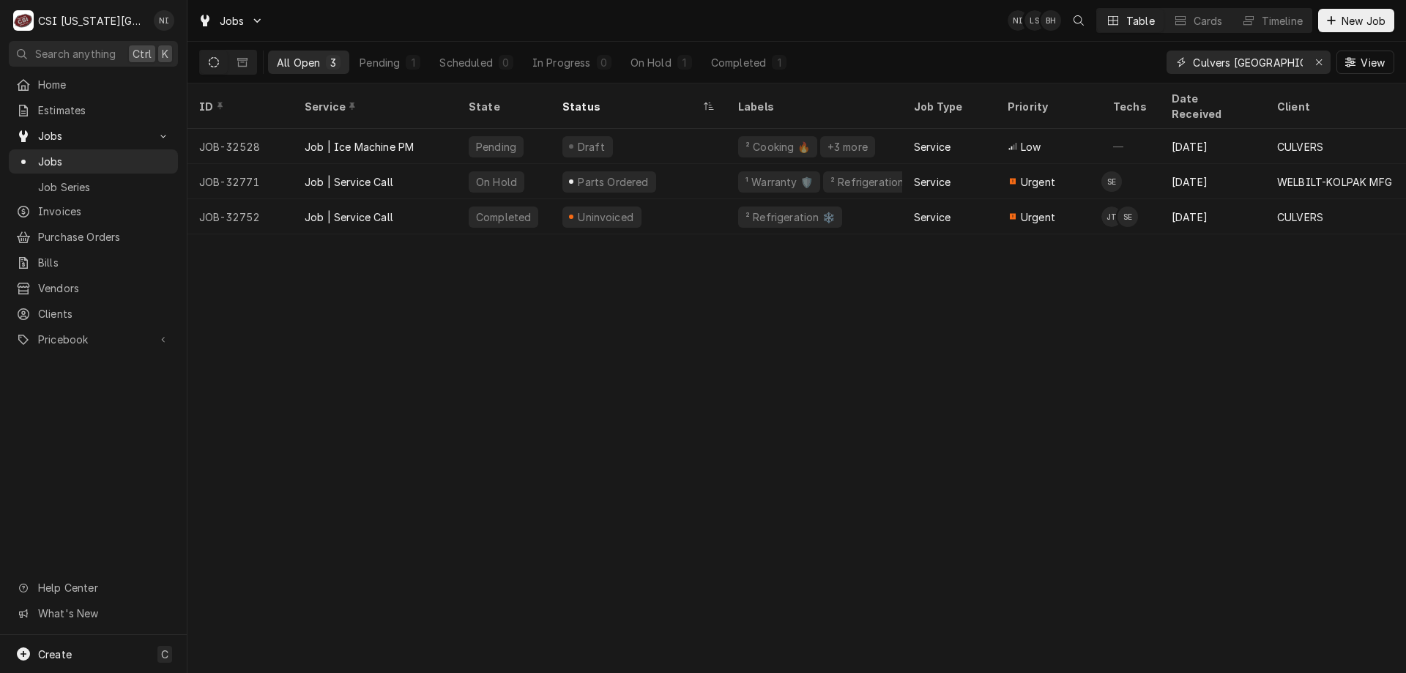
type input "Culvers [GEOGRAPHIC_DATA]"
click at [638, 64] on div "On Hold" at bounding box center [650, 62] width 41 height 15
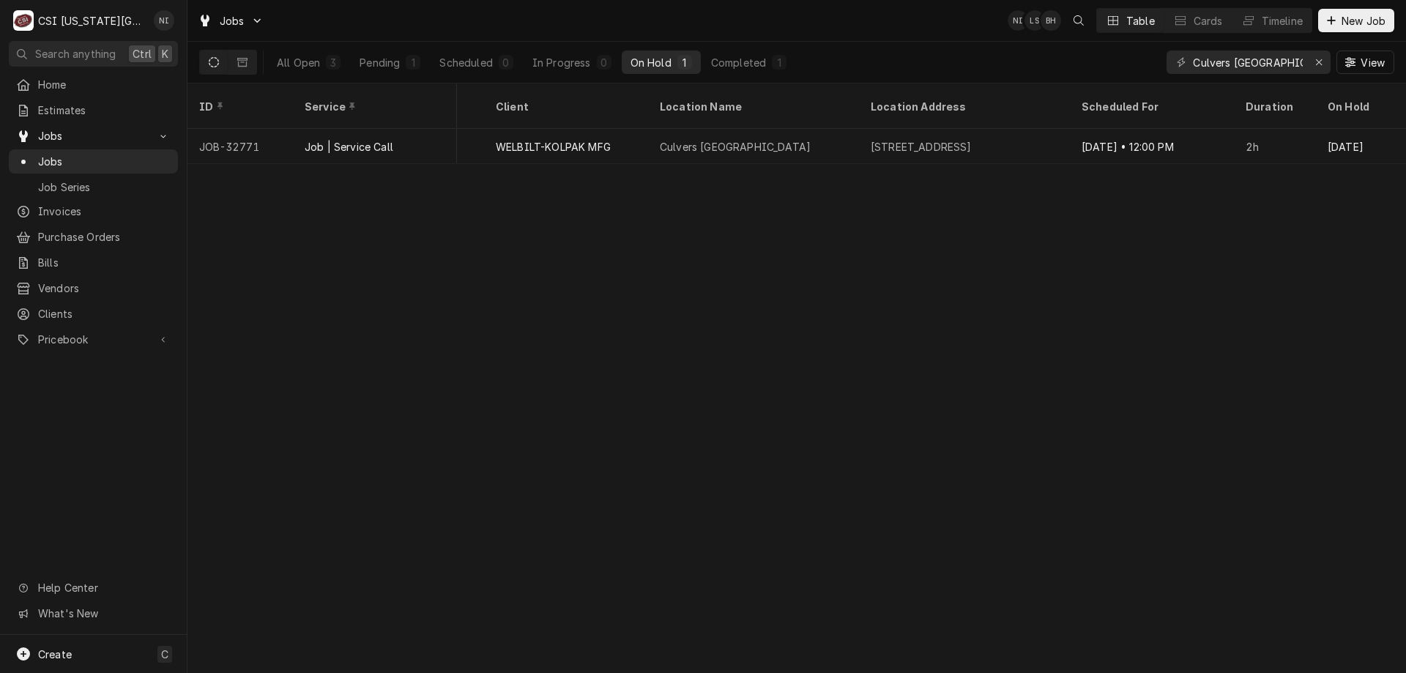
scroll to position [0, 689]
click at [824, 129] on div "Culvers [GEOGRAPHIC_DATA]" at bounding box center [751, 146] width 211 height 35
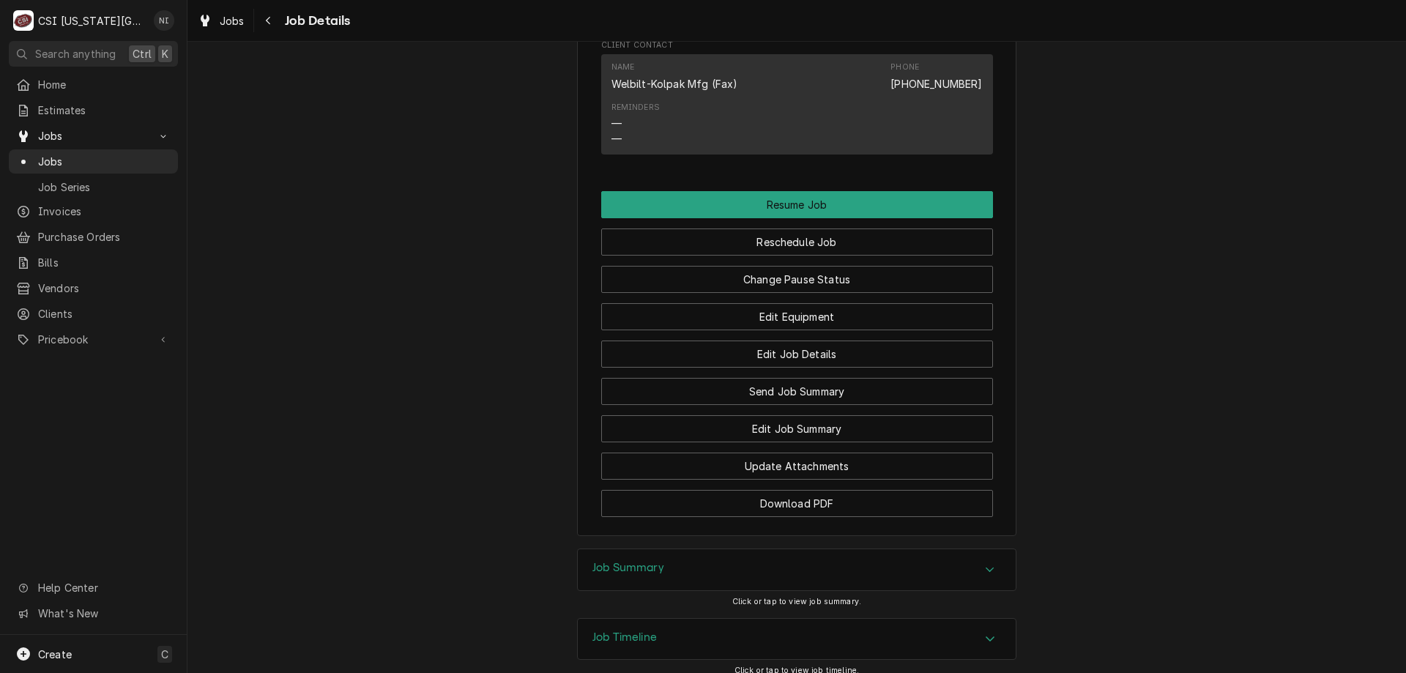
scroll to position [1864, 0]
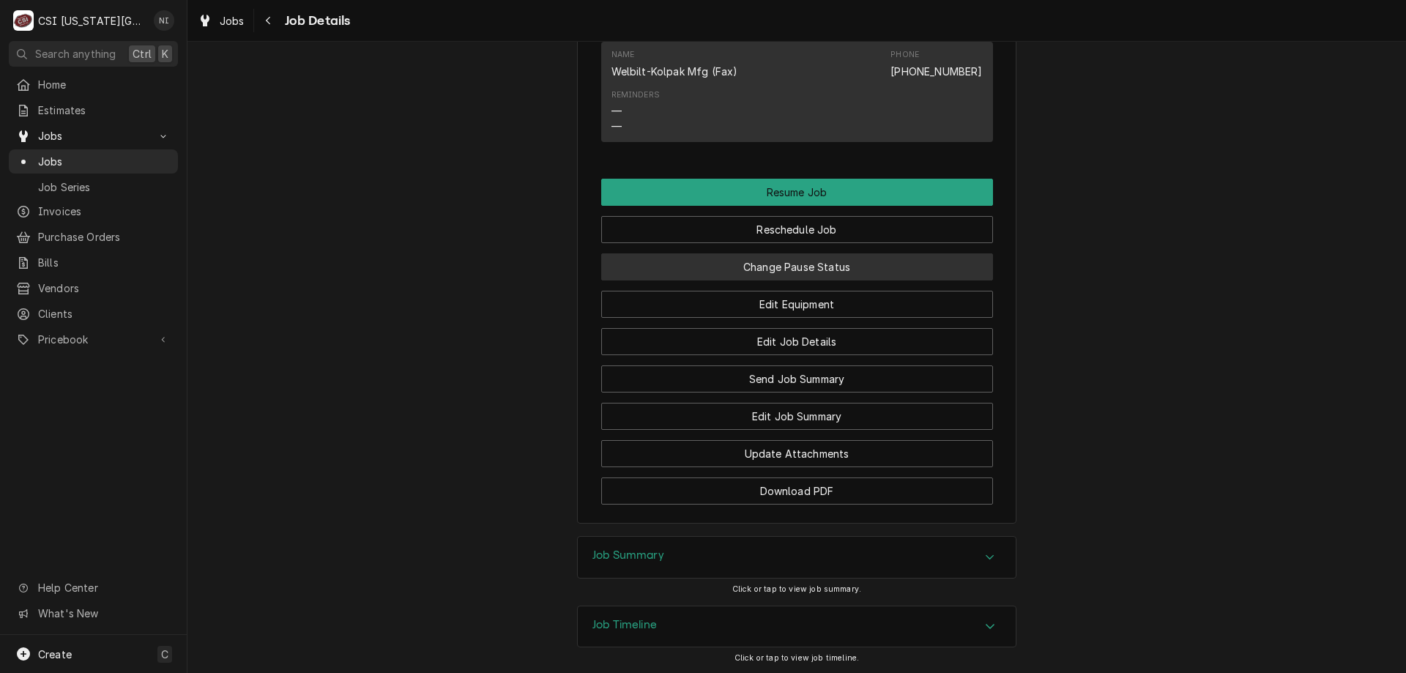
click at [889, 280] on button "Change Pause Status" at bounding box center [797, 266] width 392 height 27
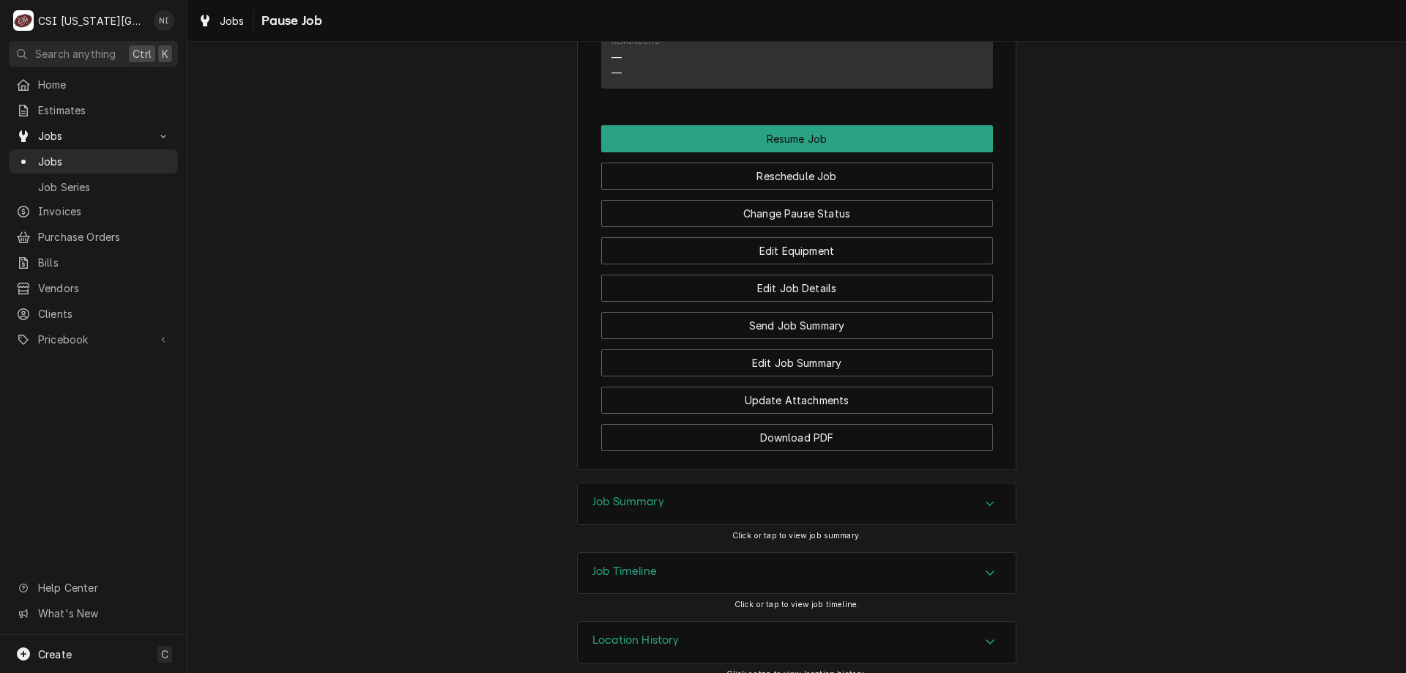
scroll to position [1952, 0]
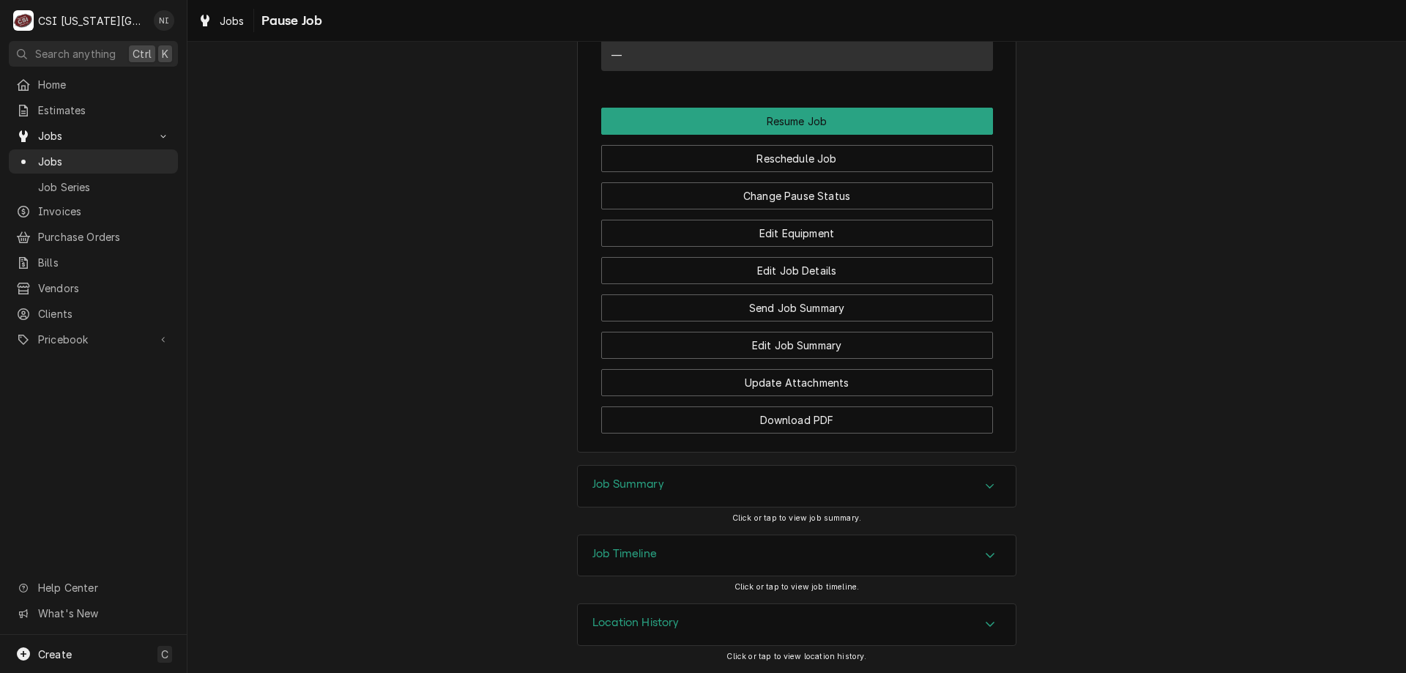
click at [968, 490] on div "Job Summary" at bounding box center [797, 486] width 438 height 41
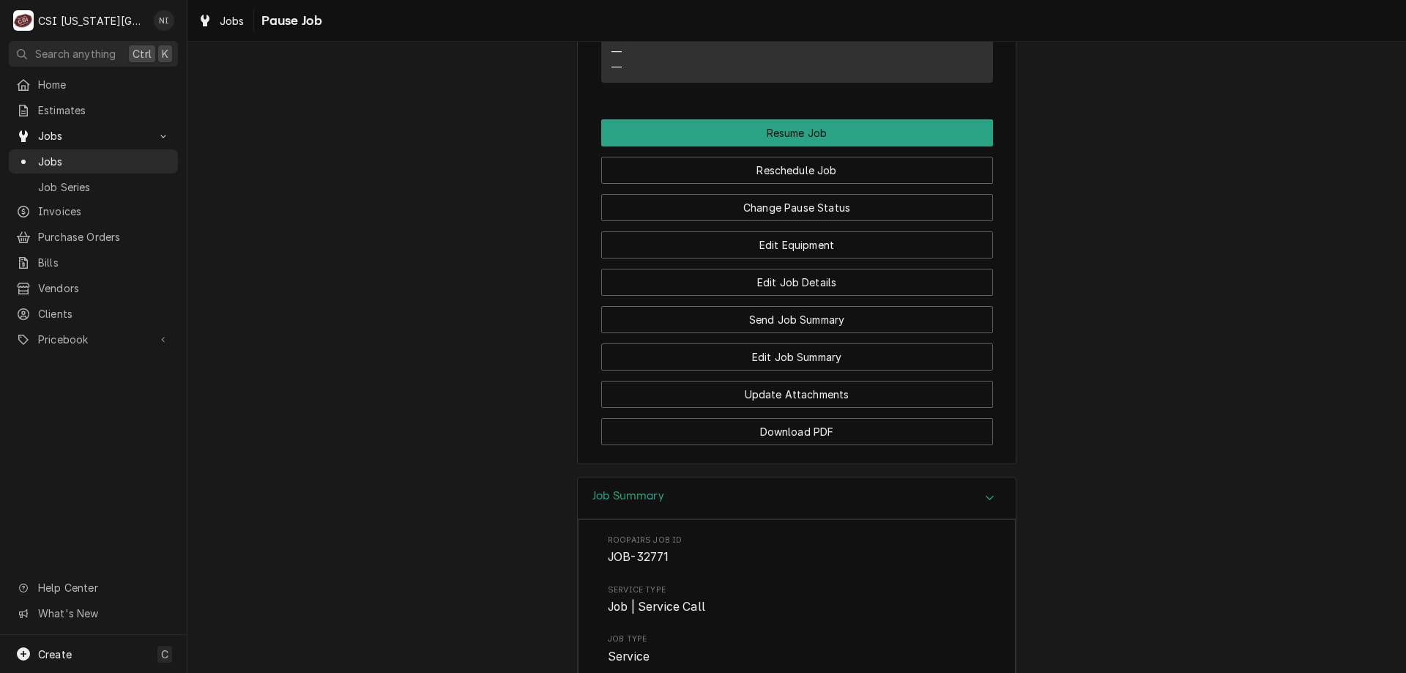
scroll to position [1946, 0]
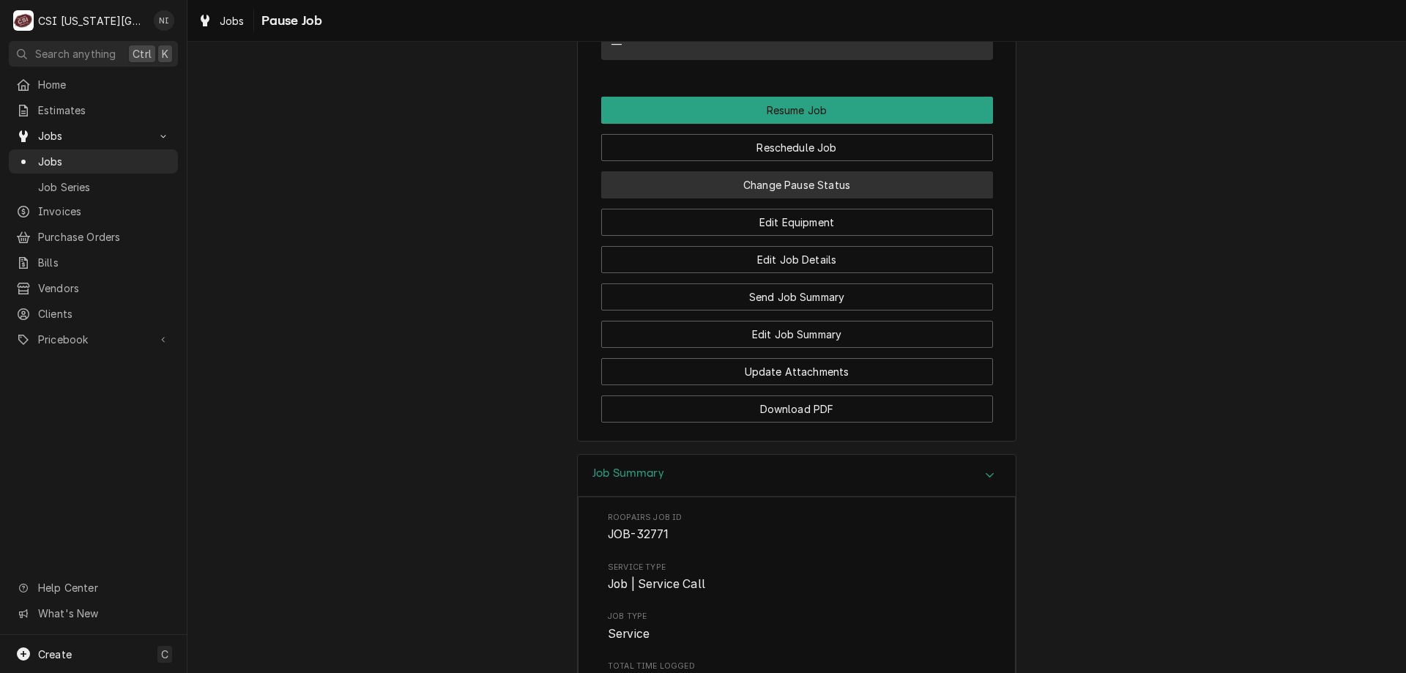
click at [925, 193] on button "Change Pause Status" at bounding box center [797, 184] width 392 height 27
type textarea "x"
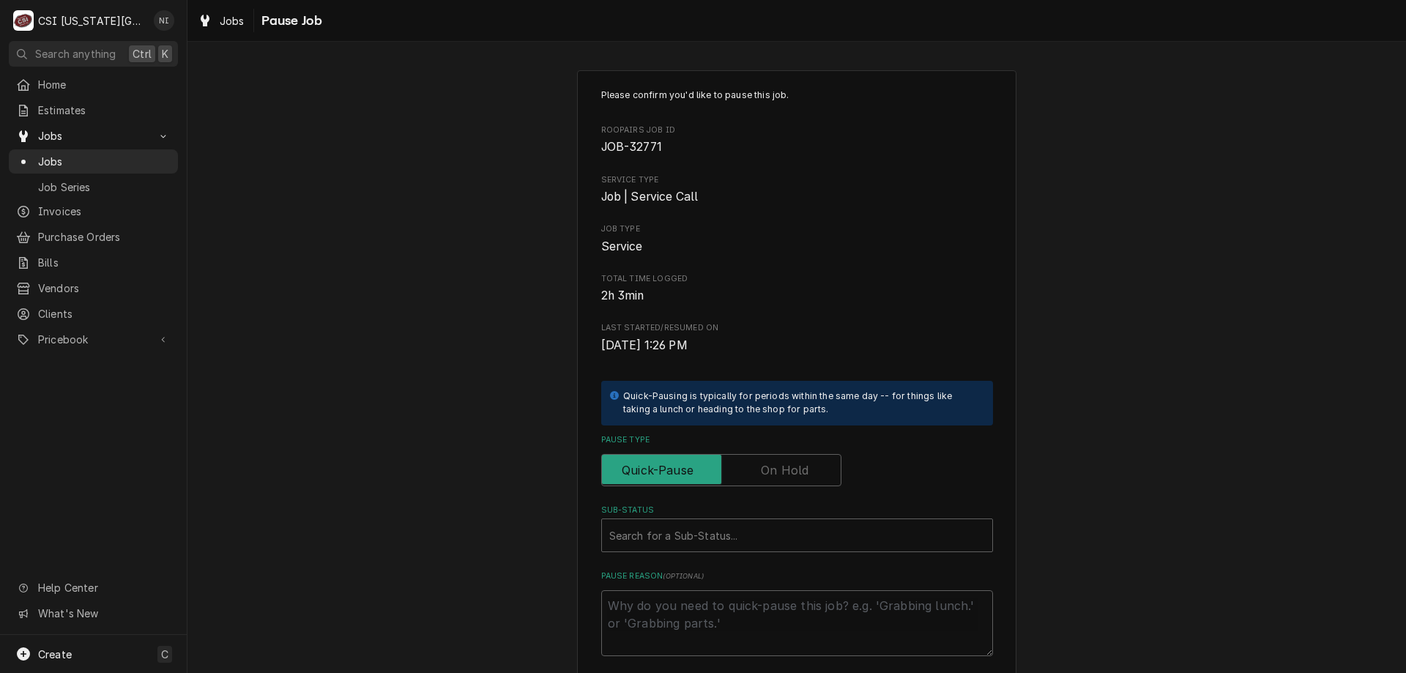
drag, startPoint x: 766, startPoint y: 468, endPoint x: 740, endPoint y: 488, distance: 32.9
click at [758, 476] on label "Pause Type" at bounding box center [721, 470] width 240 height 32
click at [758, 476] on input "Pause Type" at bounding box center [721, 470] width 227 height 32
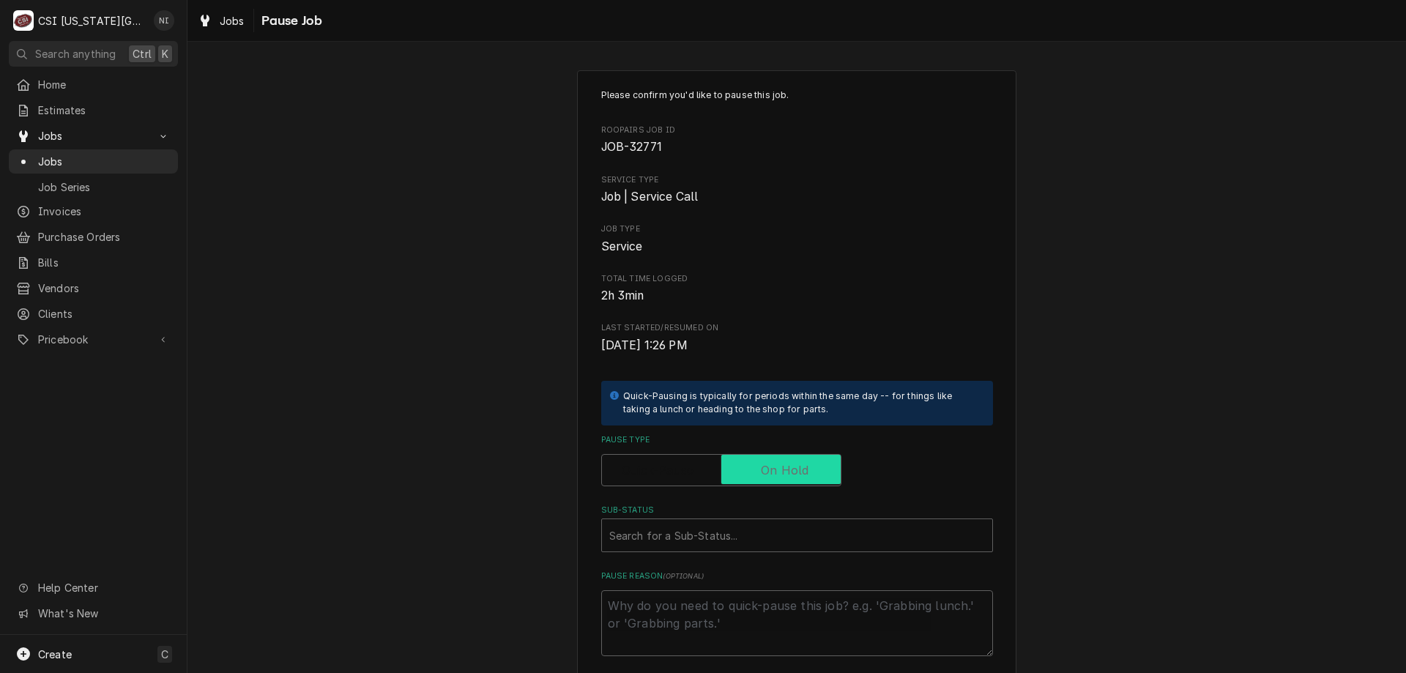
checkbox input "true"
click at [715, 527] on div "Sub-Status" at bounding box center [797, 535] width 376 height 26
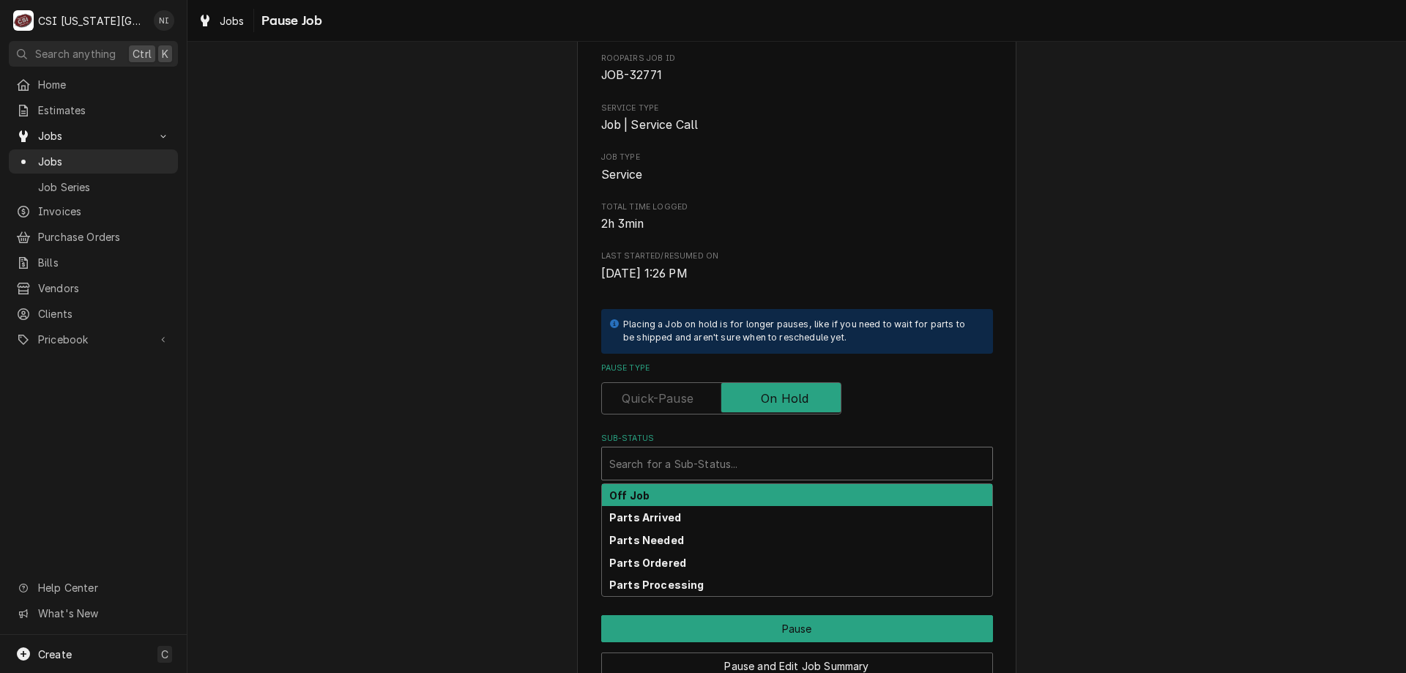
scroll to position [147, 0]
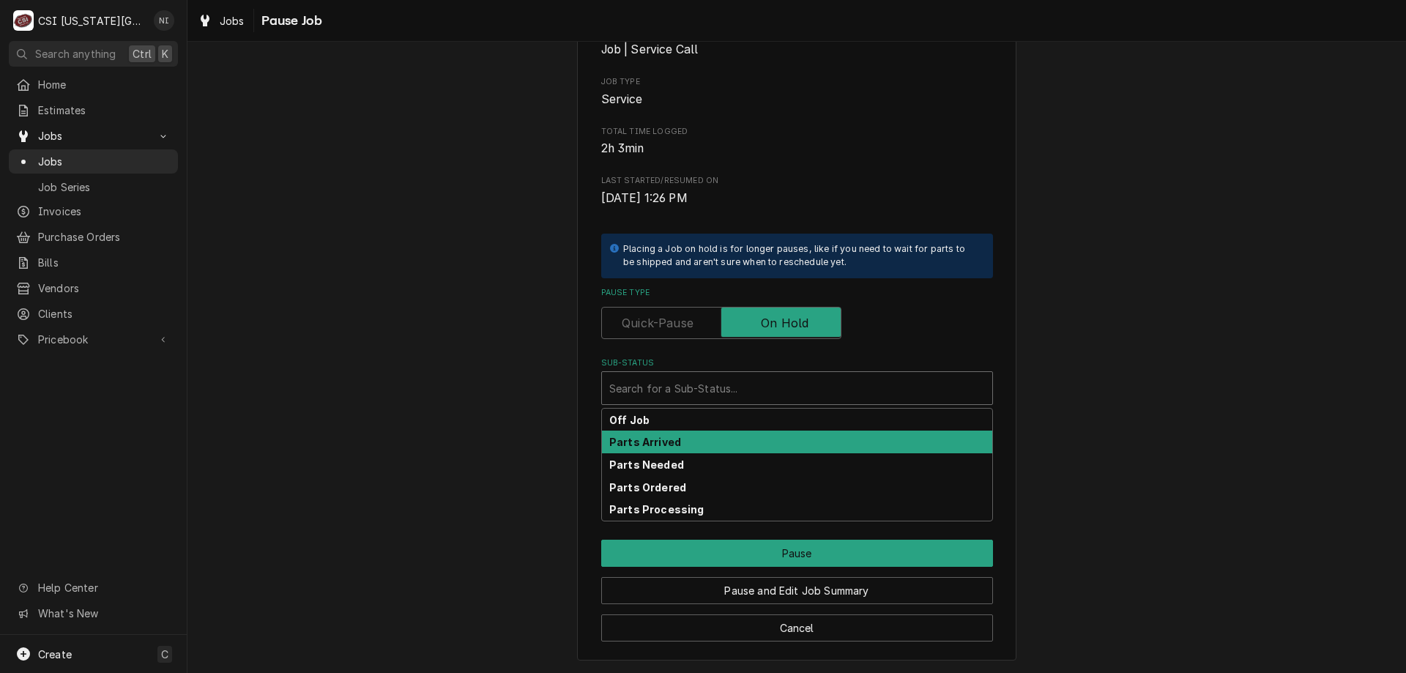
click at [653, 448] on strong "Parts Arrived" at bounding box center [645, 442] width 72 height 12
type textarea "x"
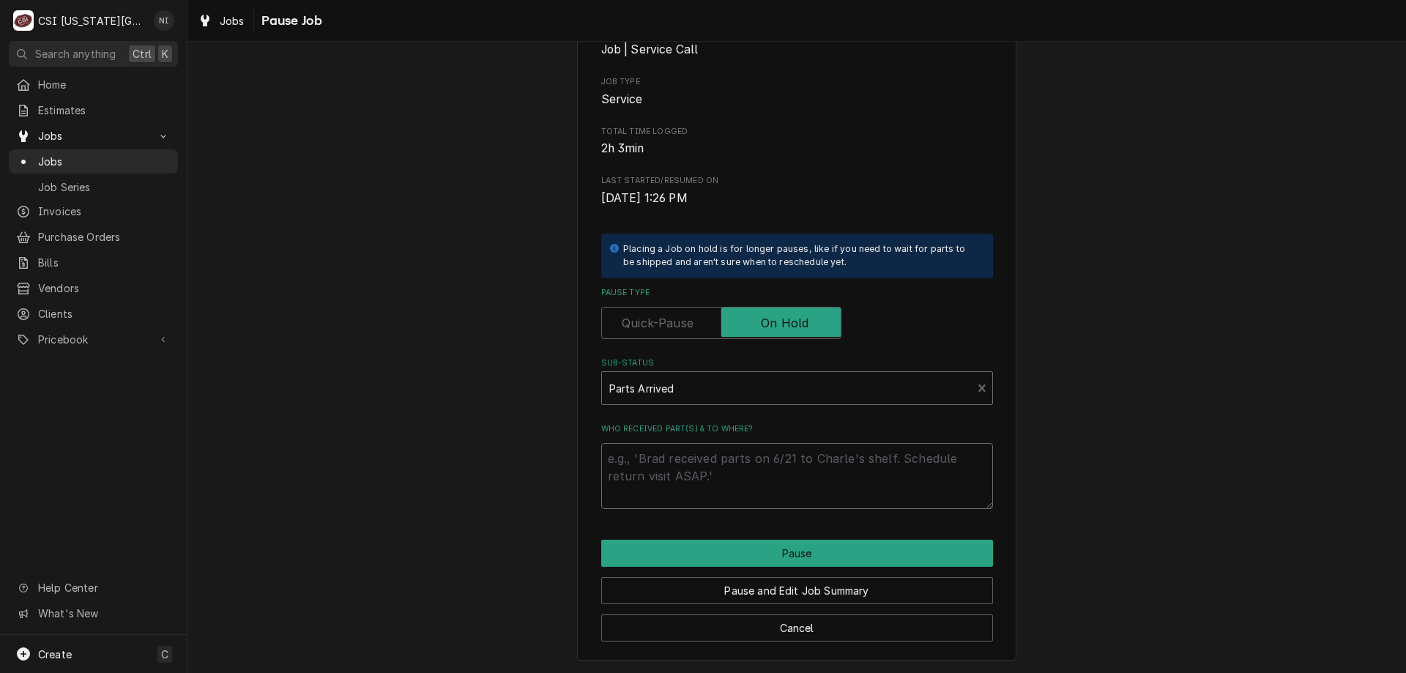
click at [679, 457] on textarea "Who received part(s) & to where?" at bounding box center [797, 476] width 392 height 66
type textarea "P"
type textarea "x"
type textarea "Pa"
type textarea "x"
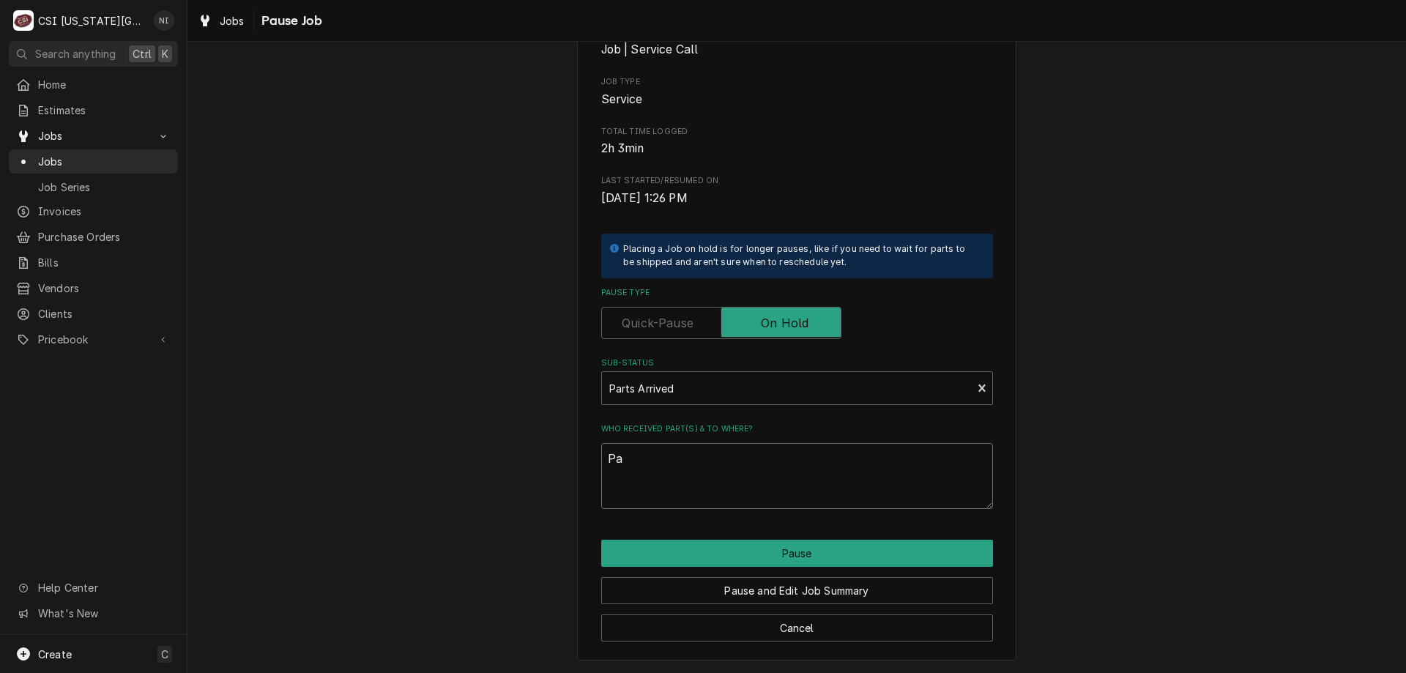
type textarea "Par"
type textarea "x"
type textarea "Part"
type textarea "x"
type textarea "Parts"
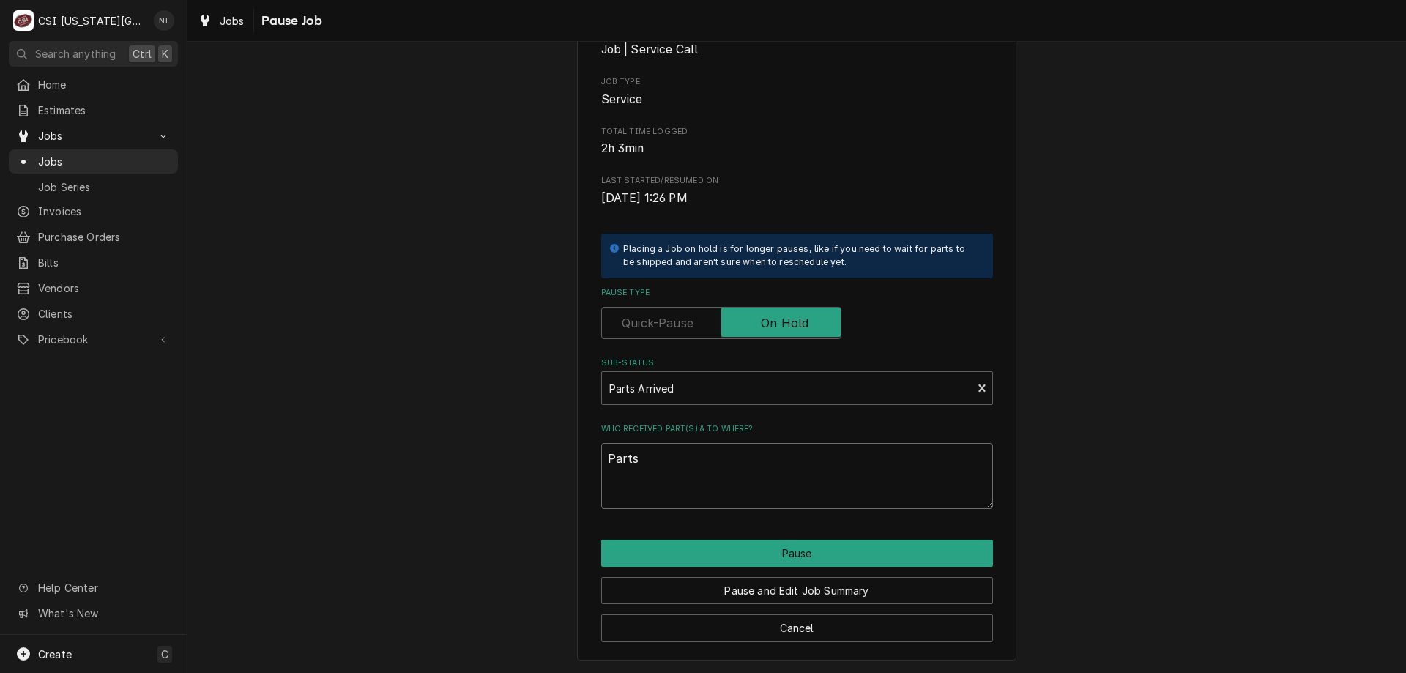
type textarea "x"
type textarea "Parts"
type textarea "x"
type textarea "Parts o"
type textarea "x"
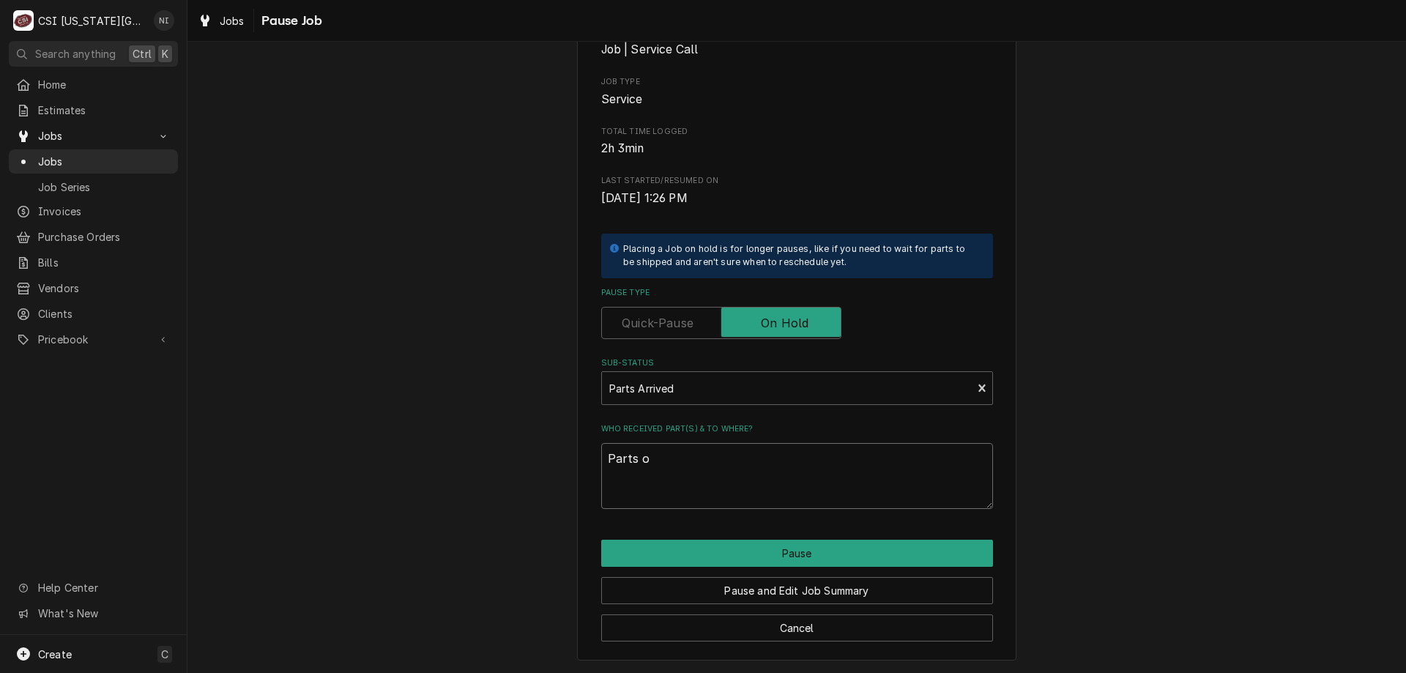
type textarea "Parts on"
type textarea "x"
type textarea "Parts on"
type textarea "x"
type textarea "Parts on s"
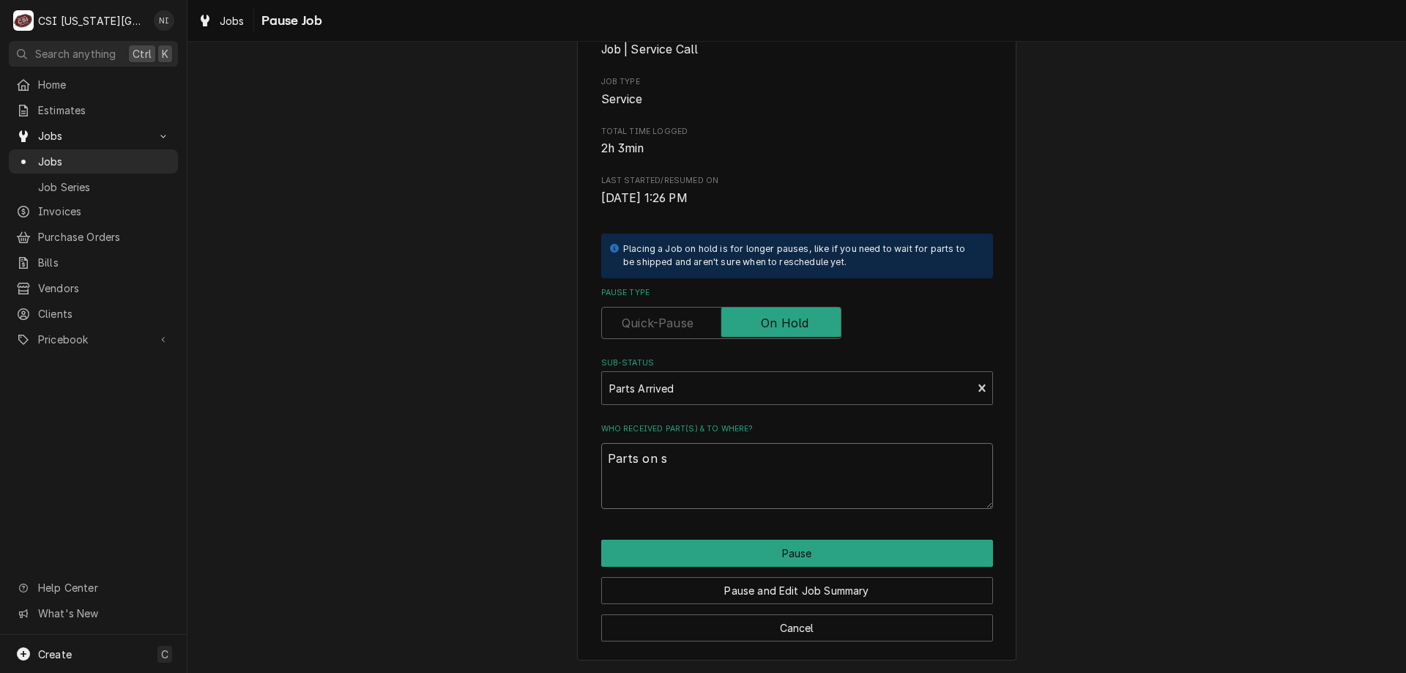
type textarea "x"
type textarea "Parts on st"
type textarea "x"
type textarea "Parts on ste"
type textarea "x"
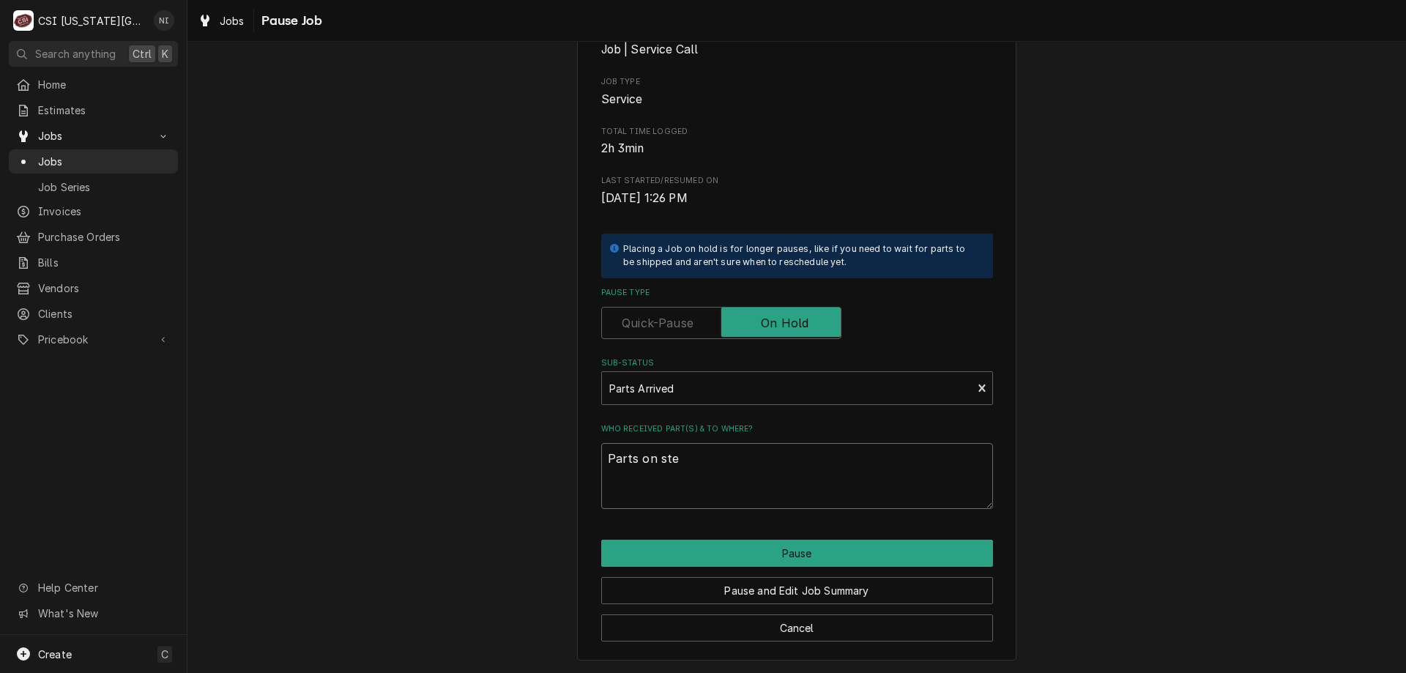
type textarea "Parts on stev"
type textarea "x"
type textarea "Parts on steve"
type textarea "x"
type textarea "Parts on steve"
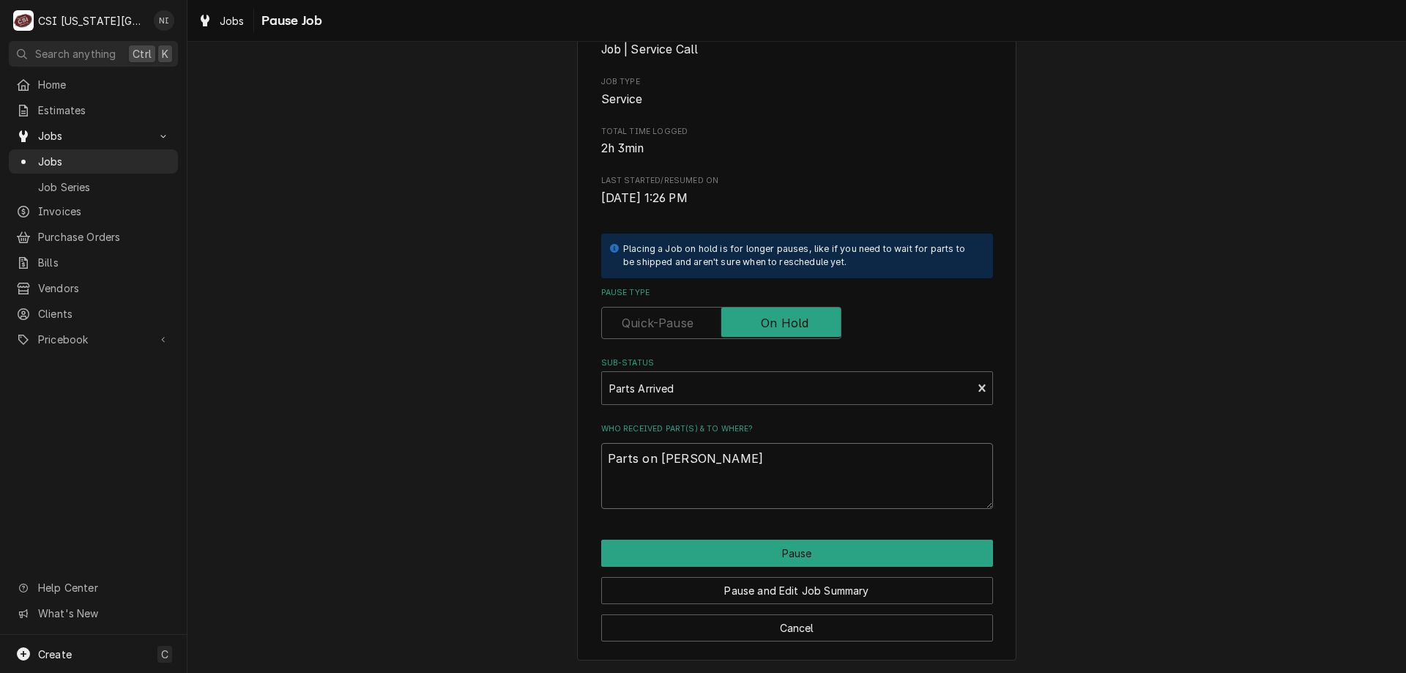
type textarea "x"
type textarea "Parts on steve s"
type textarea "x"
type textarea "Parts on steve sh"
type textarea "x"
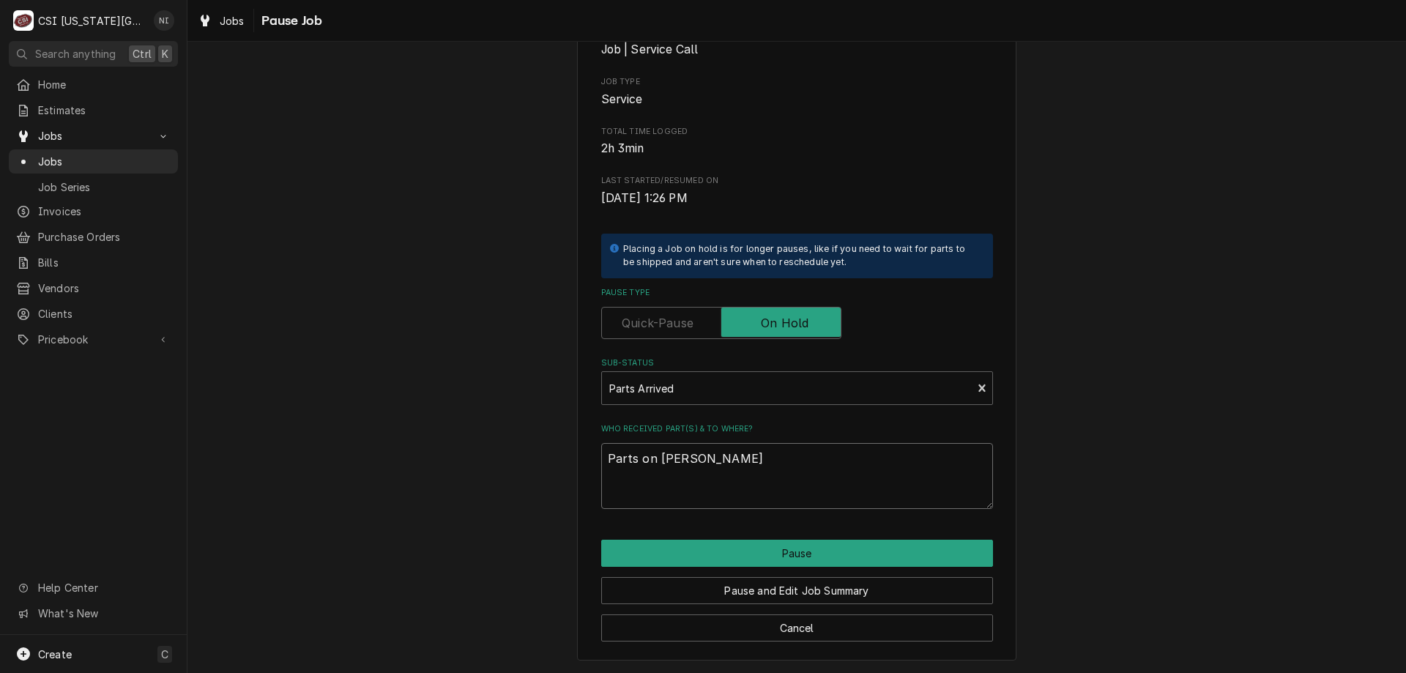
type textarea "Parts on steve she"
type textarea "x"
type textarea "Parts on steve shel"
type textarea "x"
type textarea "Parts on [PERSON_NAME]"
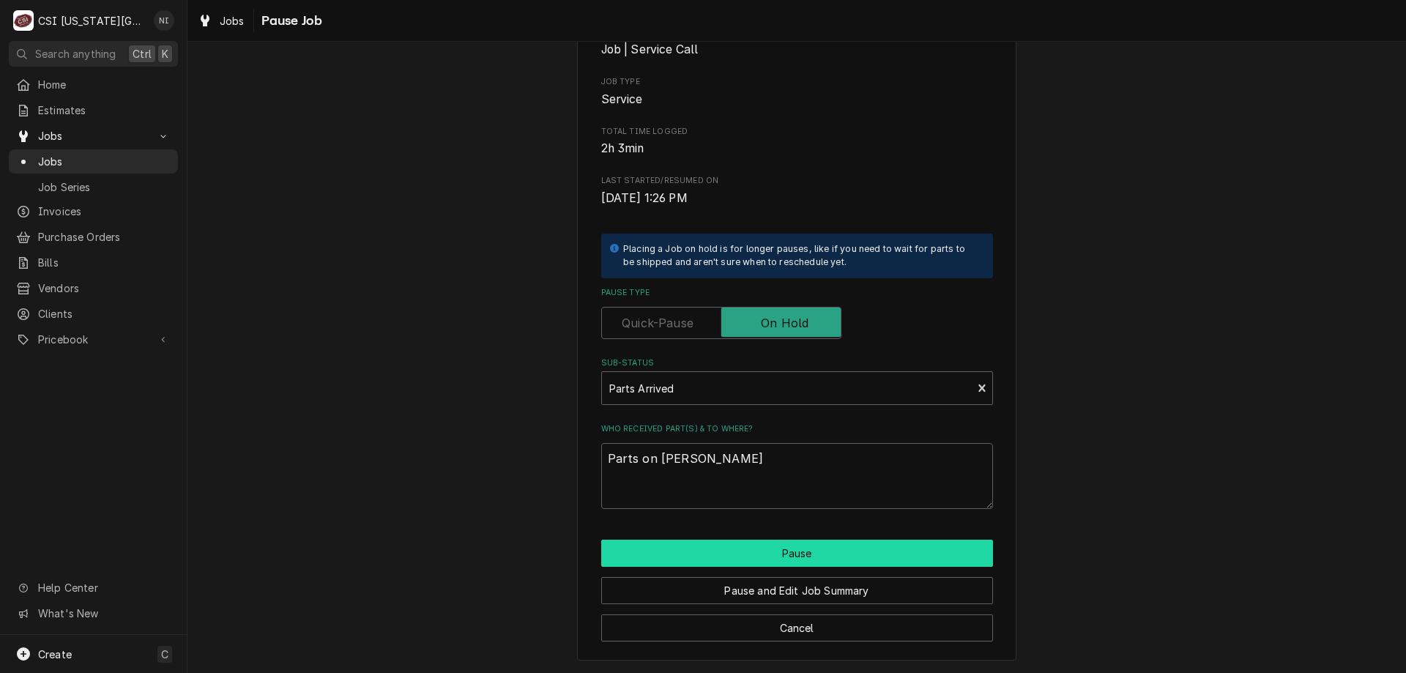
click at [808, 548] on button "Pause" at bounding box center [797, 553] width 392 height 27
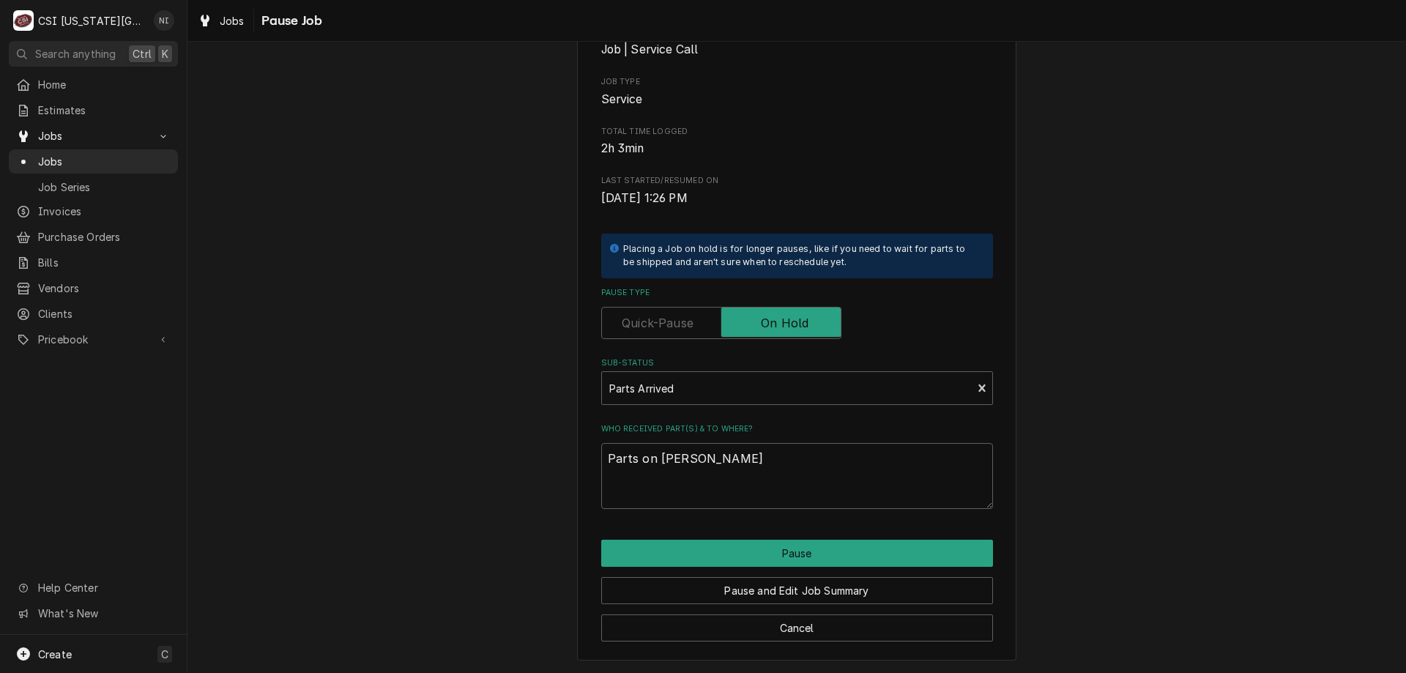
type textarea "x"
